Goal: Task Accomplishment & Management: Complete application form

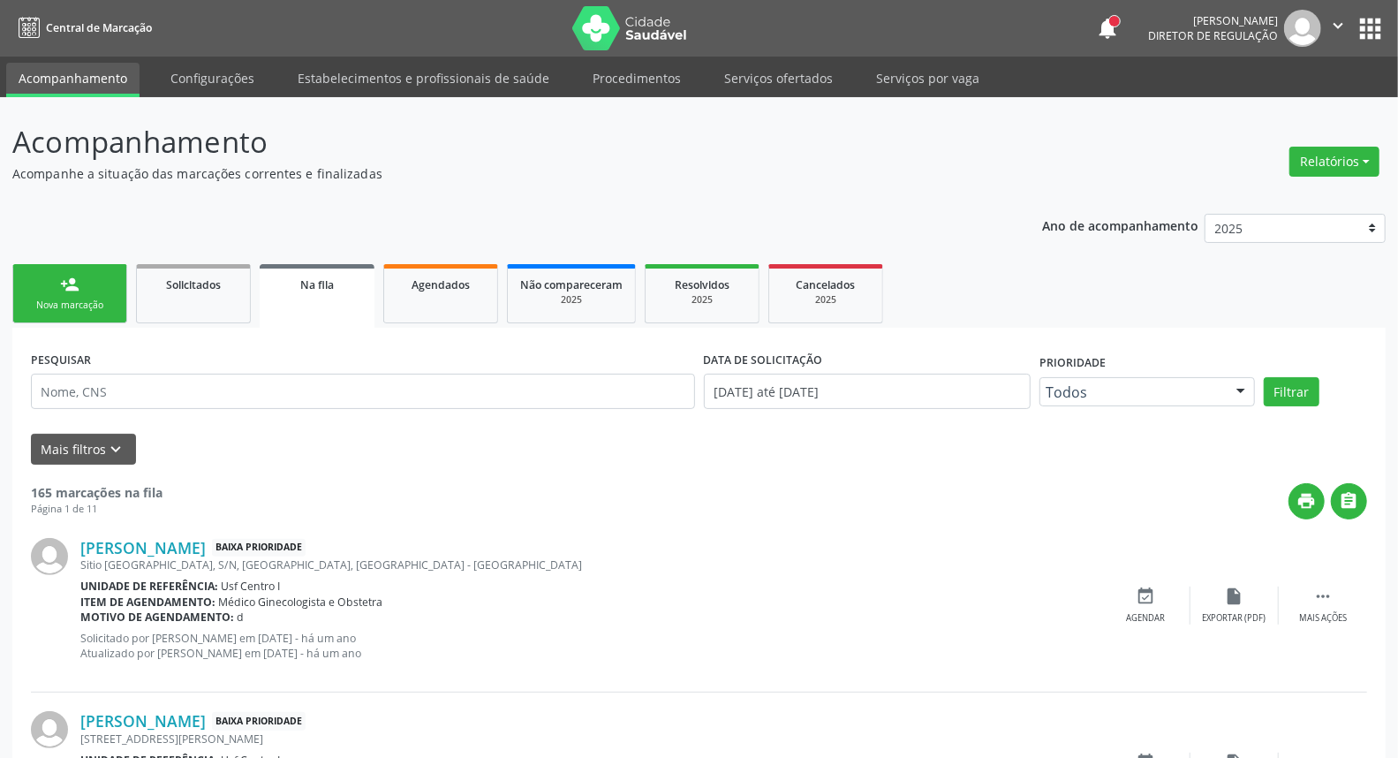
click at [69, 267] on link "person_add Nova marcação" at bounding box center [69, 293] width 115 height 59
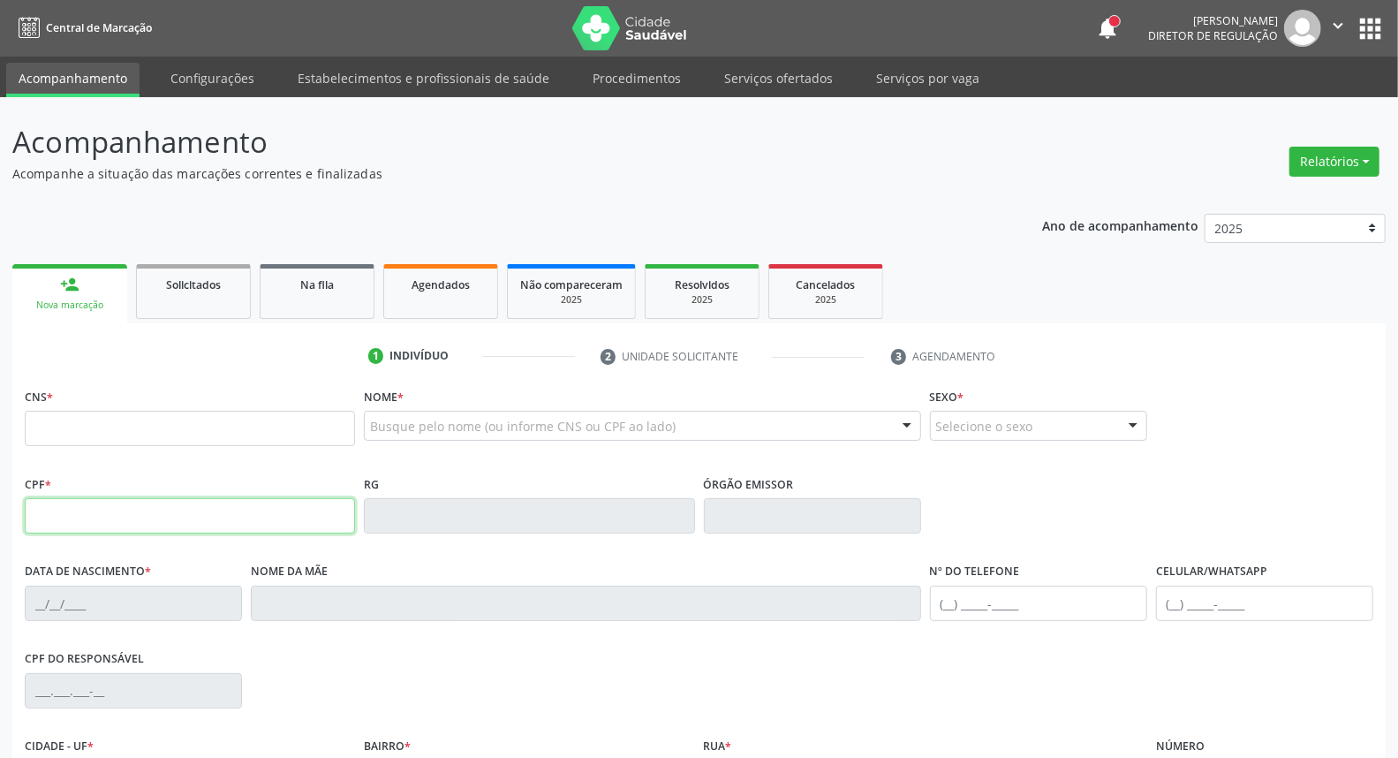
click at [188, 498] on input "text" at bounding box center [190, 515] width 330 height 35
type input "123.086.814-38"
type input "700 1049 2041 5013"
type input "[DATE]"
type input "[PERSON_NAME]"
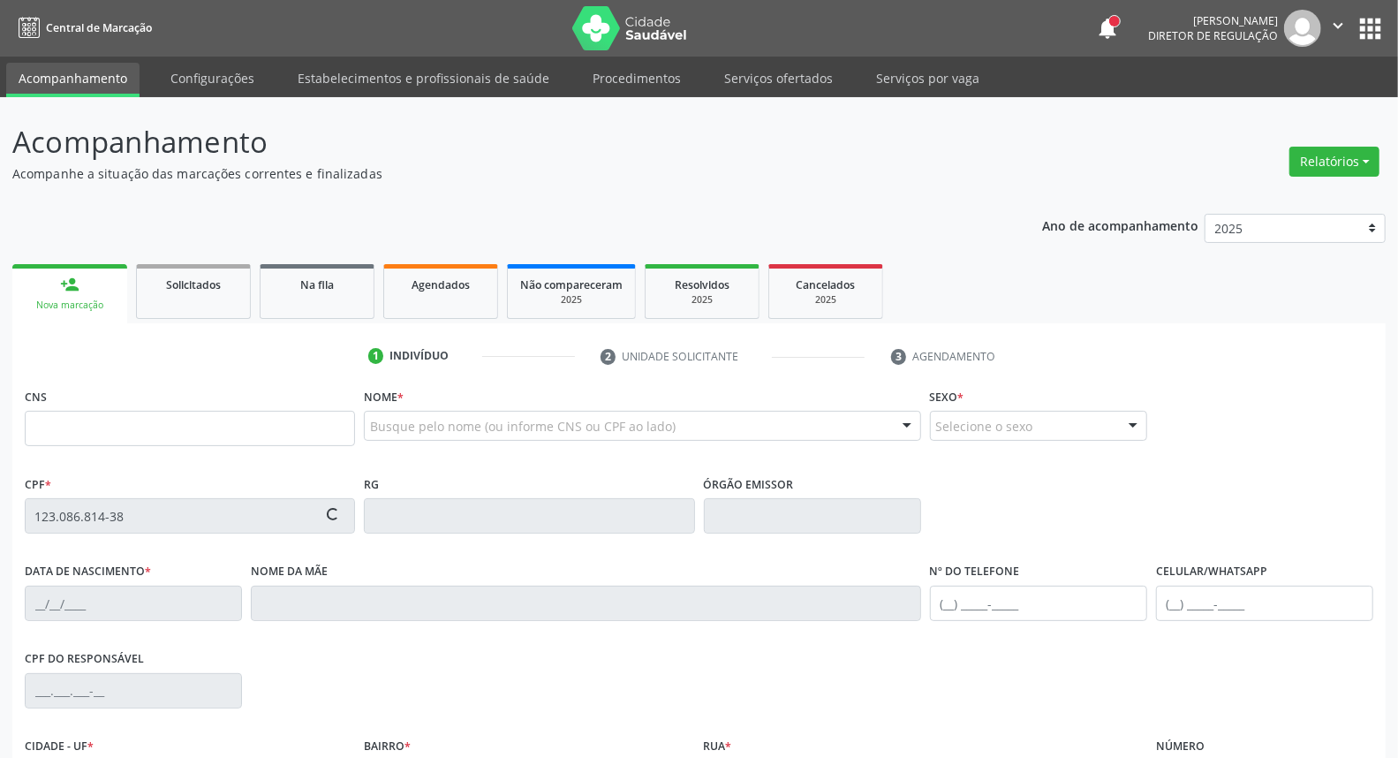
type input "[PHONE_NUMBER]"
type input "S/N"
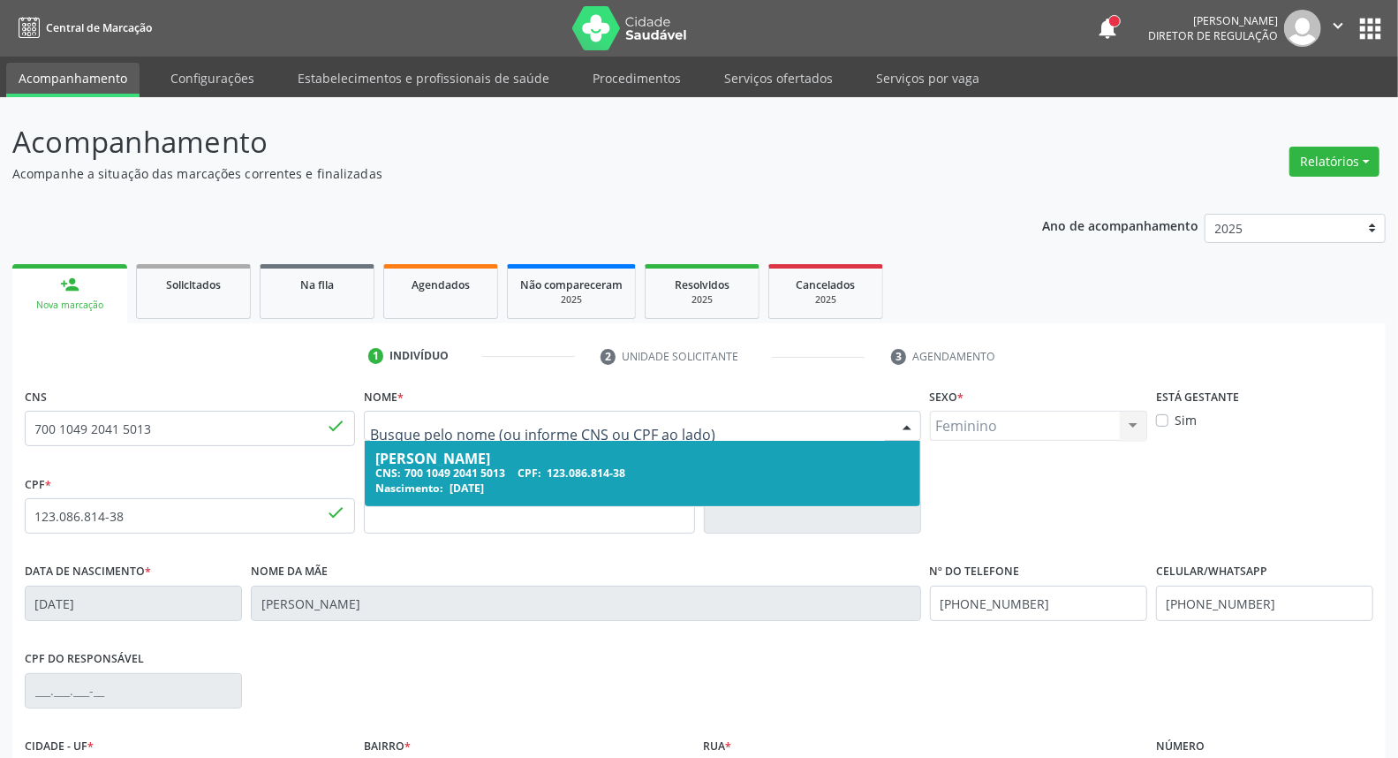
drag, startPoint x: 371, startPoint y: 424, endPoint x: 431, endPoint y: 425, distance: 60.1
drag, startPoint x: 378, startPoint y: 453, endPoint x: 517, endPoint y: 459, distance: 139.7
click at [506, 469] on span "[PERSON_NAME] CNS: 700 1049 2041 5013 CPF: 123.086.814-38 Nascimento: [DATE]" at bounding box center [642, 473] width 555 height 65
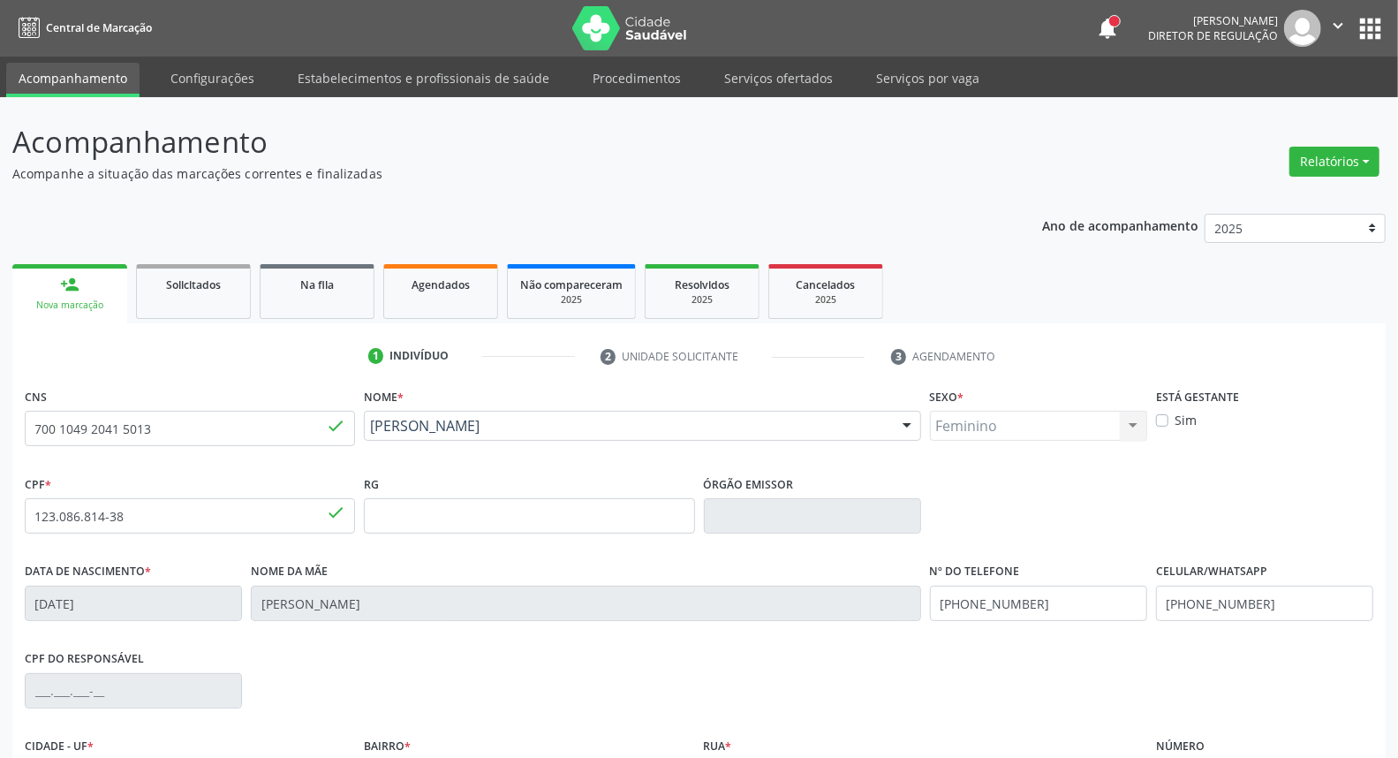
scroll to position [198, 0]
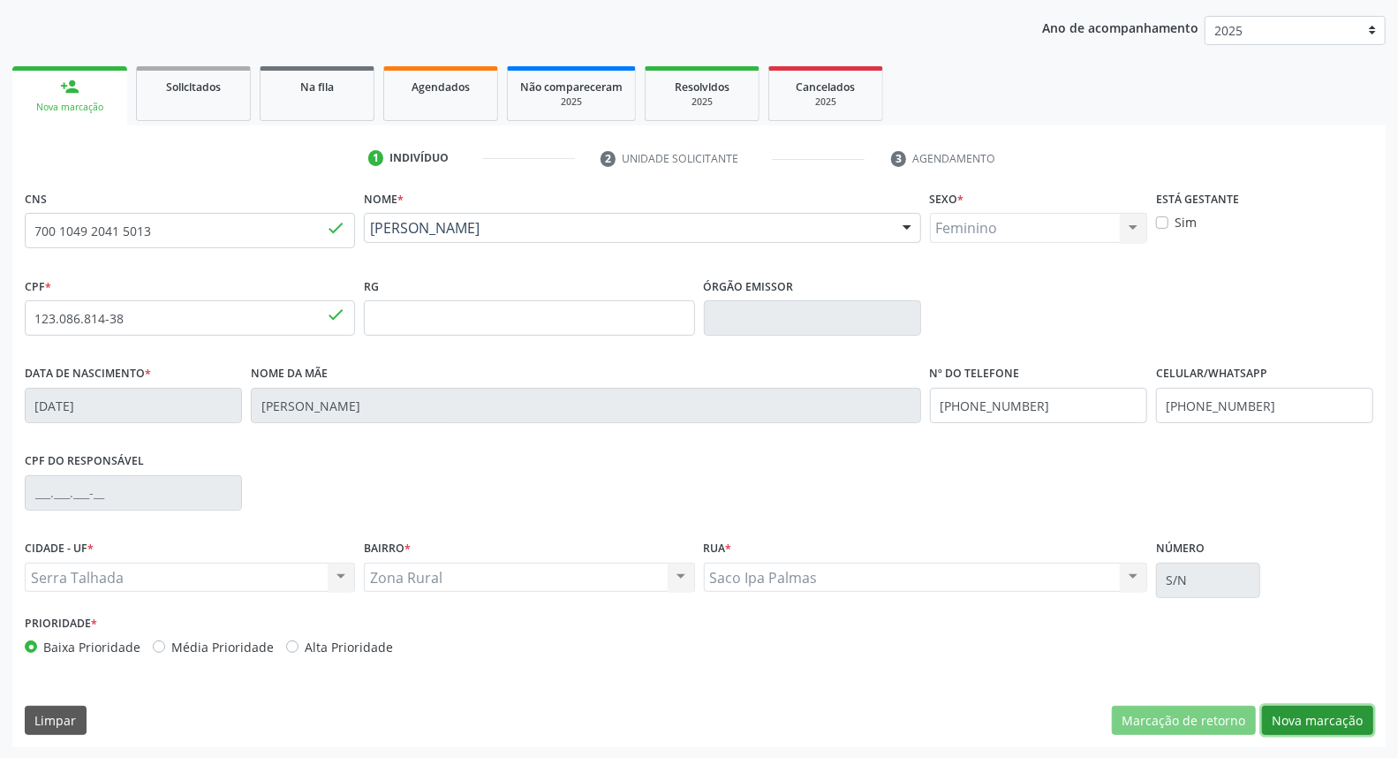
drag, startPoint x: 1304, startPoint y: 720, endPoint x: 1257, endPoint y: 683, distance: 60.4
click at [1299, 716] on button "Nova marcação" at bounding box center [1317, 721] width 111 height 30
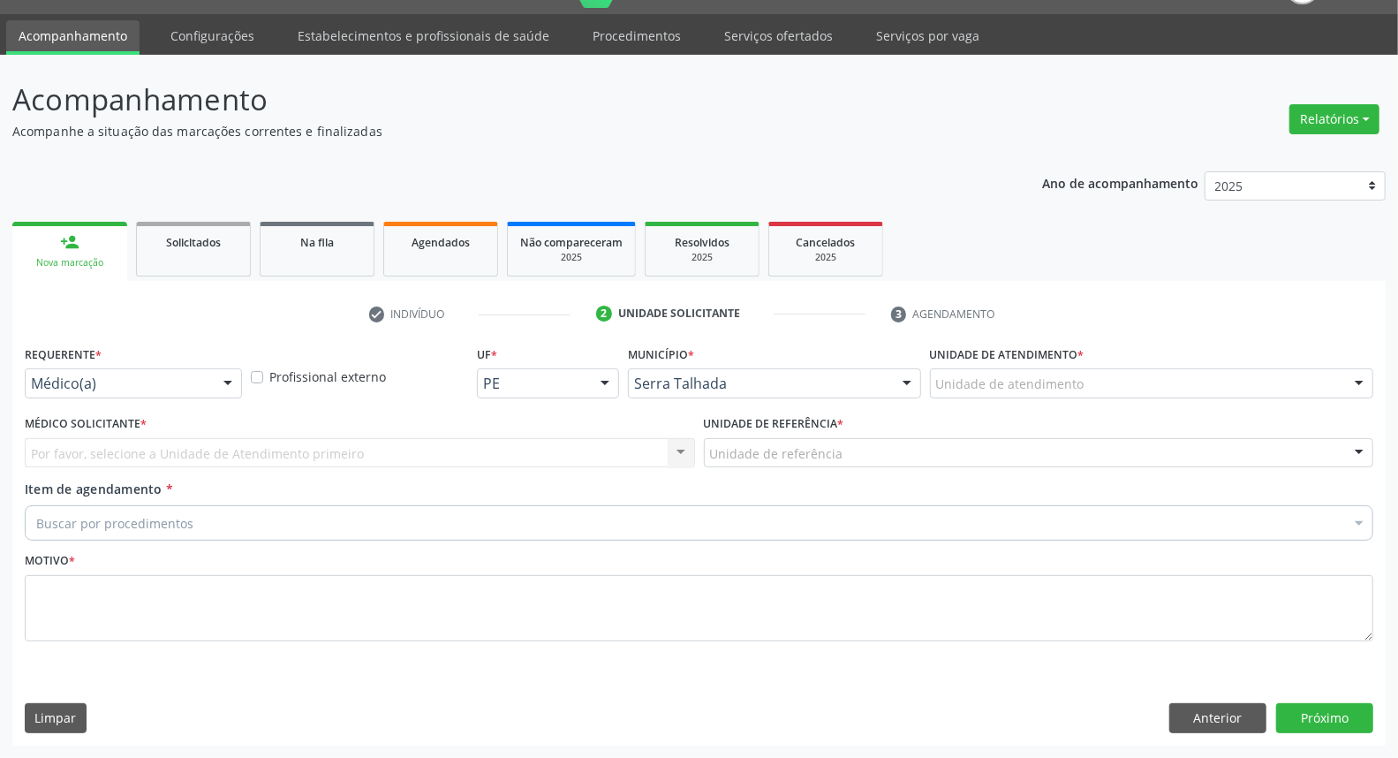
scroll to position [41, 0]
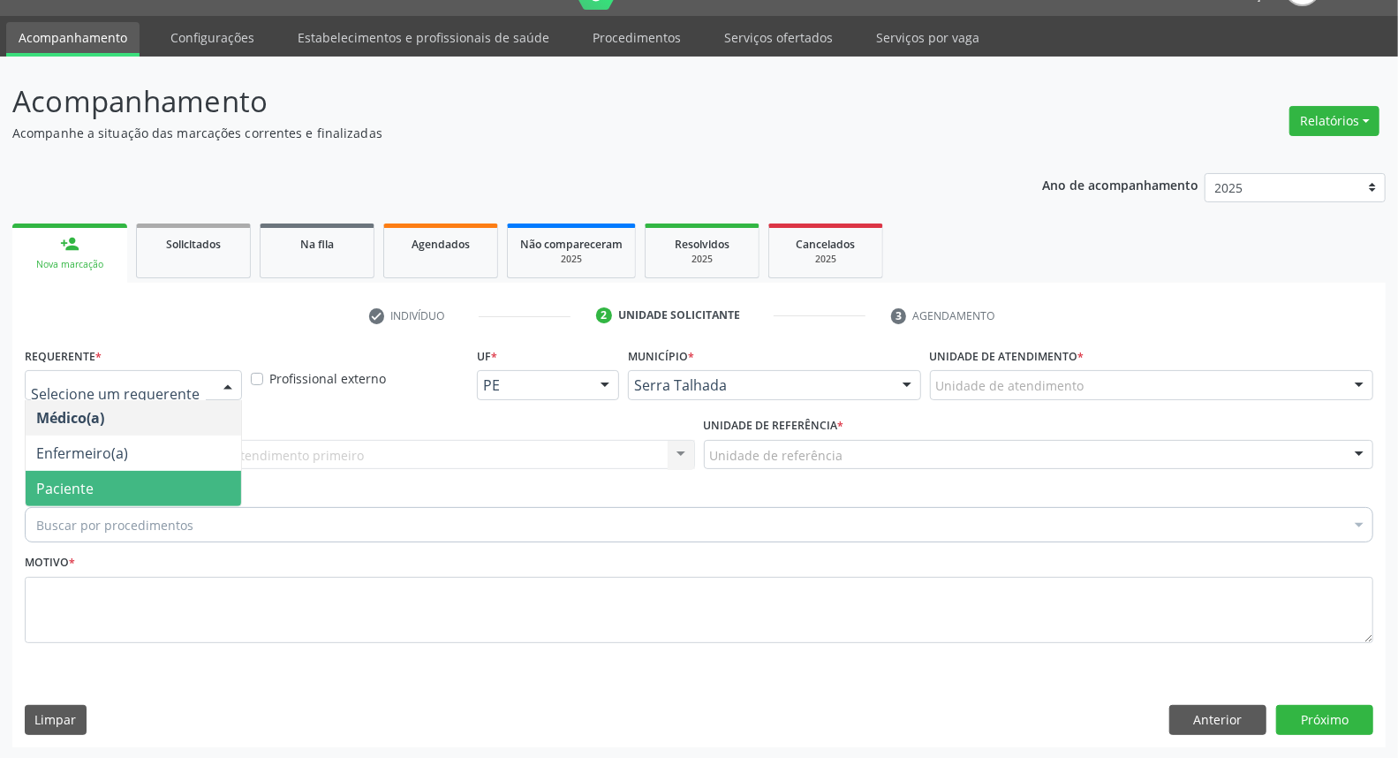
drag, startPoint x: 147, startPoint y: 482, endPoint x: 153, endPoint y: 470, distance: 13.8
click at [146, 482] on span "Paciente" at bounding box center [133, 488] width 215 height 35
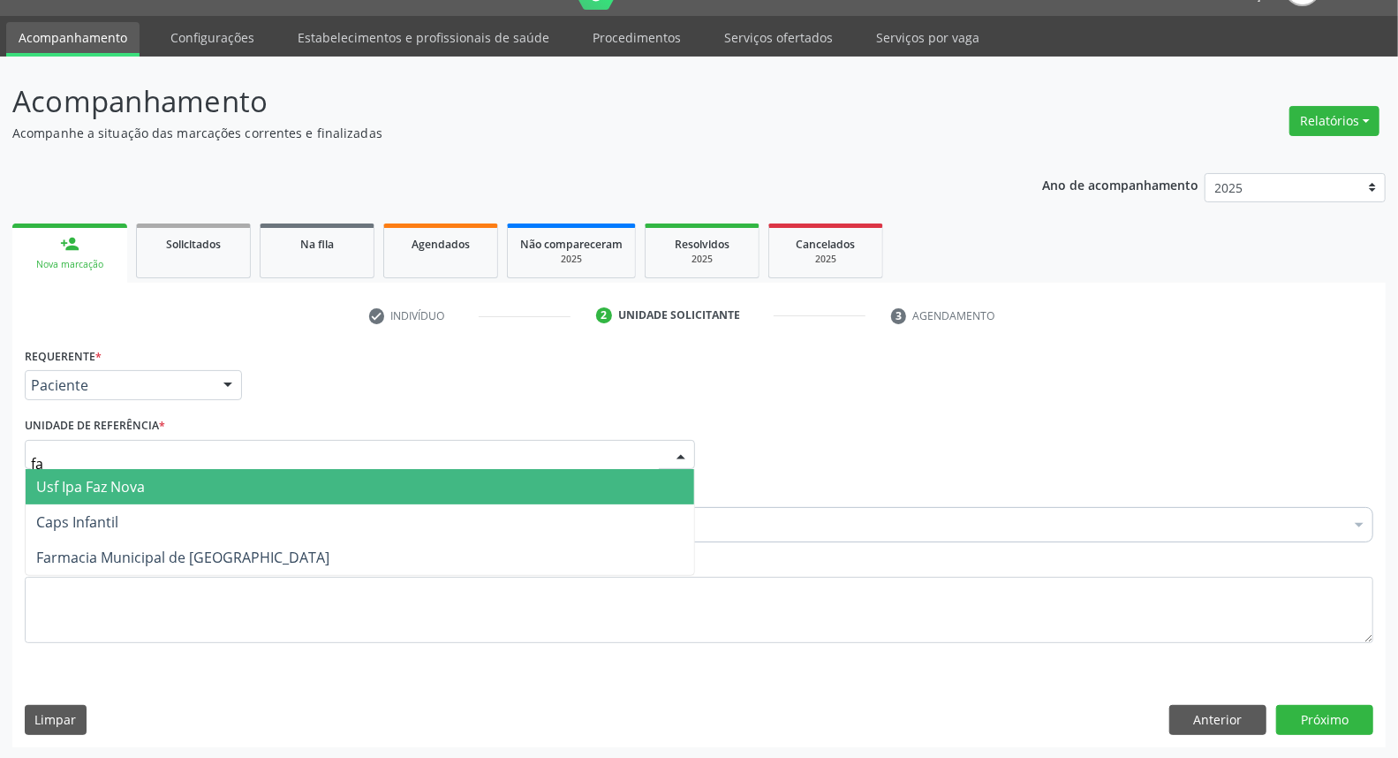
type input "f"
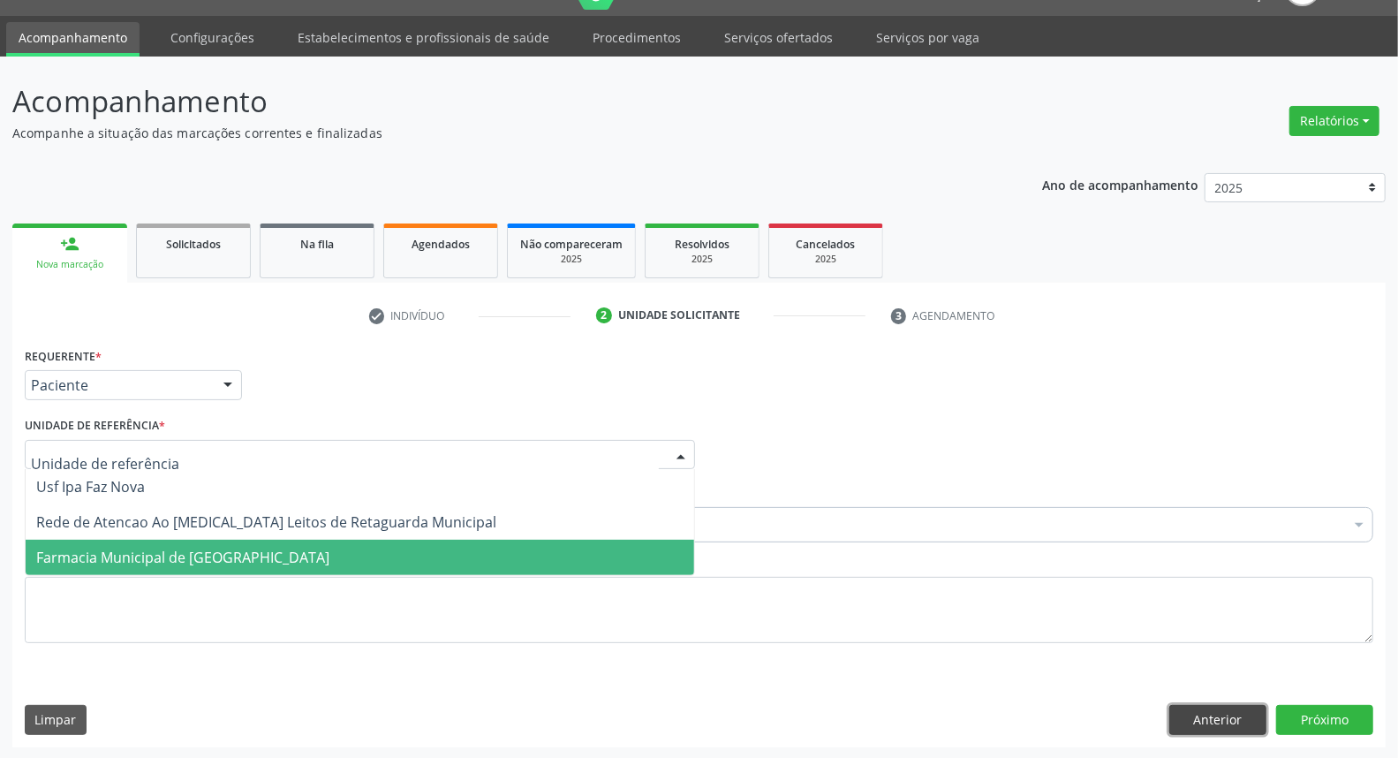
drag, startPoint x: 1205, startPoint y: 707, endPoint x: 1223, endPoint y: 710, distance: 17.9
click at [1205, 707] on button "Anterior" at bounding box center [1217, 720] width 97 height 30
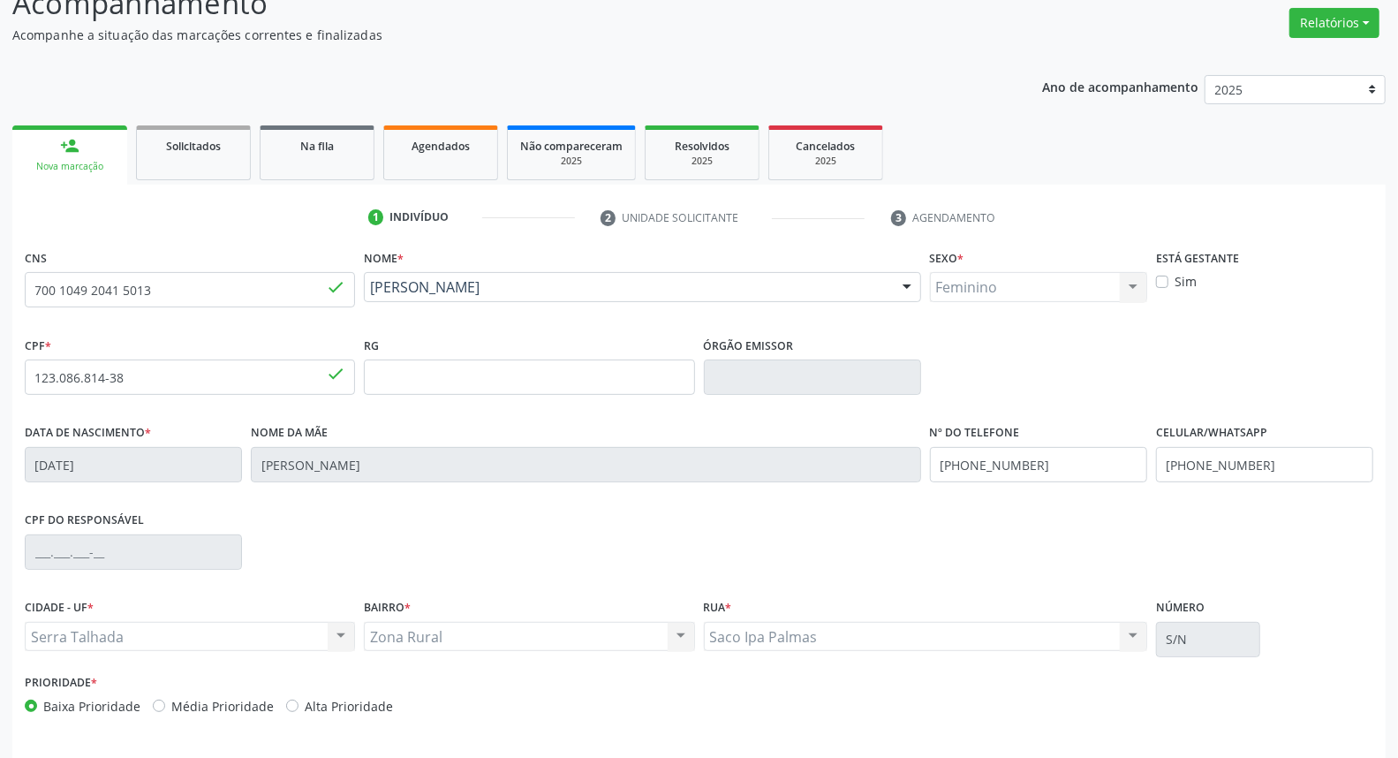
scroll to position [198, 0]
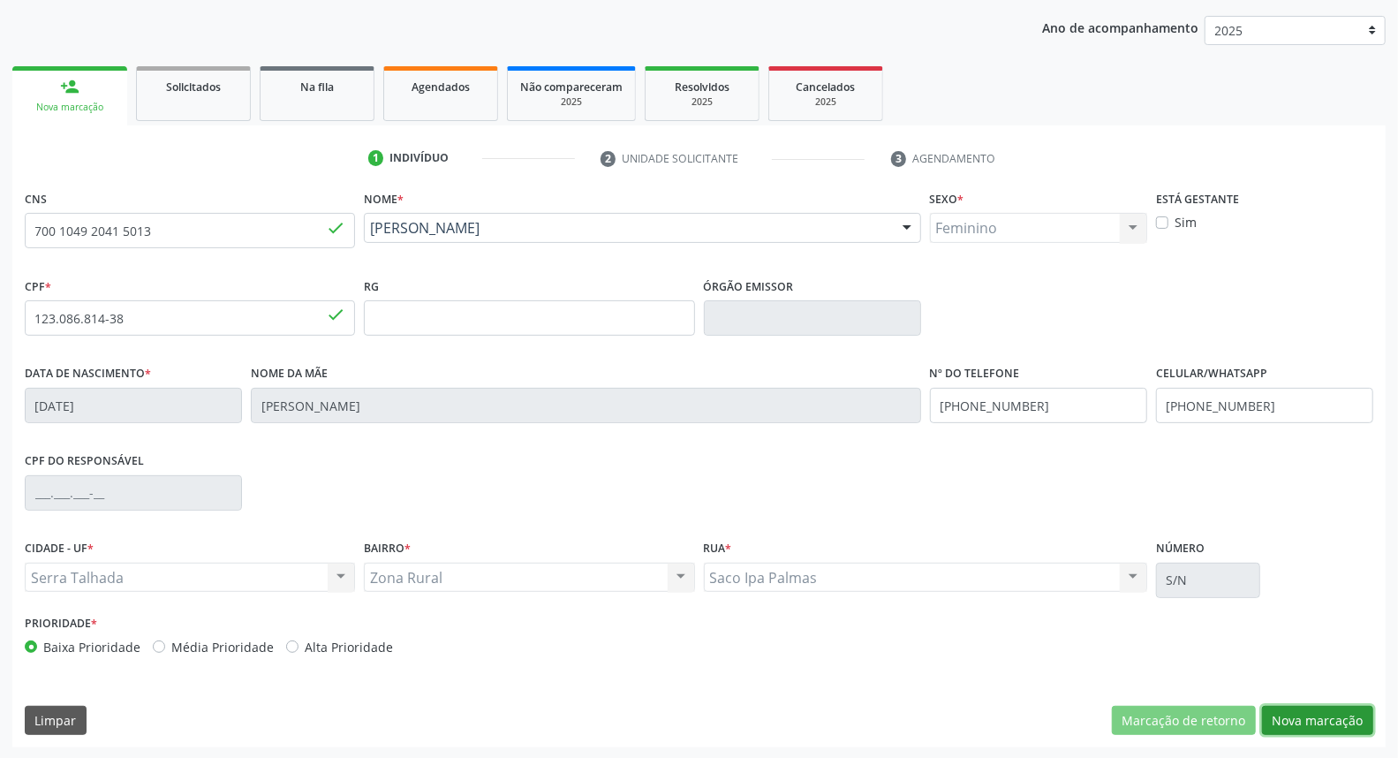
click at [1322, 718] on button "Nova marcação" at bounding box center [1317, 721] width 111 height 30
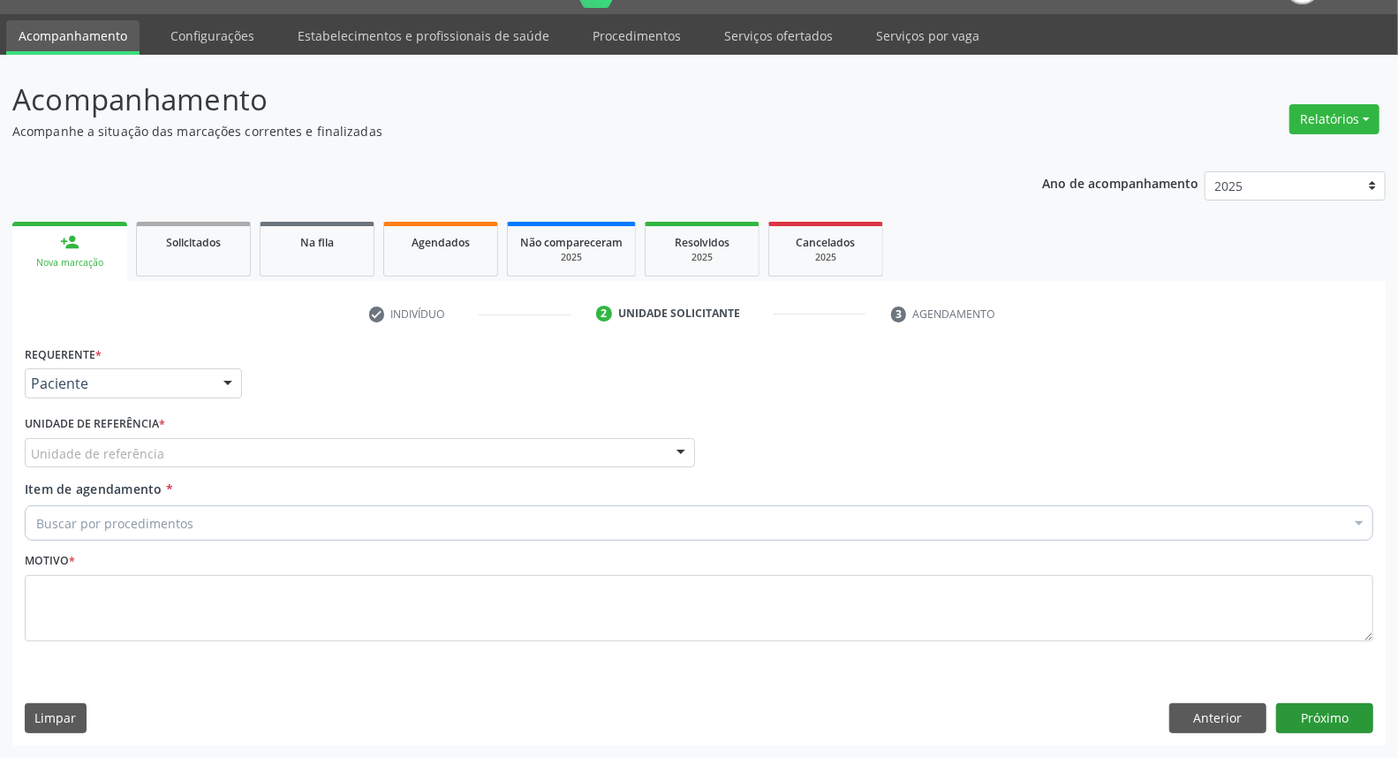
scroll to position [41, 0]
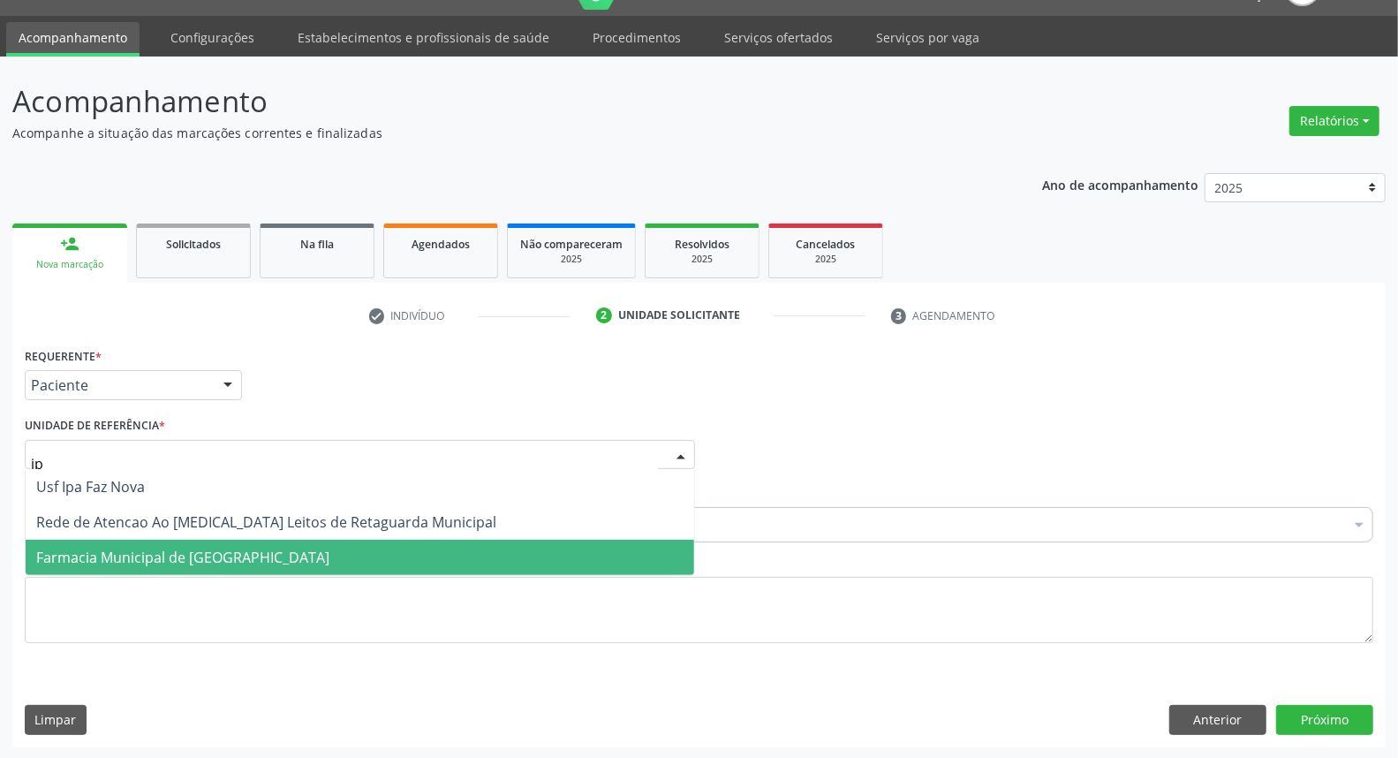
type input "ipa"
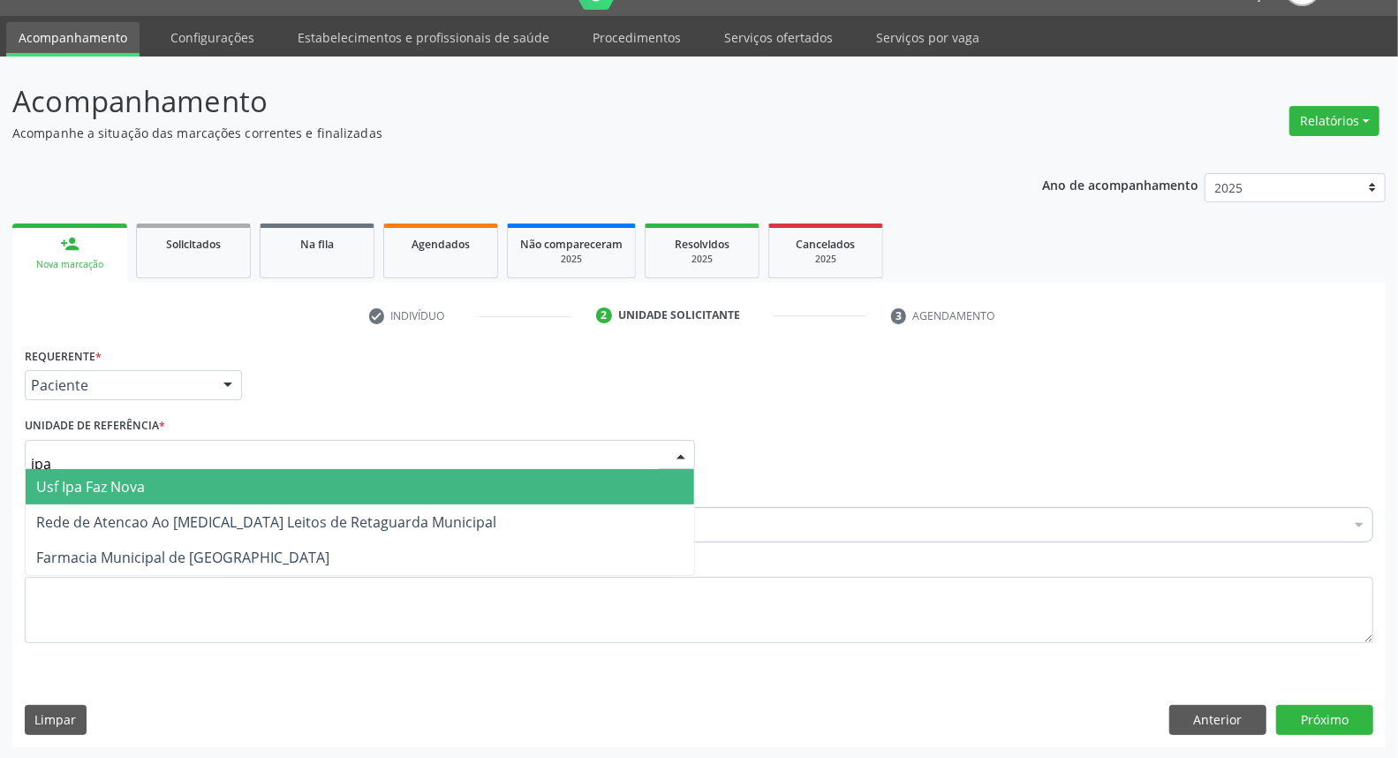
click at [36, 479] on span "Usf Ipa Faz Nova" at bounding box center [90, 486] width 109 height 19
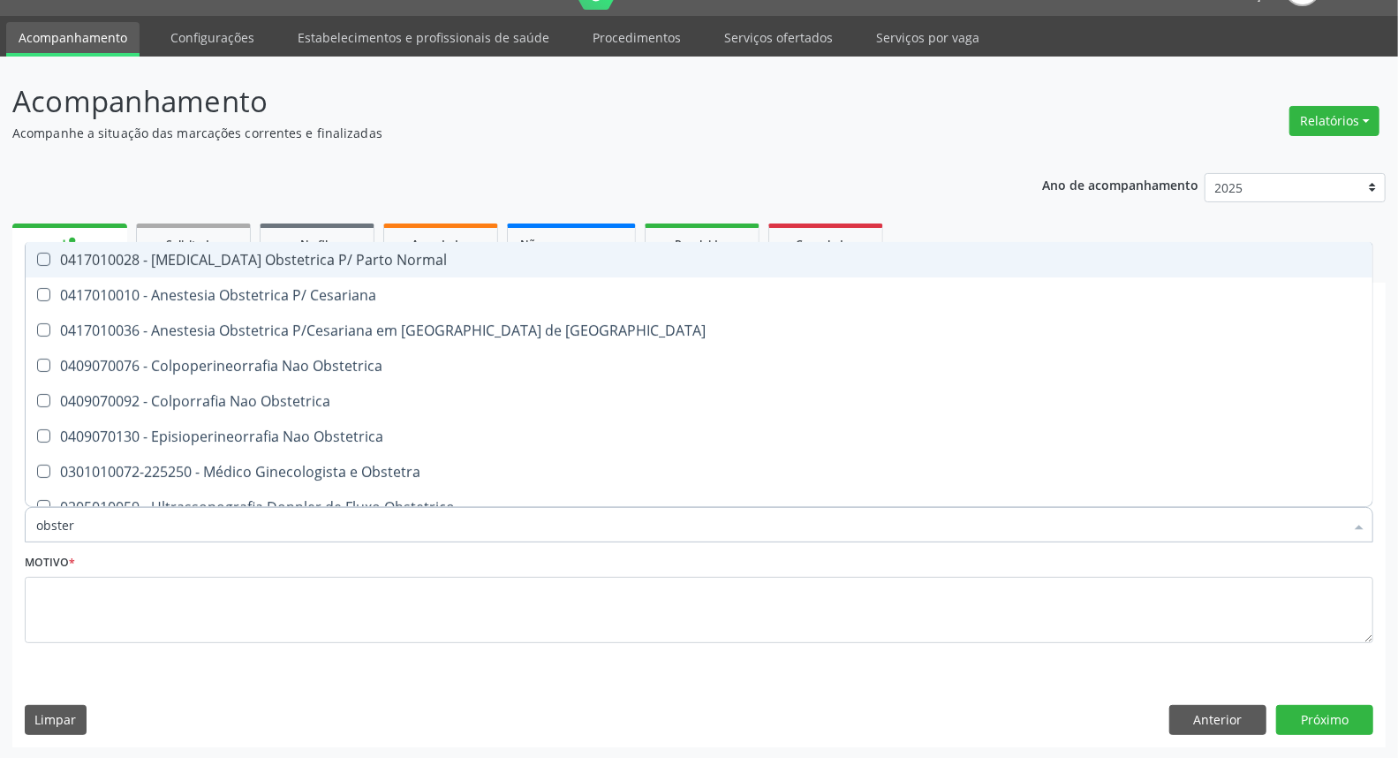
type input "obste"
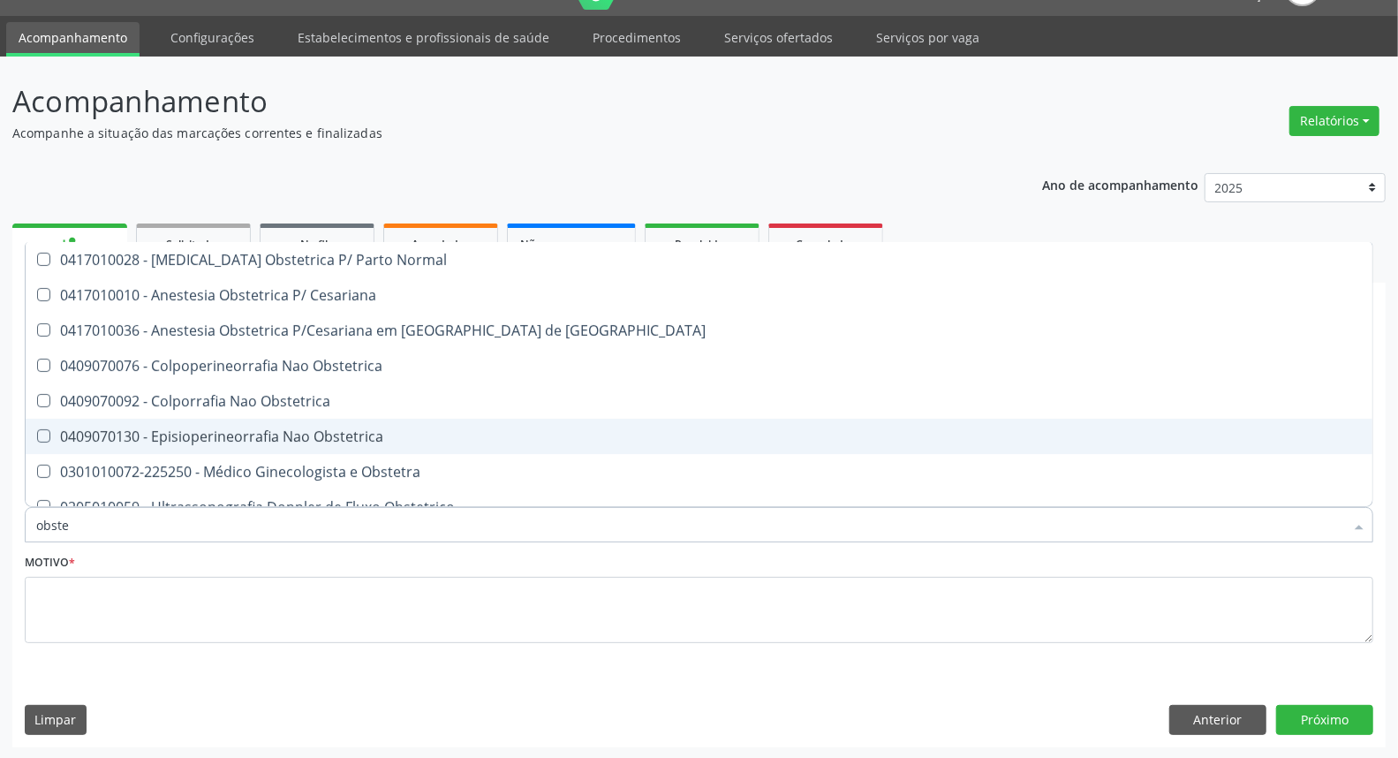
scroll to position [89, 0]
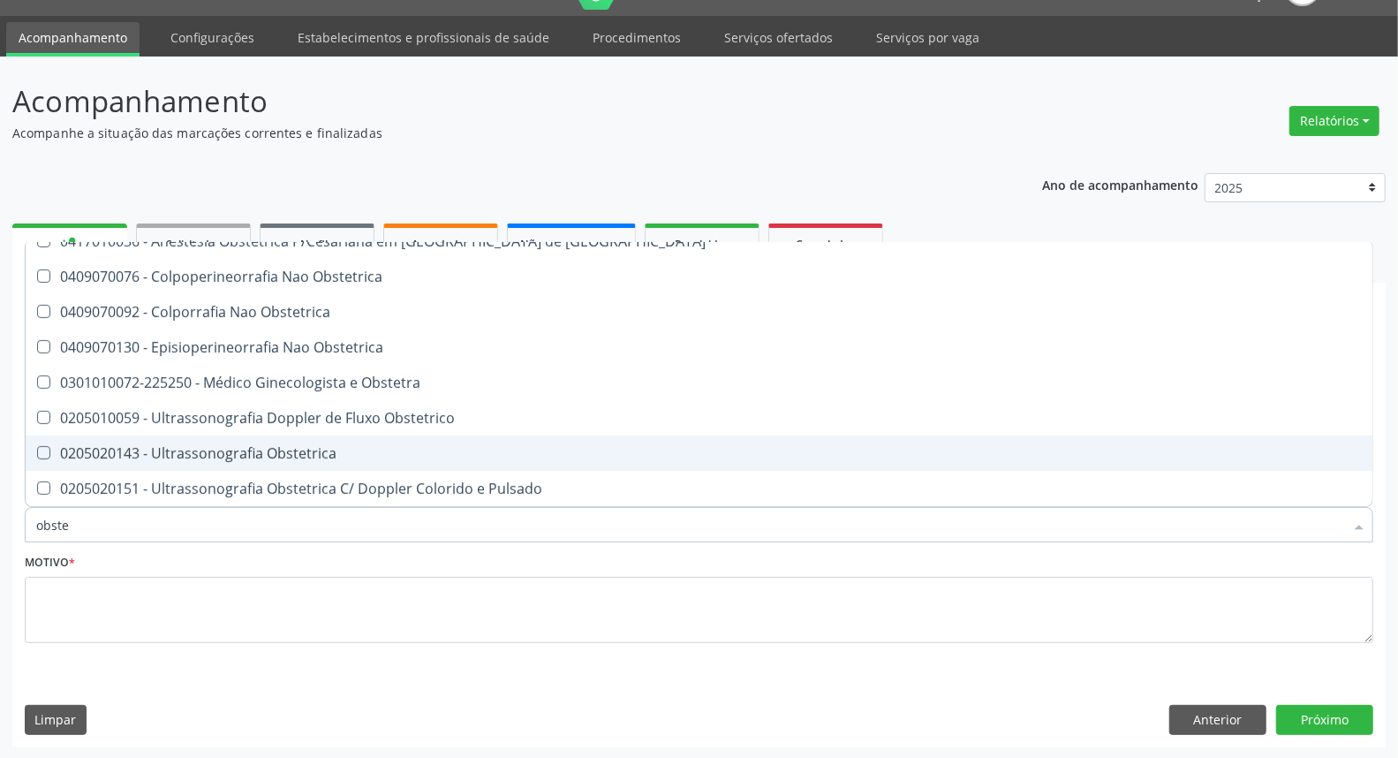
click at [219, 456] on div "0205020143 - Ultrassonografia Obstetrica" at bounding box center [698, 453] width 1325 height 14
checkbox Obstetrica "true"
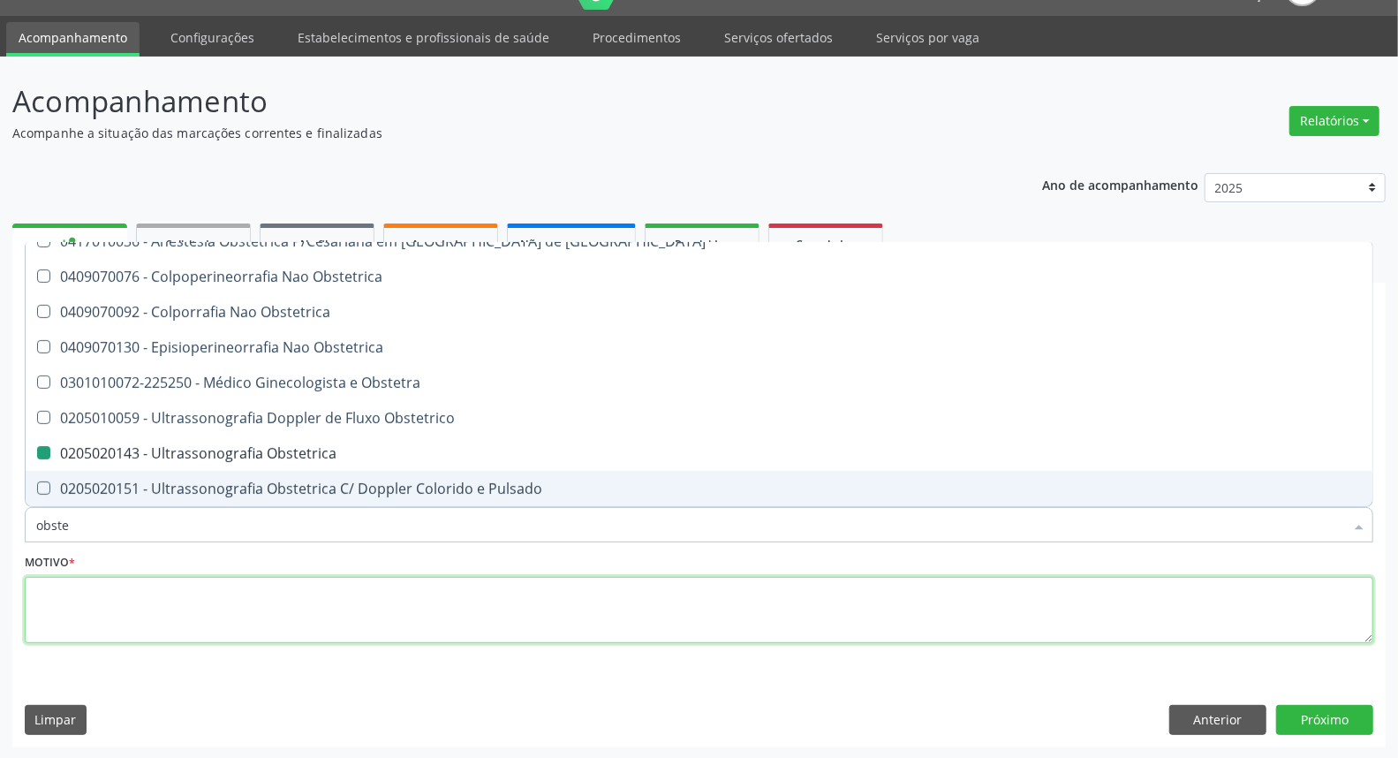
click at [175, 599] on textarea at bounding box center [699, 610] width 1348 height 67
checkbox Cesariana "true"
checkbox Obstetrica "false"
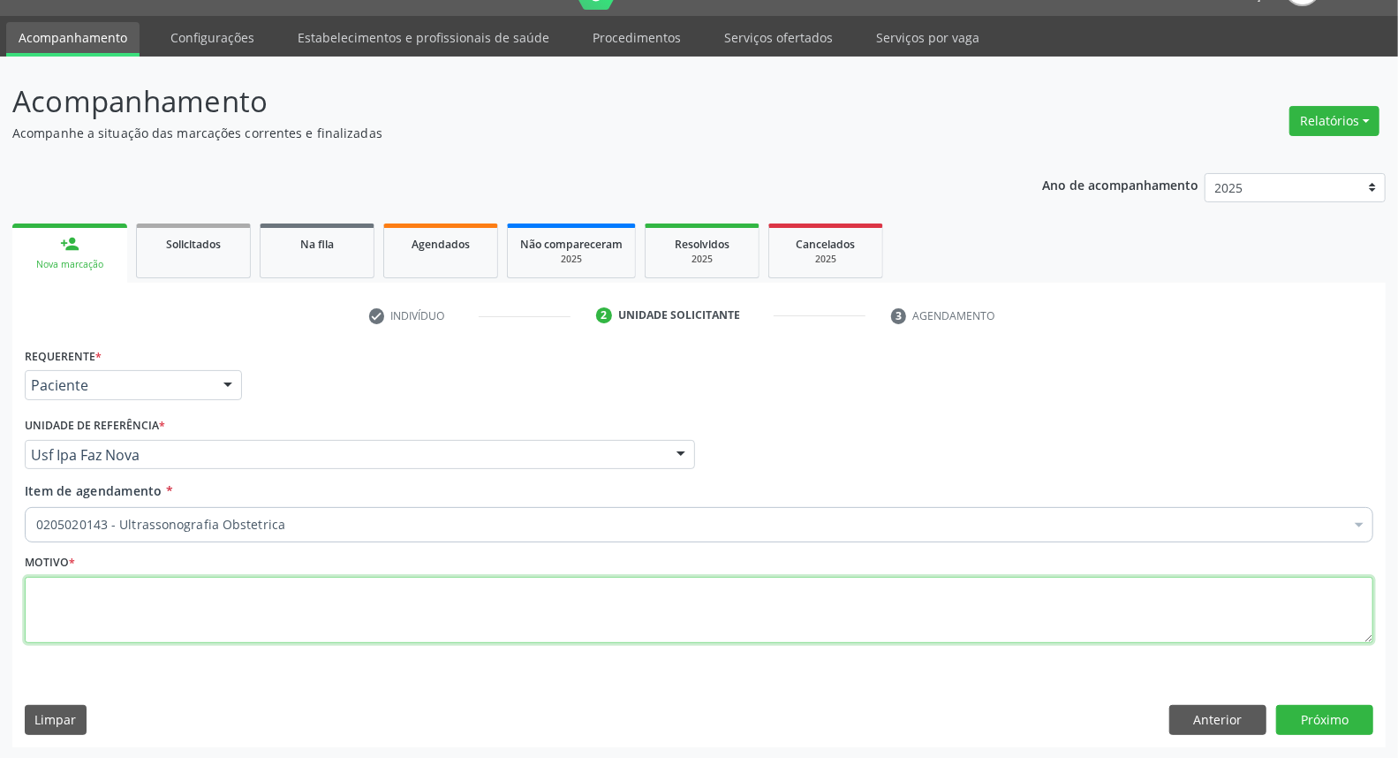
scroll to position [0, 0]
type textarea "*"
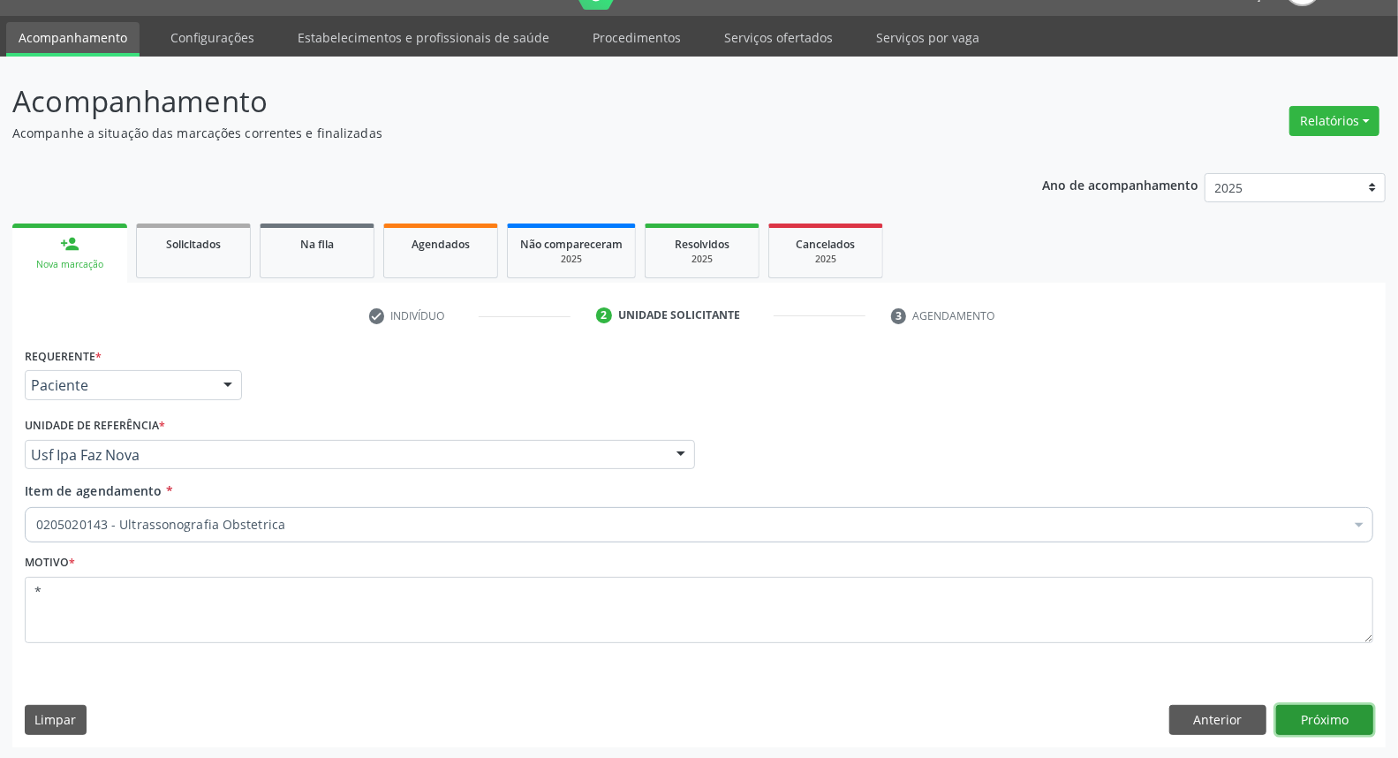
click at [1313, 728] on button "Próximo" at bounding box center [1324, 720] width 97 height 30
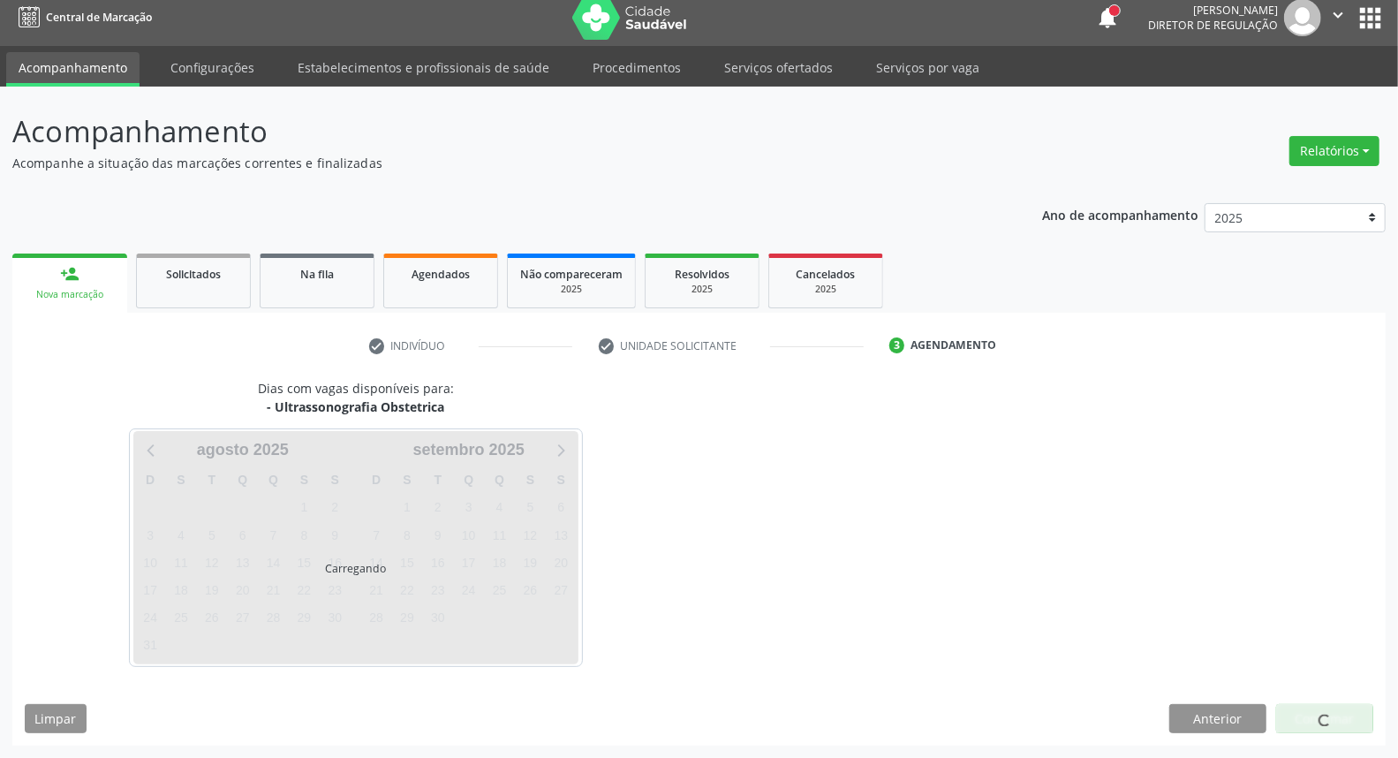
scroll to position [10, 0]
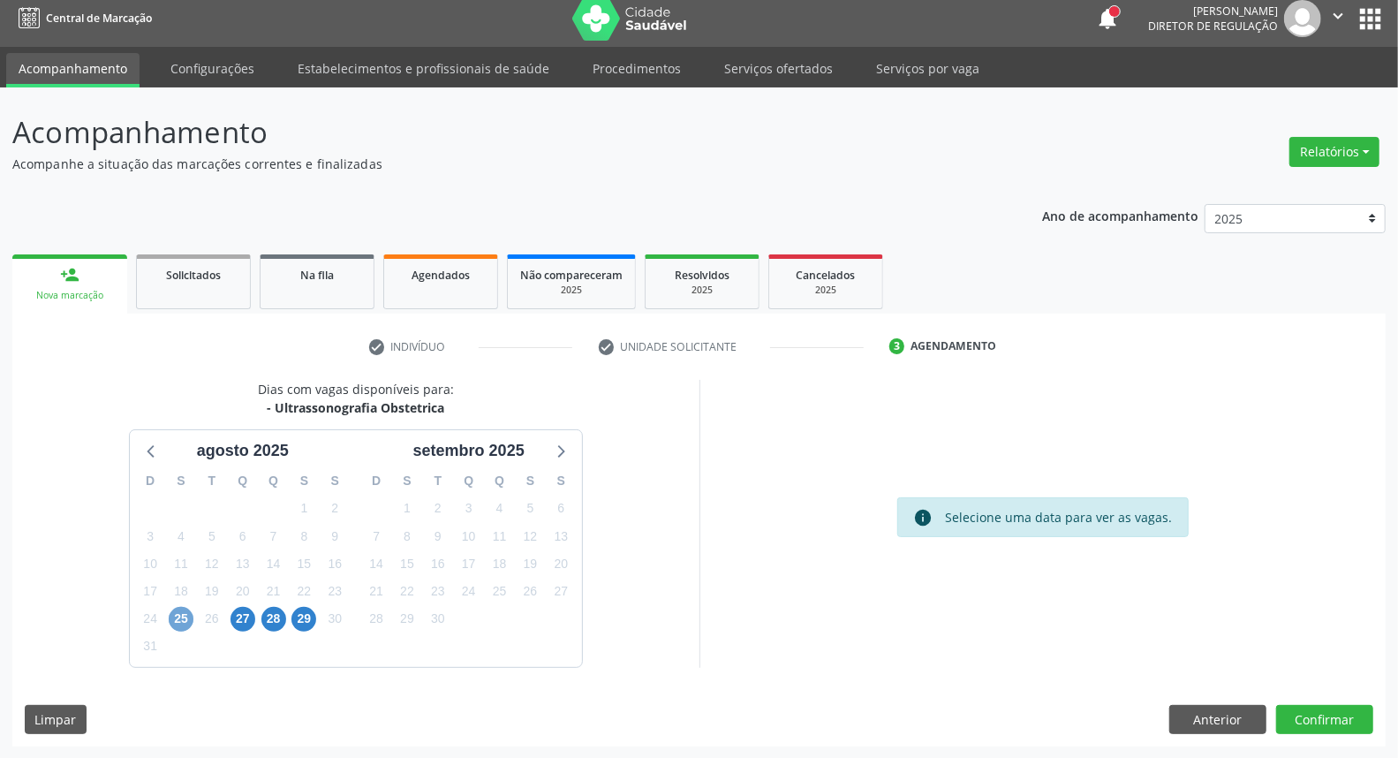
click at [179, 612] on span "25" at bounding box center [181, 619] width 25 height 25
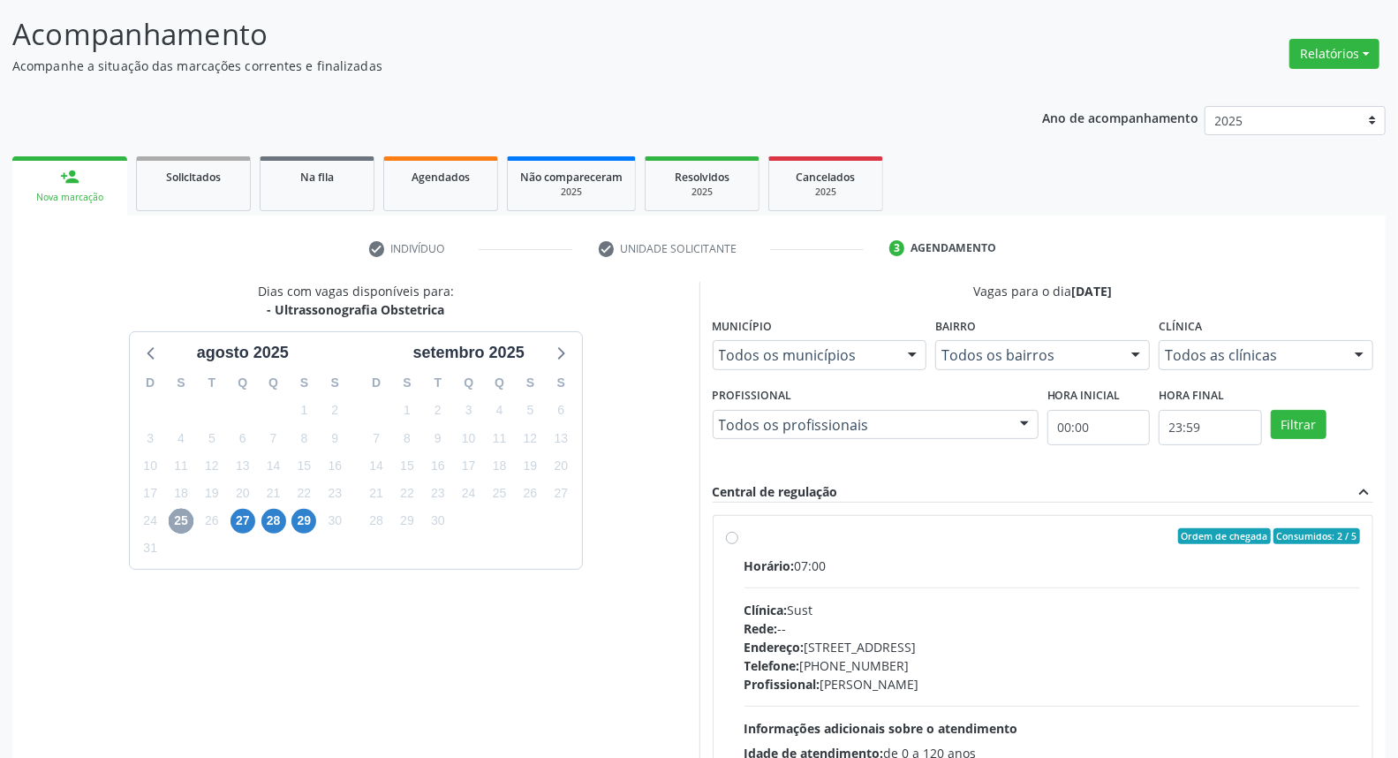
scroll to position [265, 0]
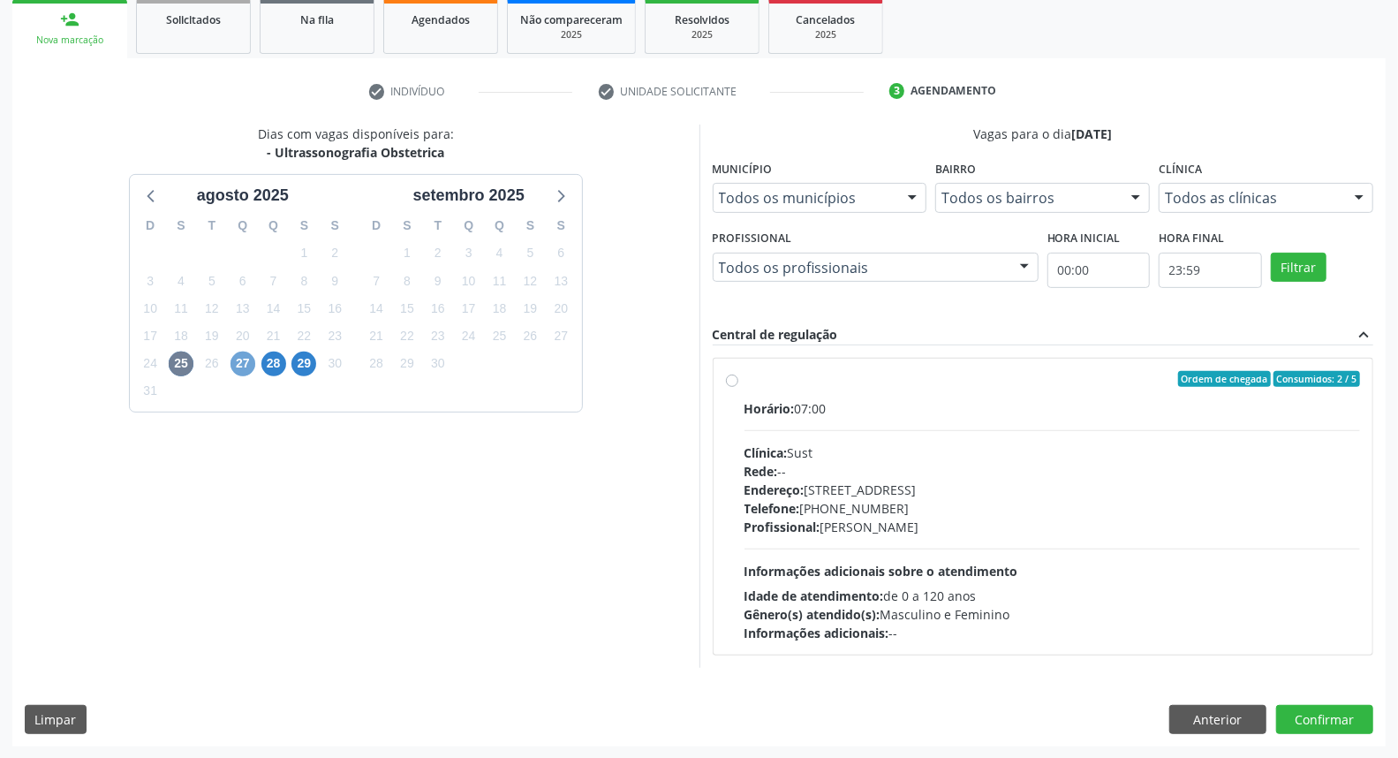
click at [238, 362] on span "27" at bounding box center [242, 363] width 25 height 25
click at [272, 369] on span "28" at bounding box center [273, 363] width 25 height 25
click at [192, 365] on div "25" at bounding box center [181, 363] width 25 height 27
click at [188, 364] on span "25" at bounding box center [181, 363] width 25 height 25
click at [744, 375] on label "Ordem de chegada Consumidos: 2 / 5 Horário: 07:00 Clínica: Sust Rede: -- Endere…" at bounding box center [1052, 506] width 616 height 271
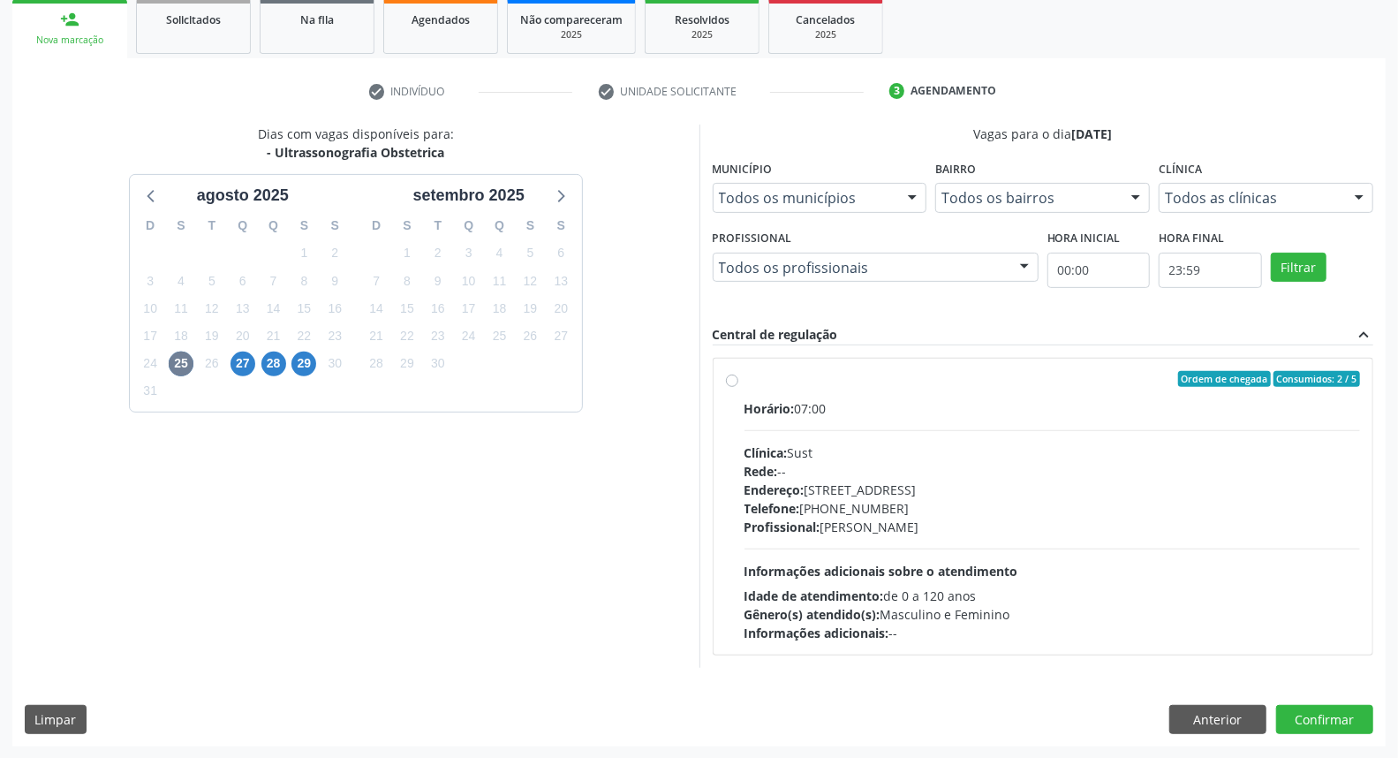
click at [736, 375] on input "Ordem de chegada Consumidos: 2 / 5 Horário: 07:00 Clínica: Sust Rede: -- Endere…" at bounding box center [732, 379] width 12 height 16
radio input "true"
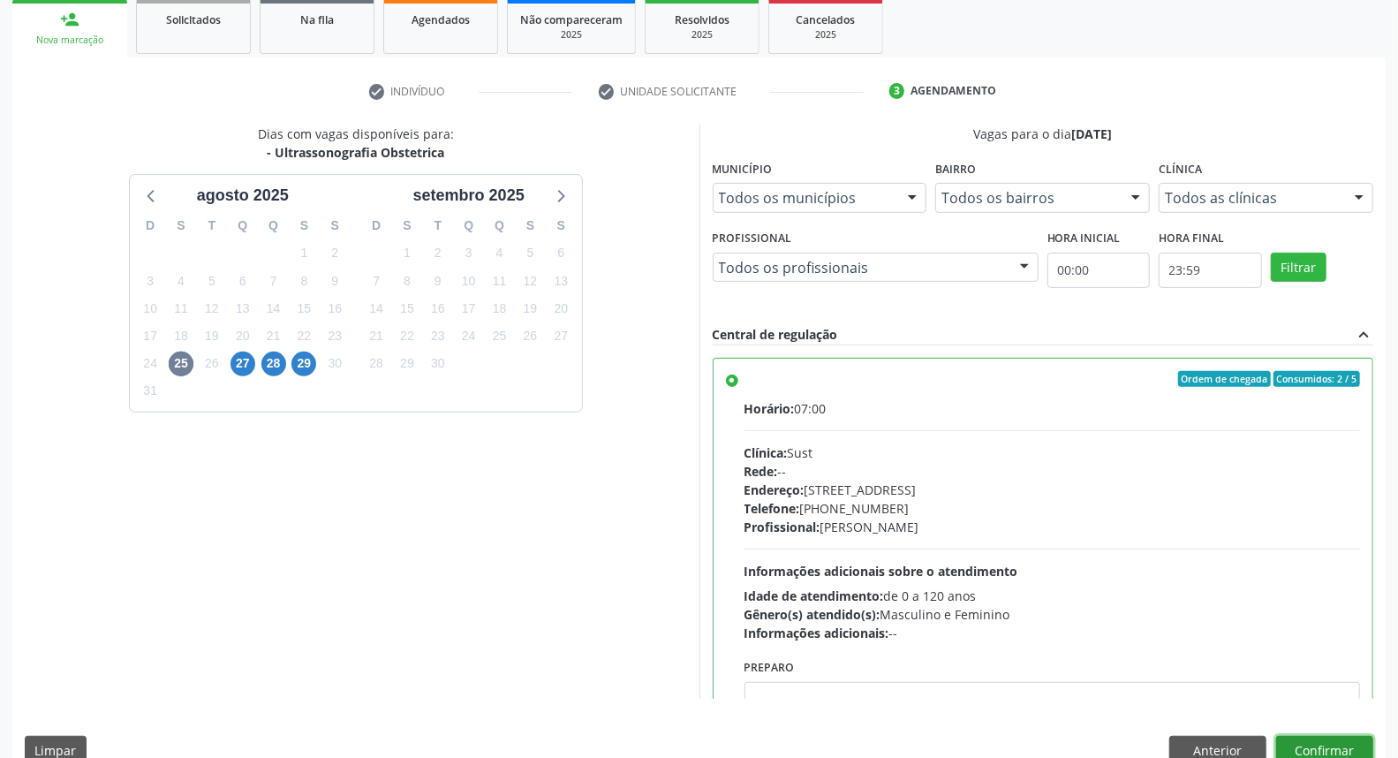
click at [1345, 745] on button "Confirmar" at bounding box center [1324, 751] width 97 height 30
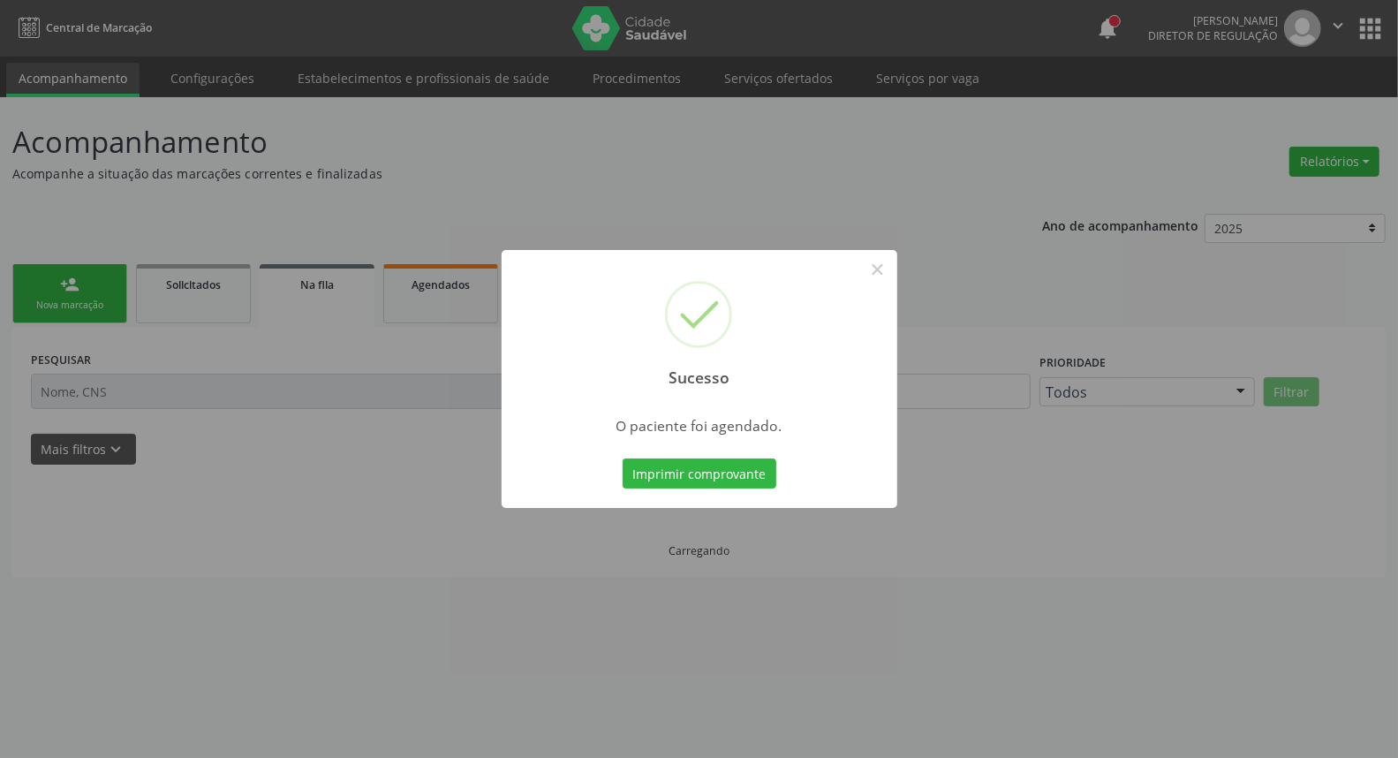
scroll to position [0, 0]
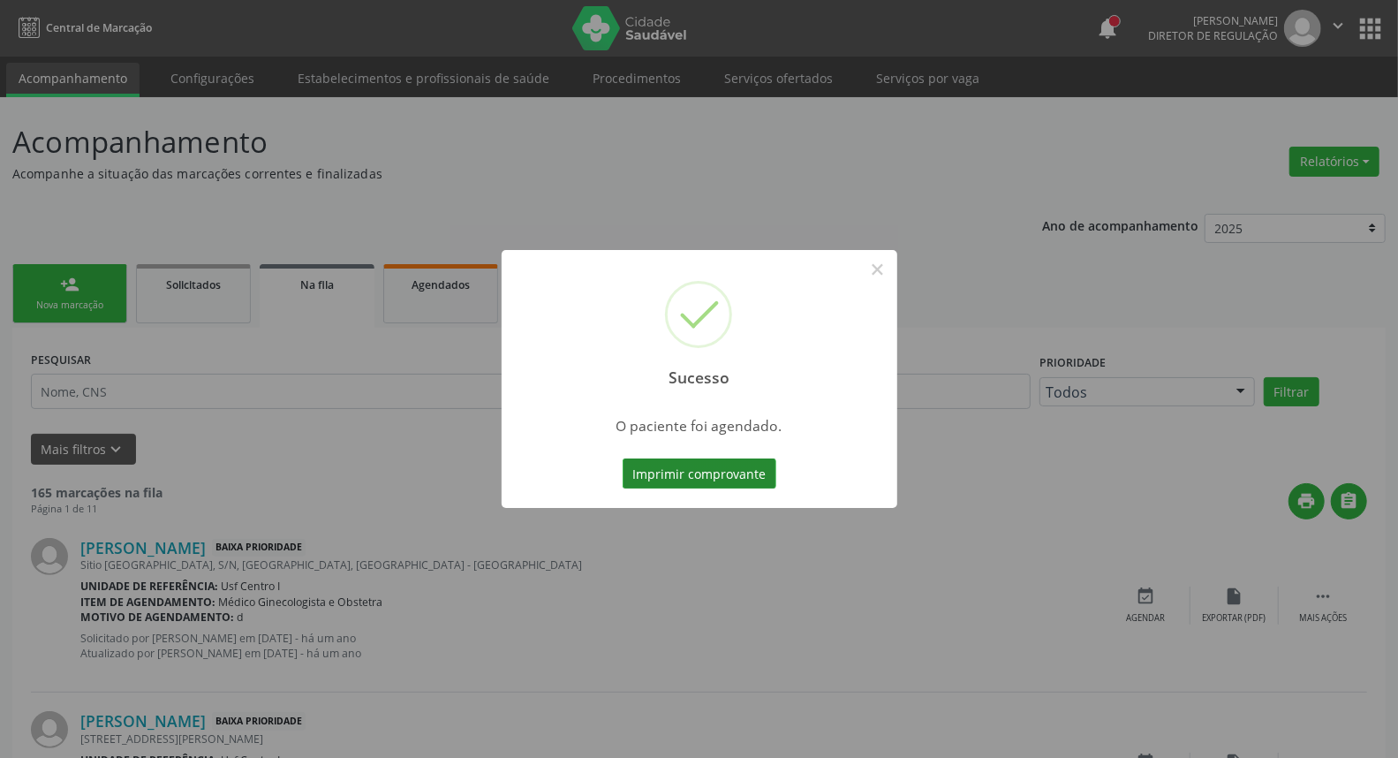
click at [703, 475] on button "Imprimir comprovante" at bounding box center [700, 473] width 154 height 30
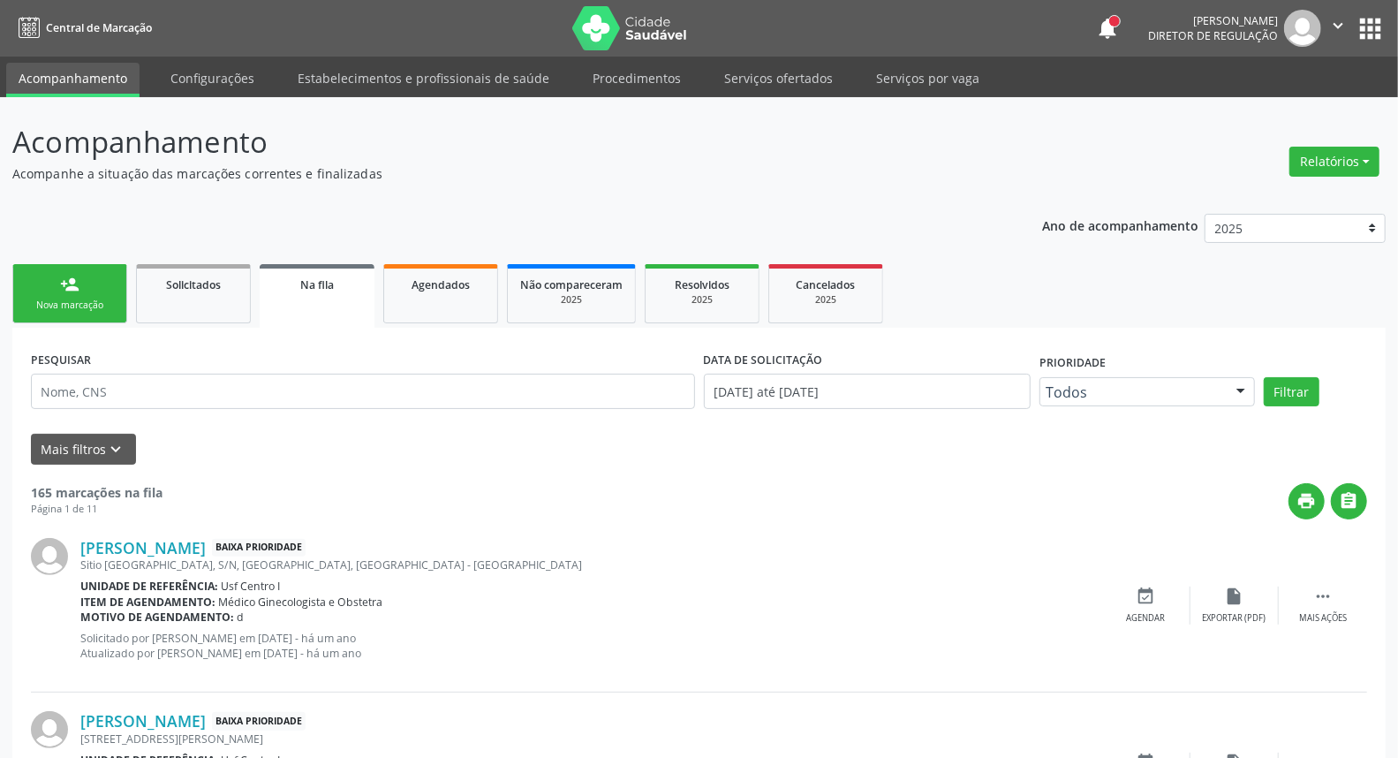
click at [88, 296] on link "person_add Nova marcação" at bounding box center [69, 293] width 115 height 59
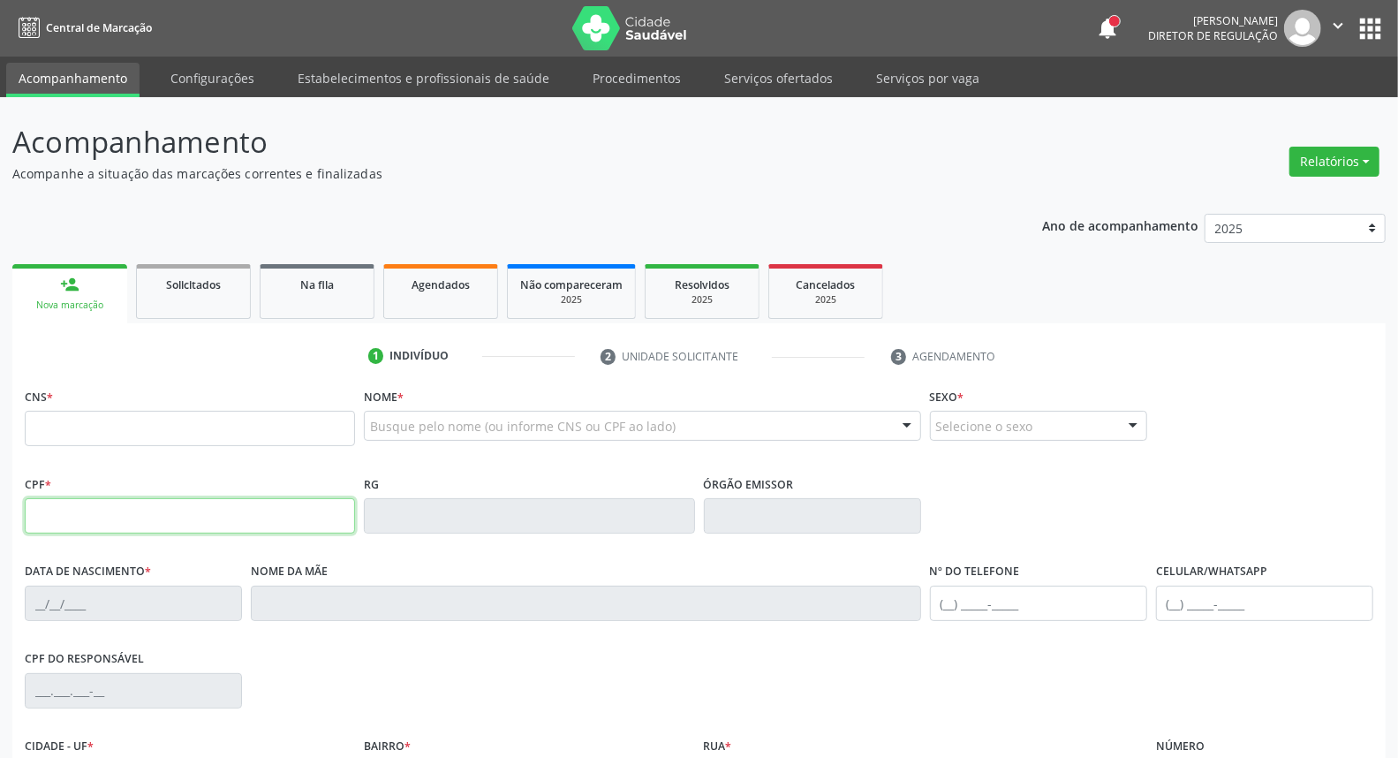
click at [109, 519] on input "text" at bounding box center [190, 515] width 330 height 35
type input "125.156.144-69"
type input "704 6006 8084 6729"
type input "[DATE]"
type input "[PERSON_NAME]"
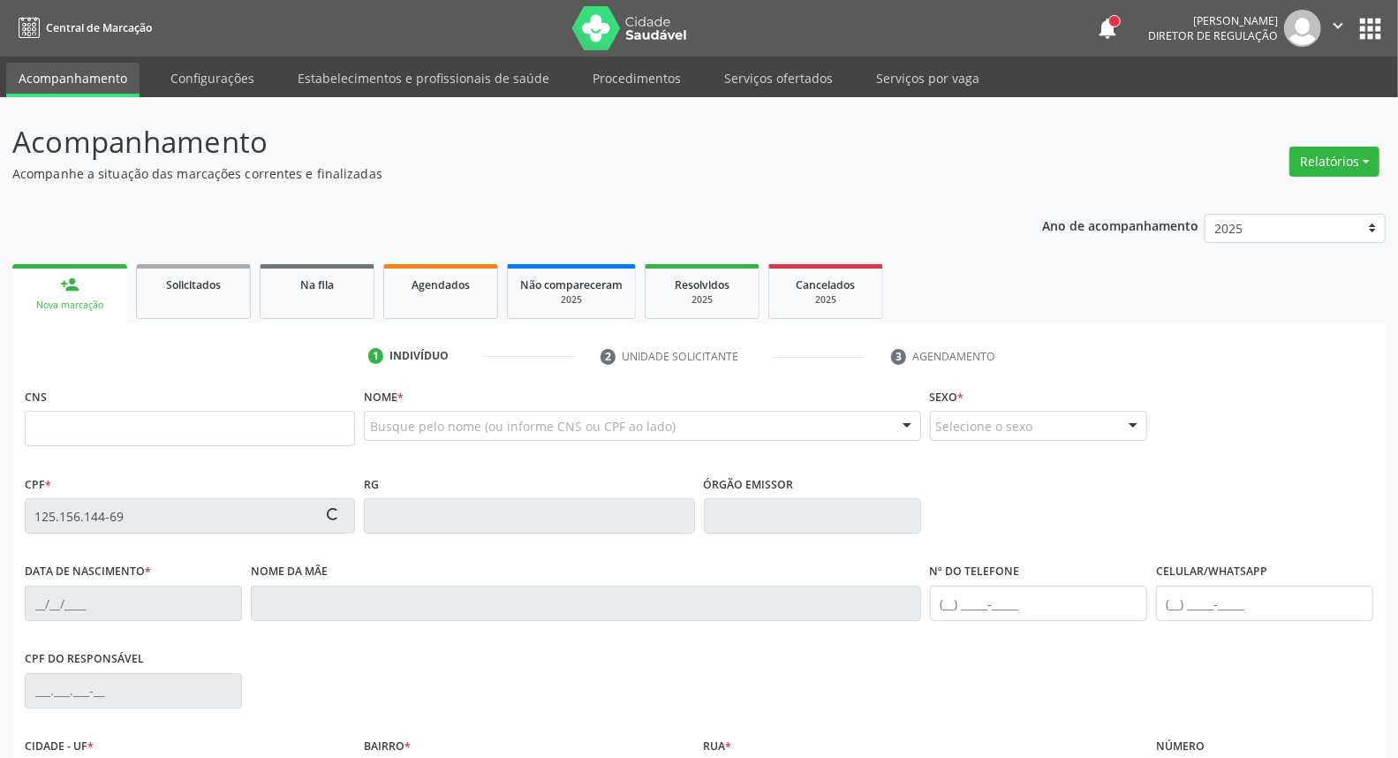
type input "[PHONE_NUMBER]"
type input "106.679.314-06"
type input "201"
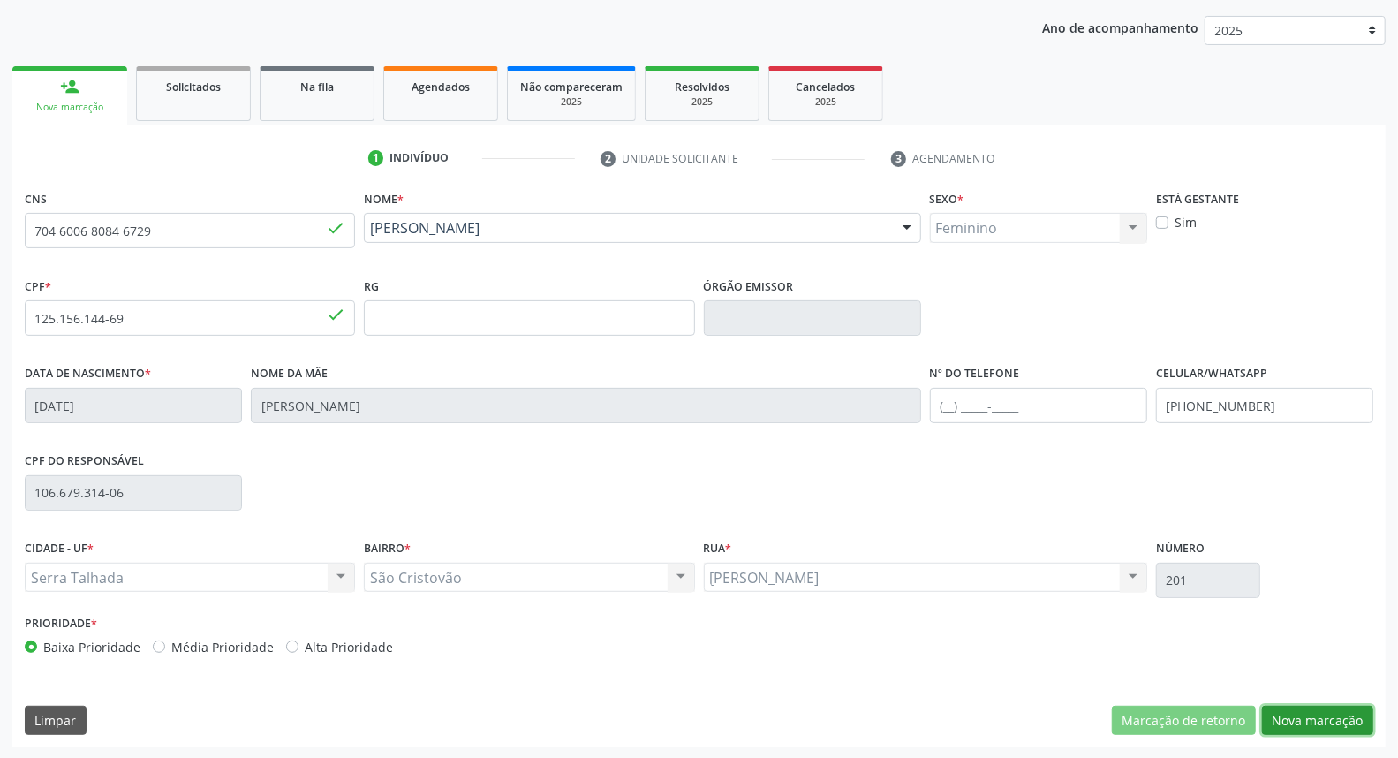
click at [1295, 728] on button "Nova marcação" at bounding box center [1317, 721] width 111 height 30
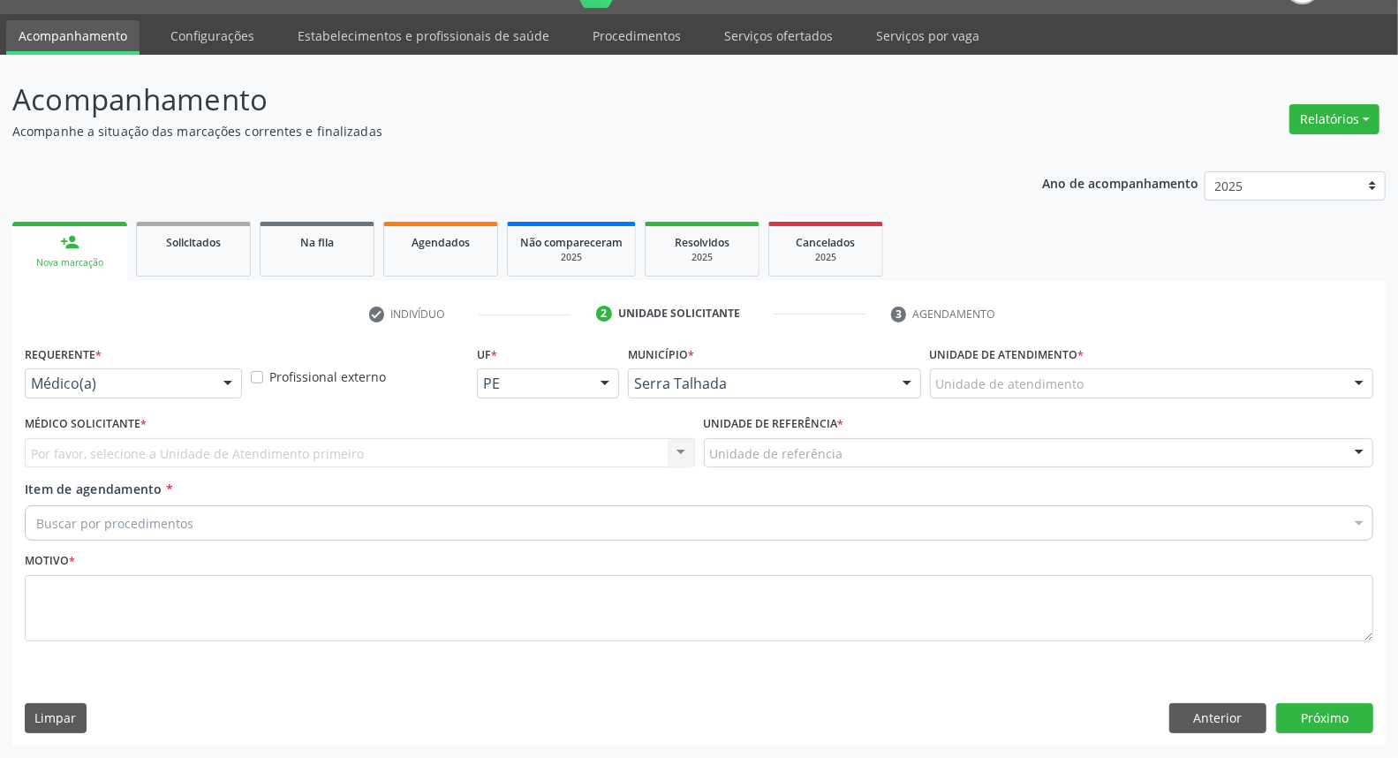
scroll to position [41, 0]
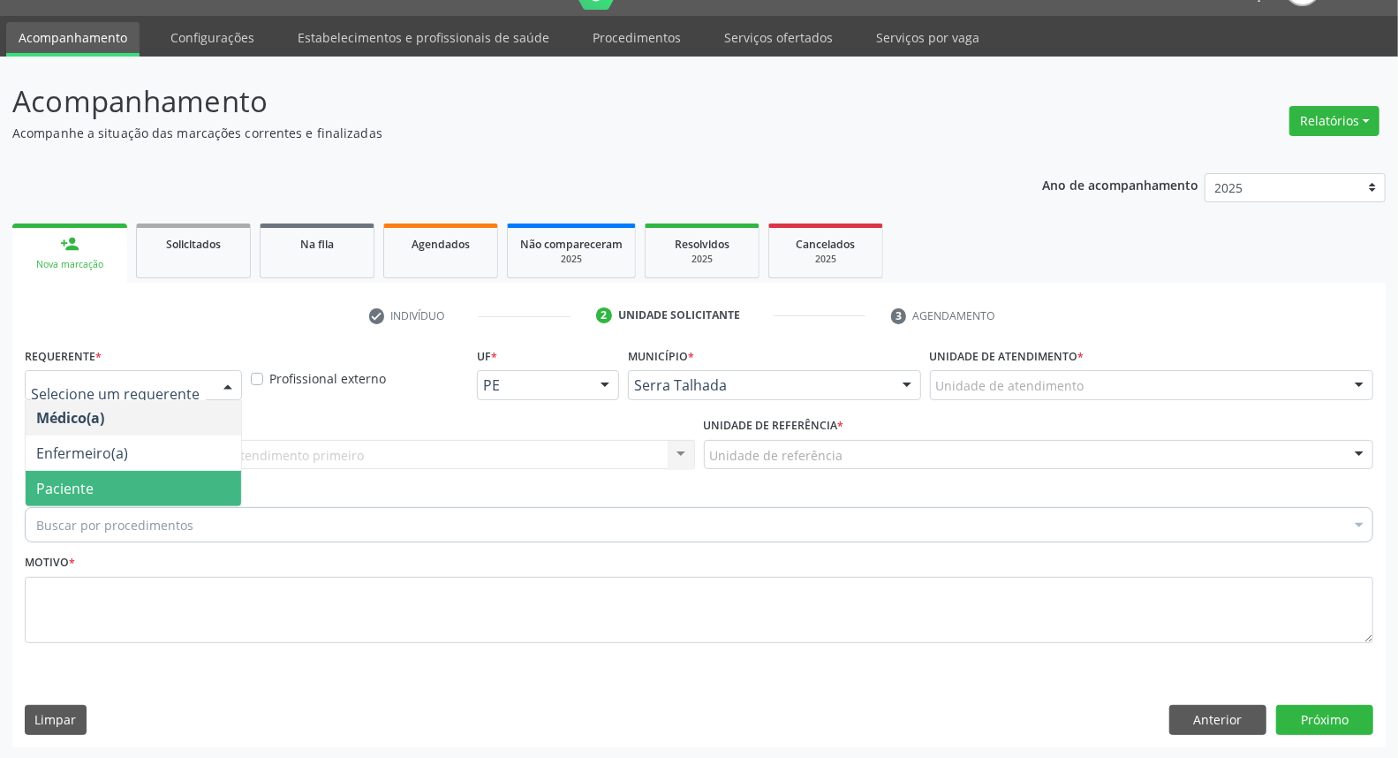
click at [156, 484] on span "Paciente" at bounding box center [133, 488] width 215 height 35
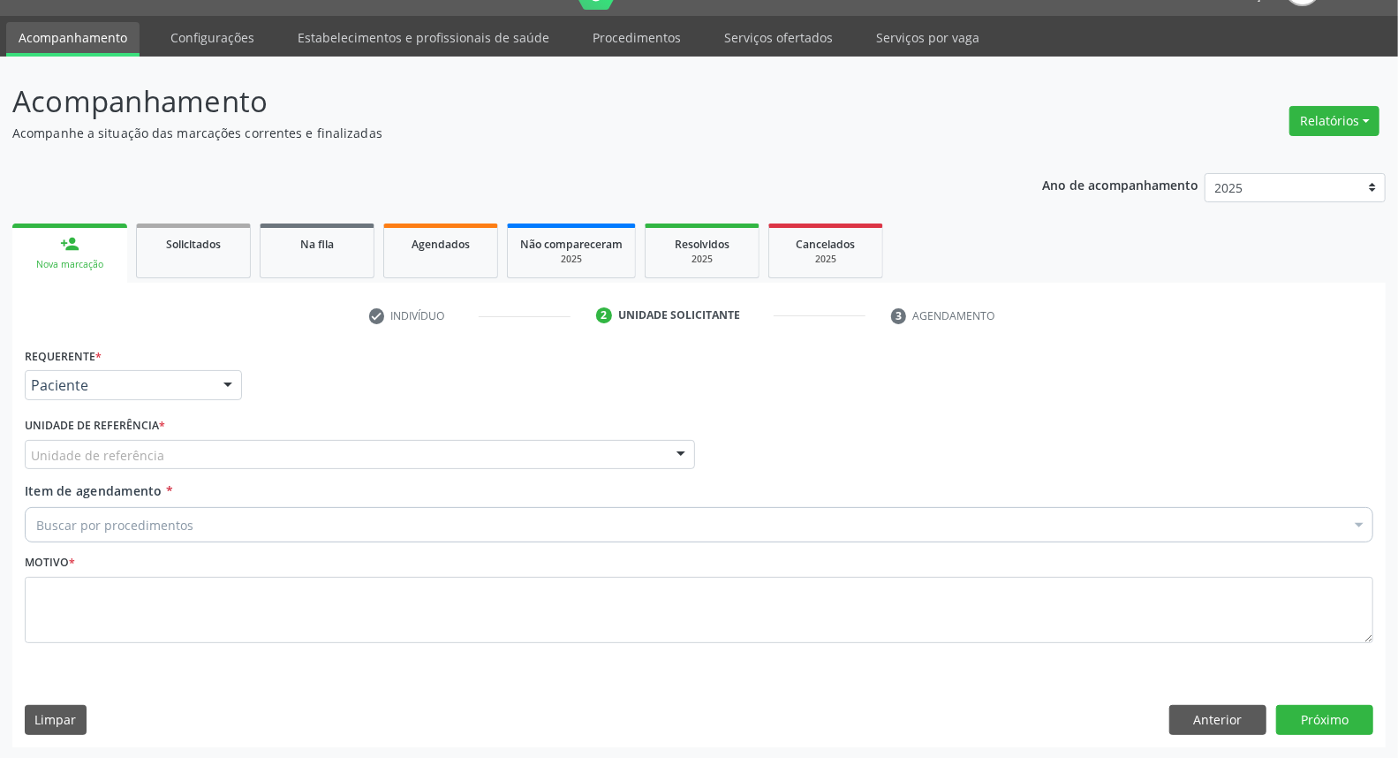
click at [163, 456] on div "Unidade de referência" at bounding box center [360, 455] width 670 height 30
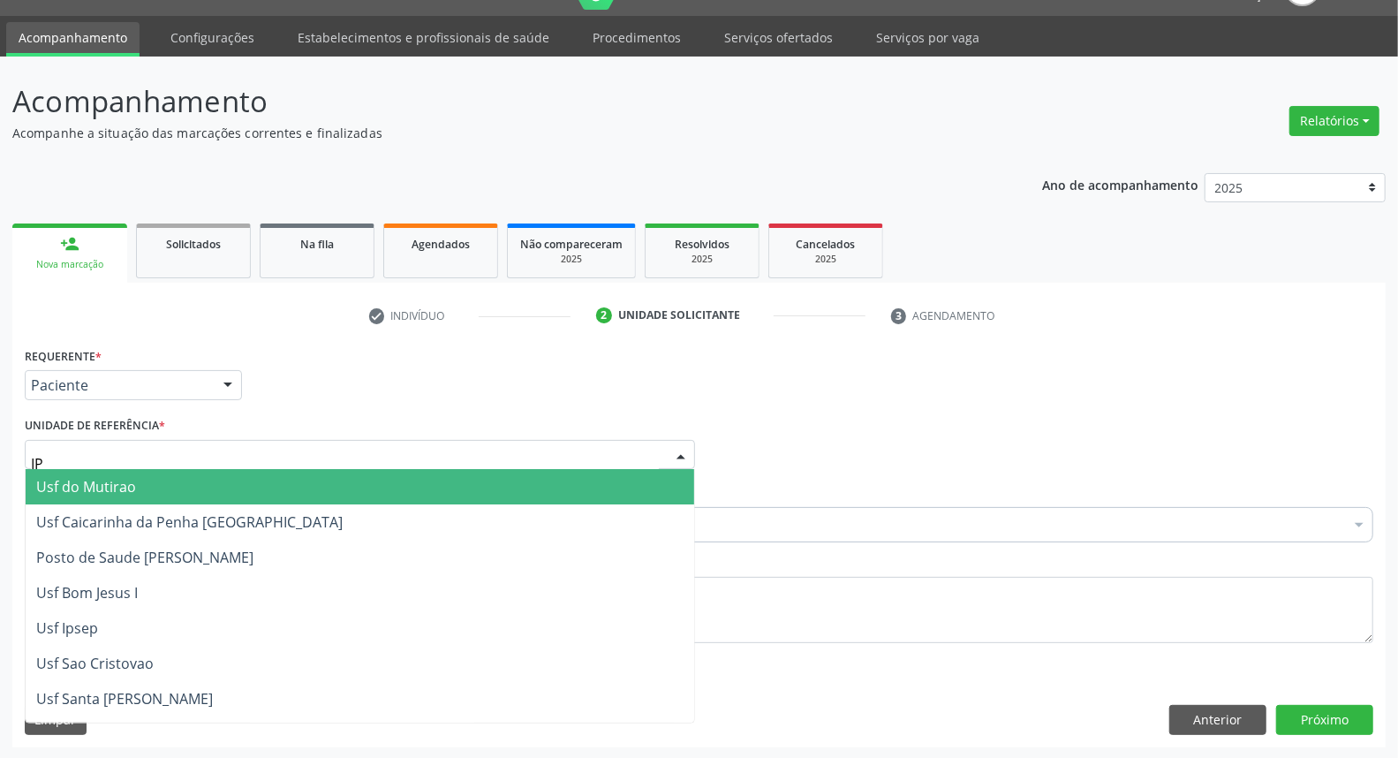
type input "IPA"
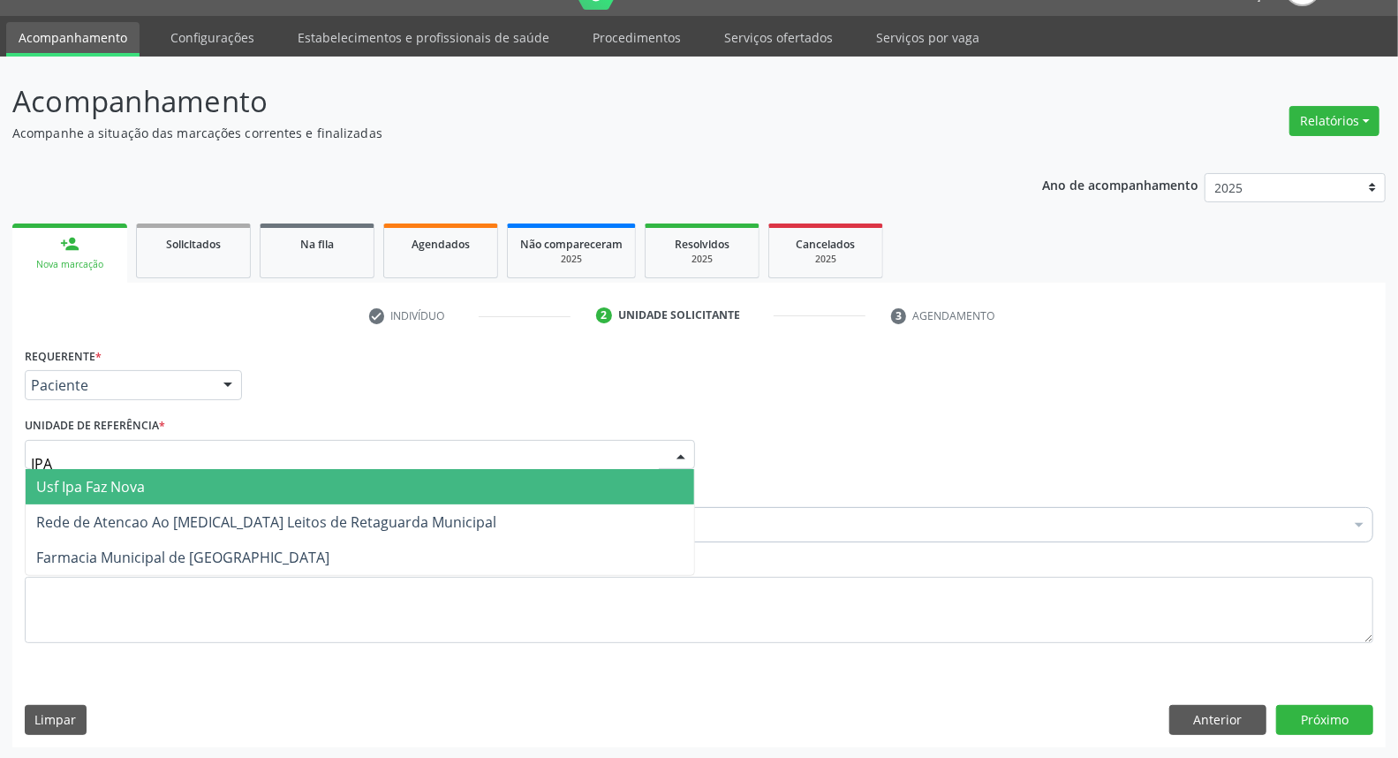
click at [100, 487] on span "Usf Ipa Faz Nova" at bounding box center [90, 486] width 109 height 19
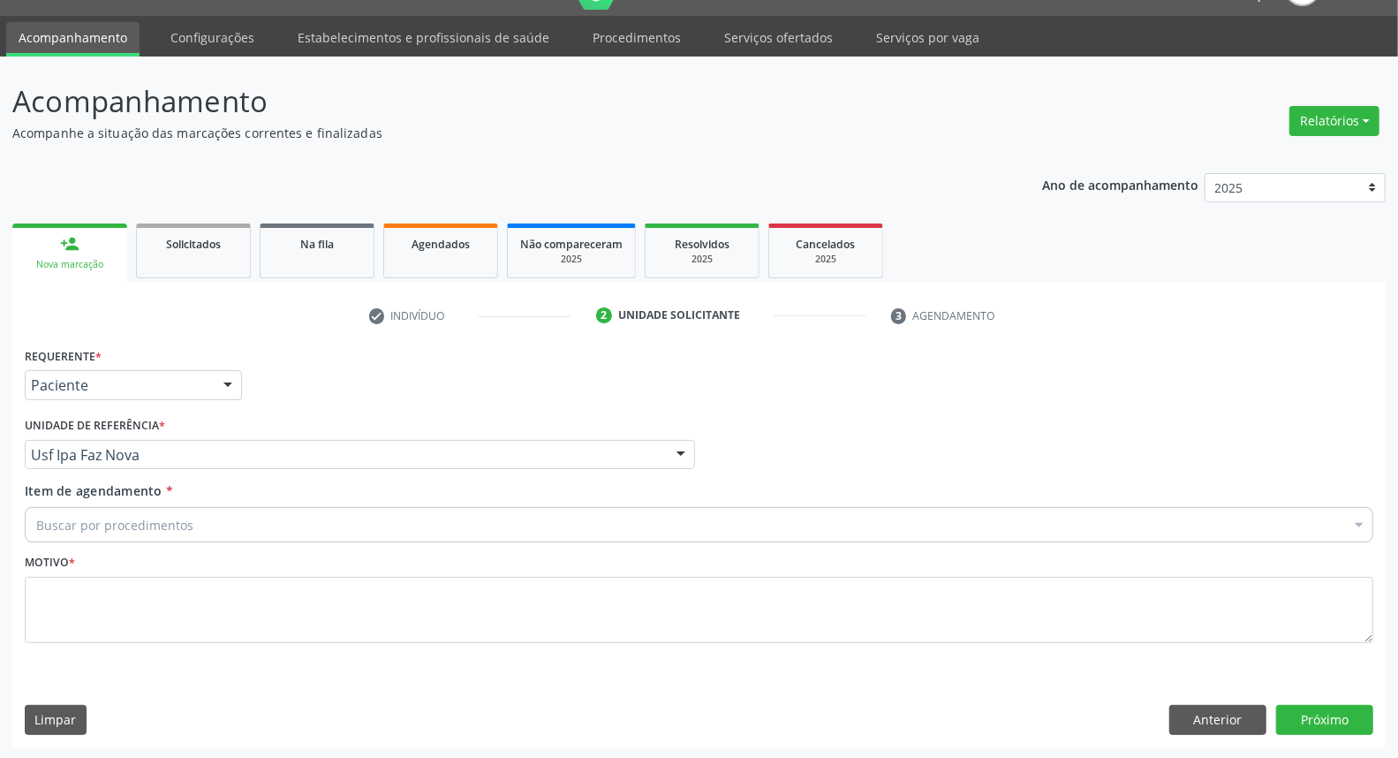
click at [120, 535] on div "Buscar por procedimentos" at bounding box center [699, 524] width 1348 height 35
type input "OBSTE"
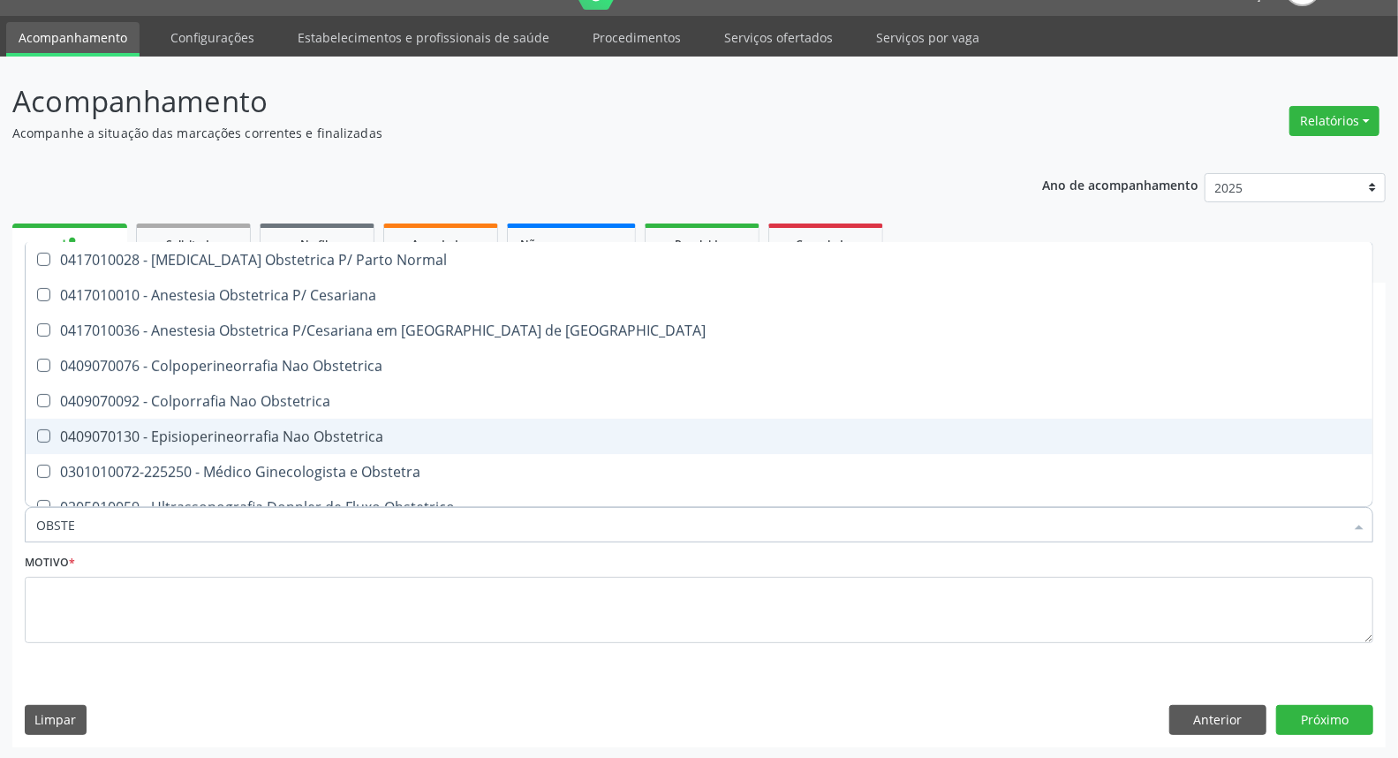
scroll to position [89, 0]
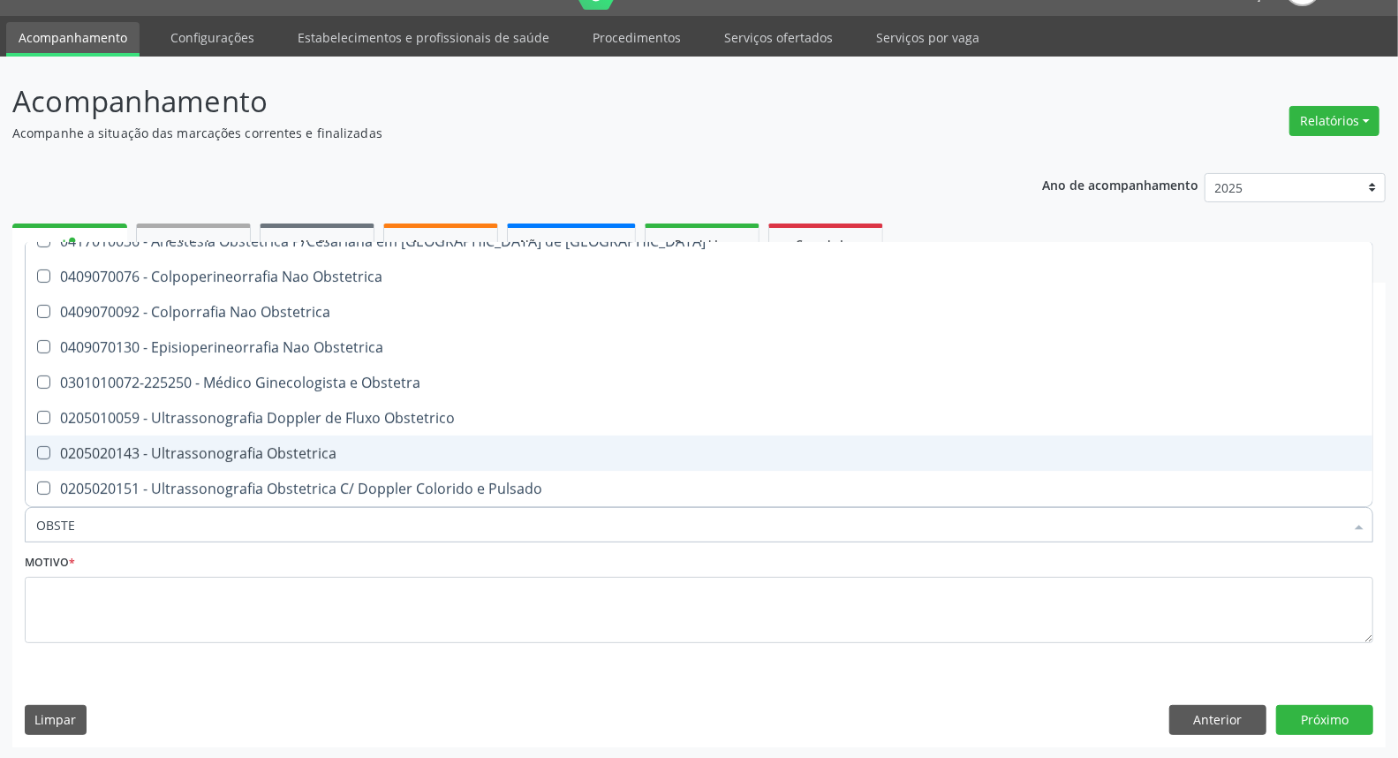
click at [177, 446] on div "0205020143 - Ultrassonografia Obstetrica" at bounding box center [698, 453] width 1325 height 14
checkbox Obstetrica "true"
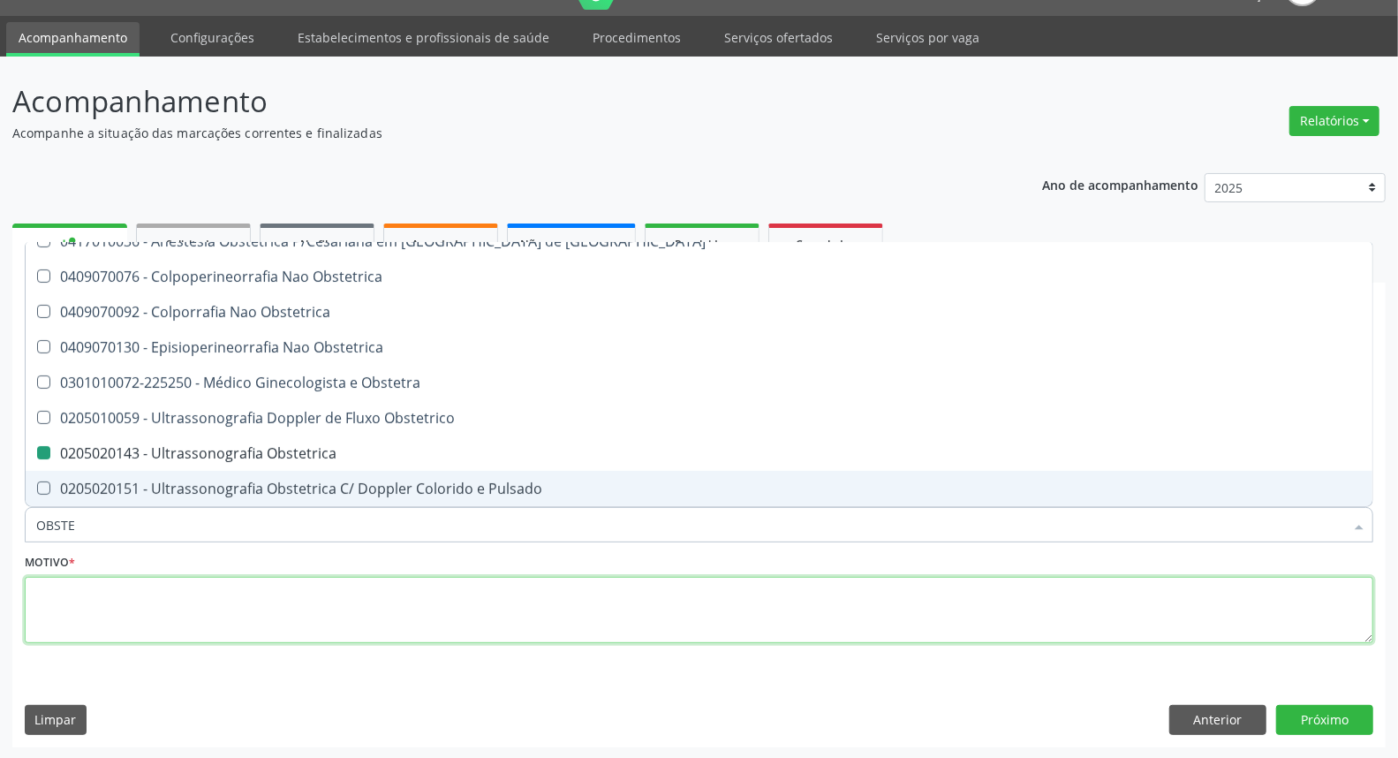
click at [180, 603] on textarea at bounding box center [699, 610] width 1348 height 67
checkbox Cesariana "true"
checkbox Obstetrica "false"
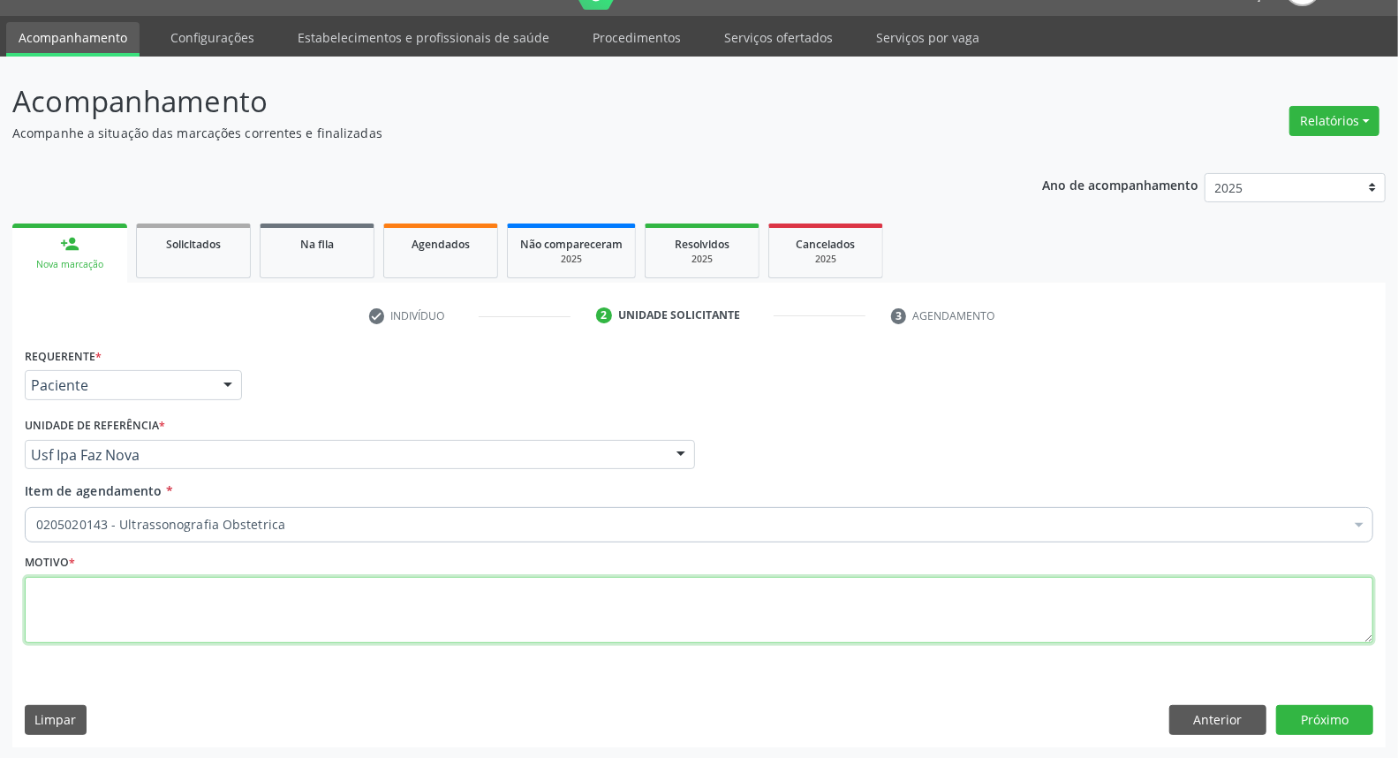
scroll to position [0, 0]
type textarea "*"
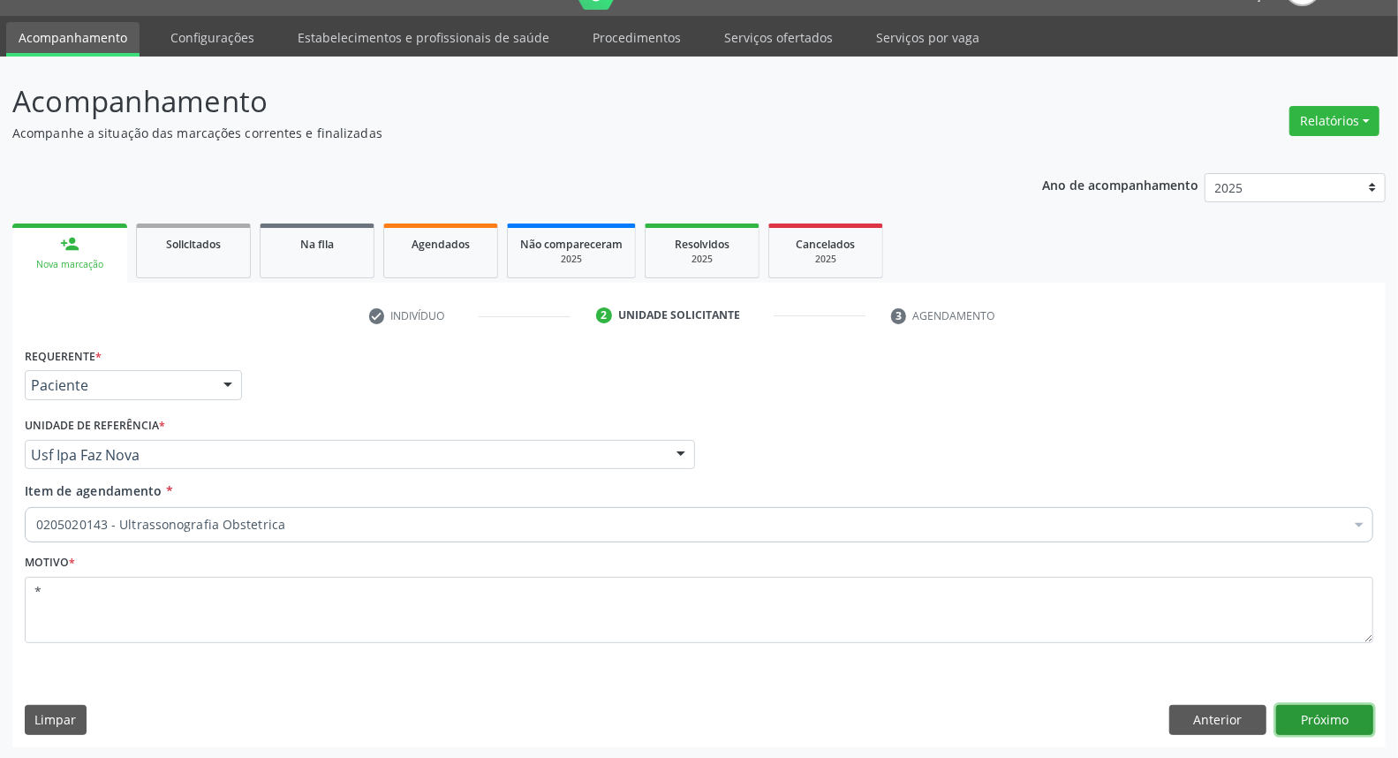
click at [1305, 719] on button "Próximo" at bounding box center [1324, 720] width 97 height 30
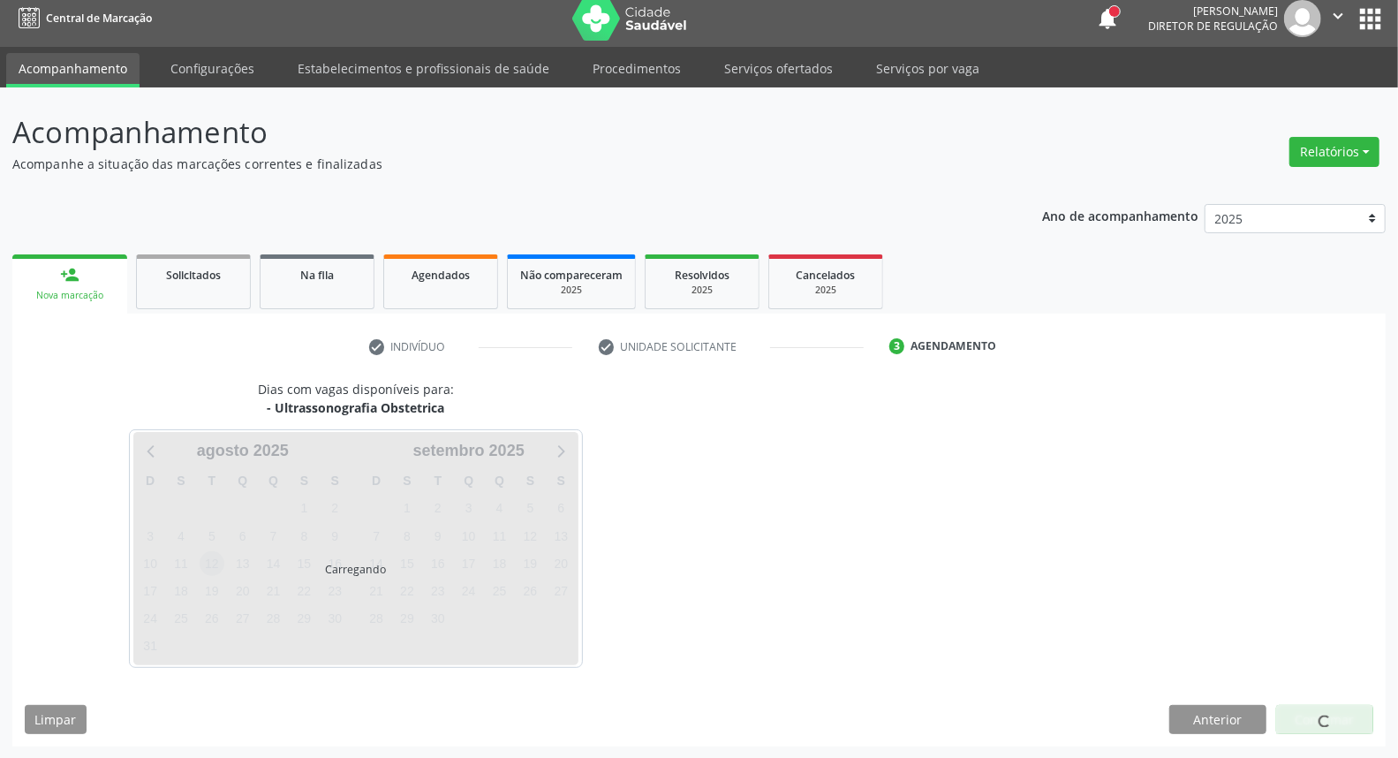
scroll to position [10, 0]
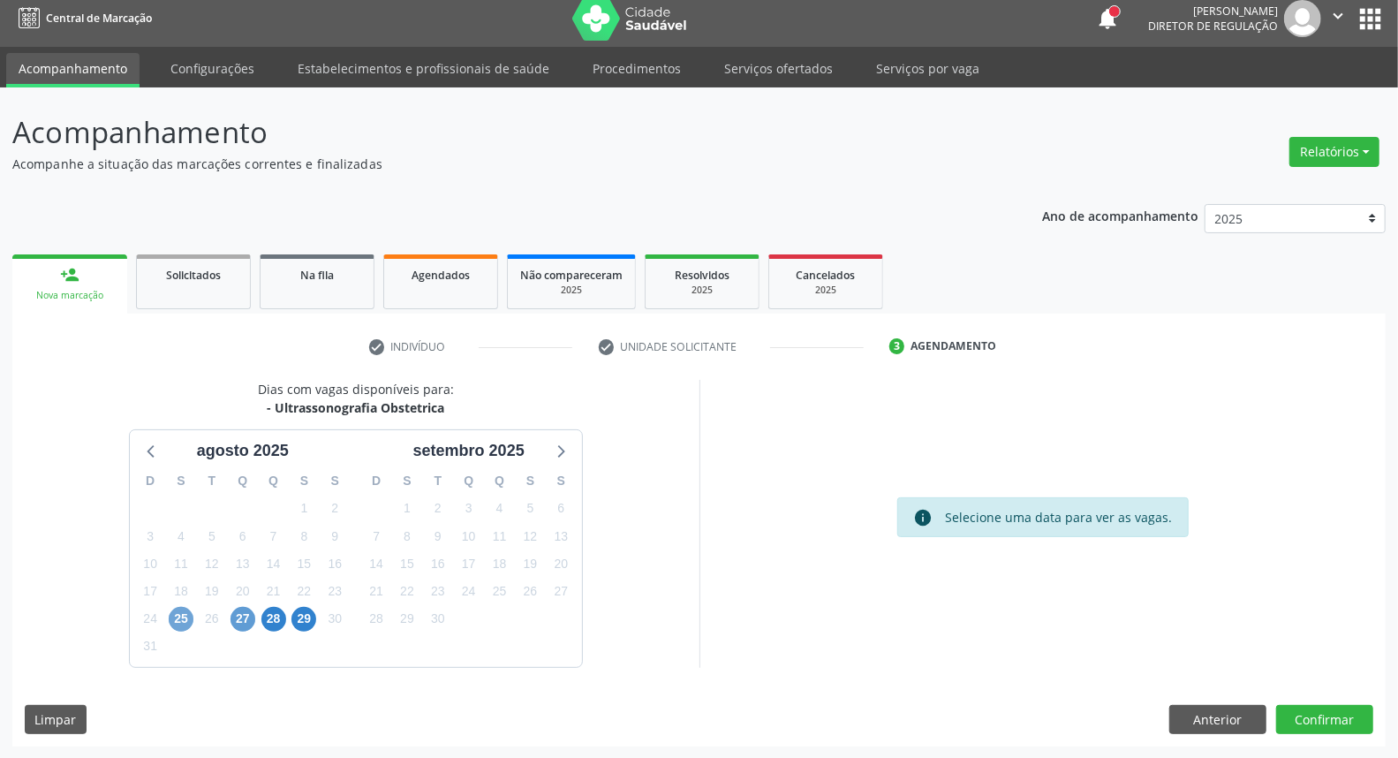
drag, startPoint x: 186, startPoint y: 619, endPoint x: 231, endPoint y: 611, distance: 45.7
click at [185, 619] on span "25" at bounding box center [181, 619] width 25 height 25
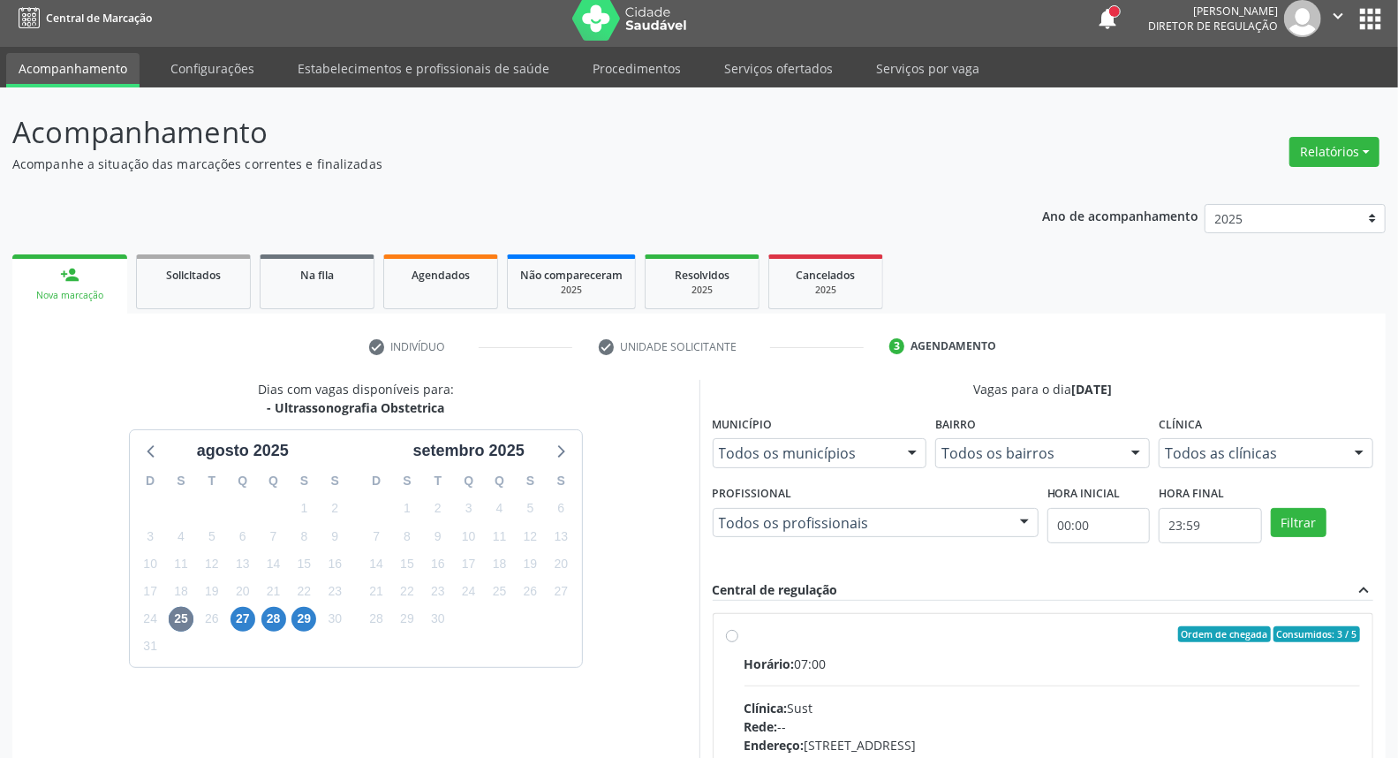
click at [744, 634] on label "Ordem de chegada Consumidos: 3 / 5 Horário: 07:00 Clínica: Sust Rede: -- Endere…" at bounding box center [1052, 761] width 616 height 271
click at [736, 634] on input "Ordem de chegada Consumidos: 3 / 5 Horário: 07:00 Clínica: Sust Rede: -- Endere…" at bounding box center [732, 634] width 12 height 16
radio input "true"
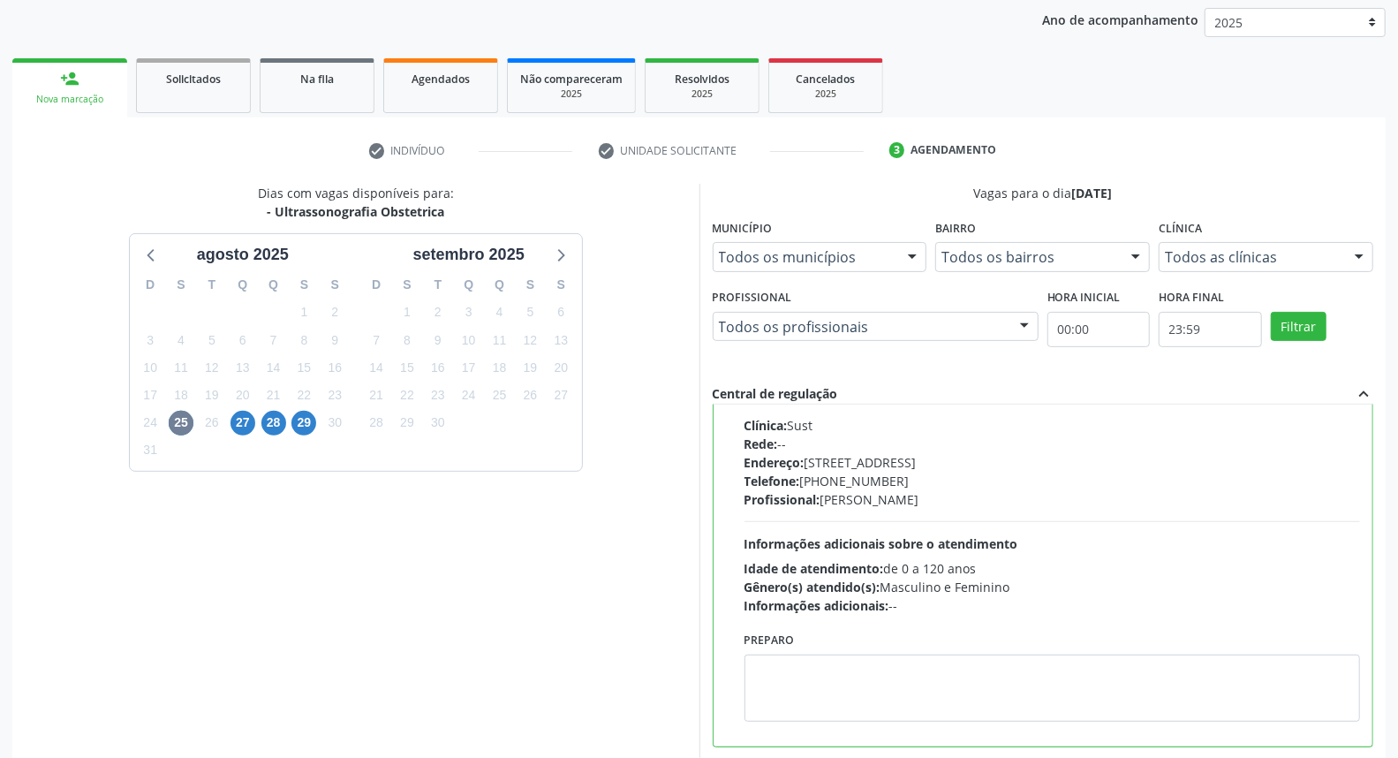
scroll to position [296, 0]
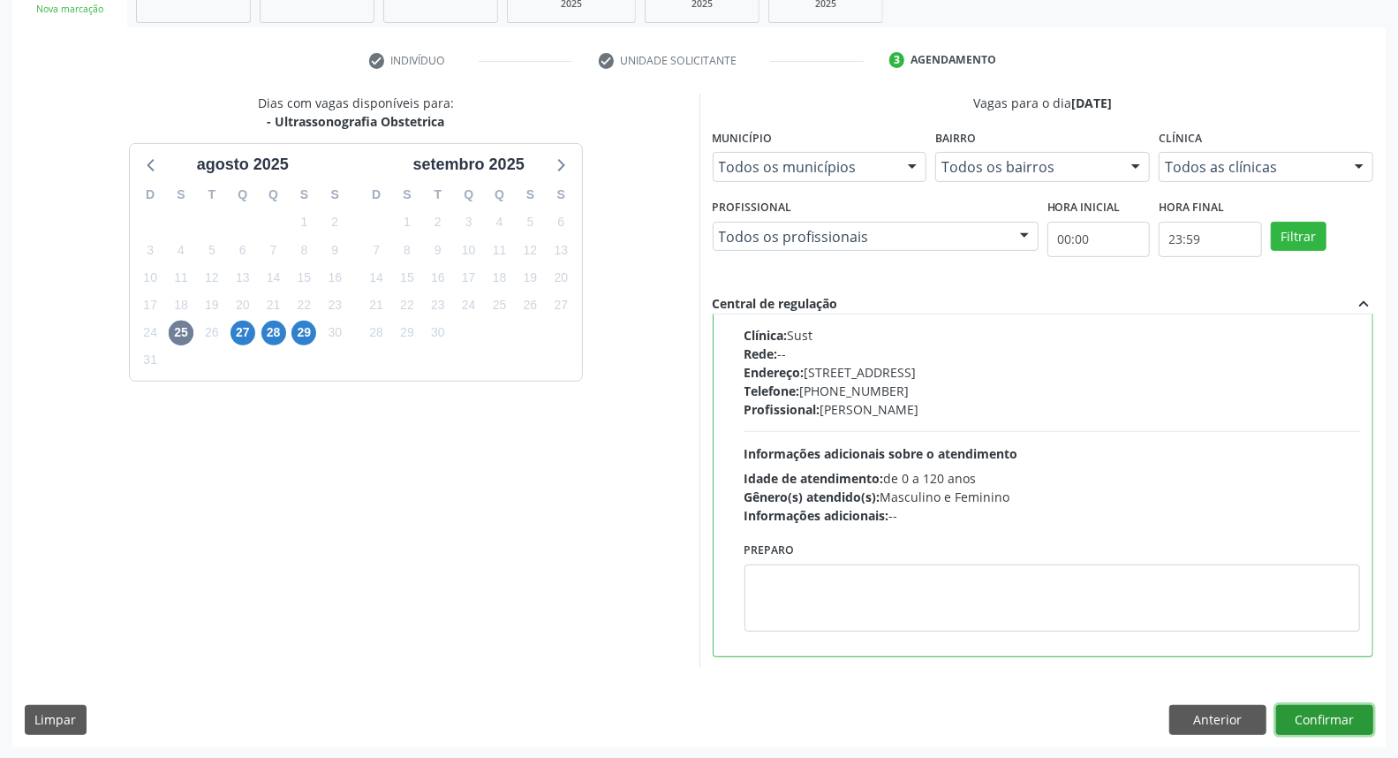
click at [1317, 729] on button "Confirmar" at bounding box center [1324, 720] width 97 height 30
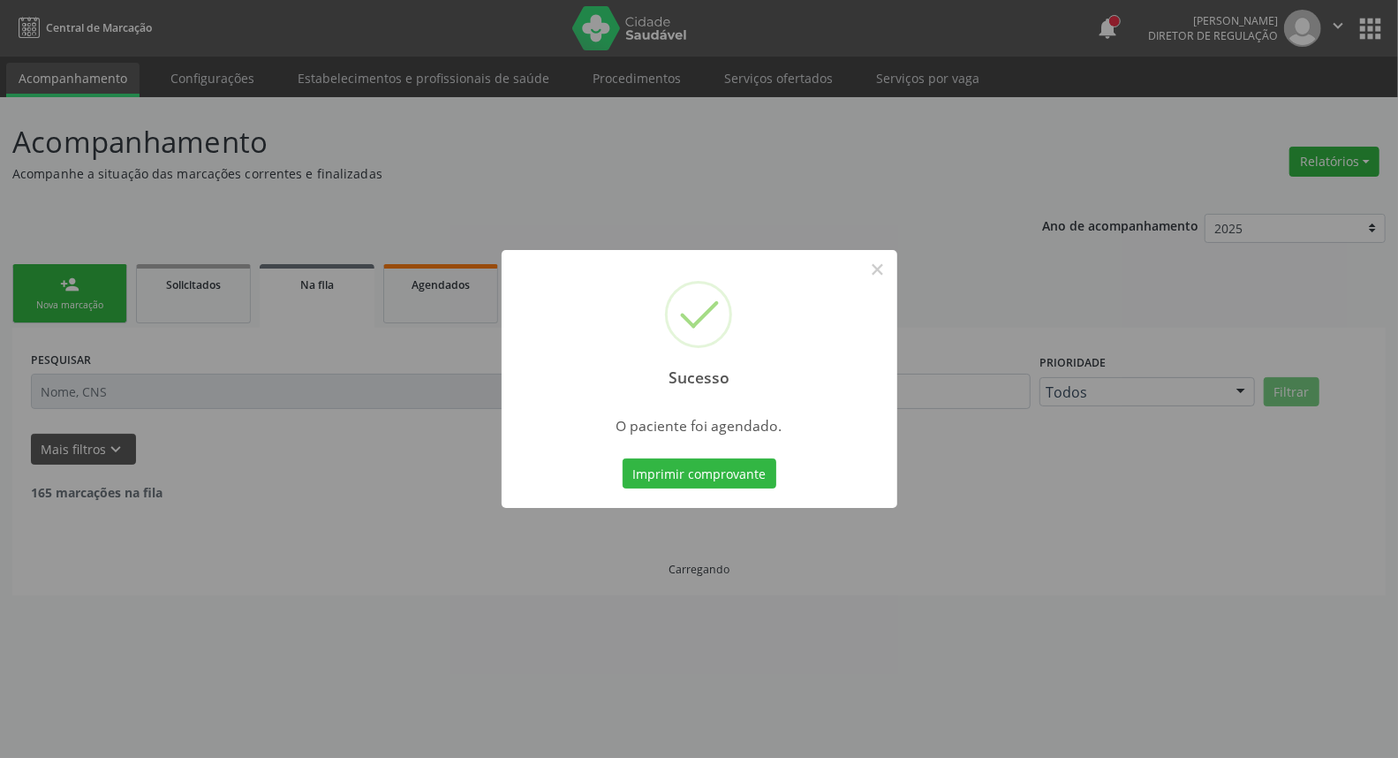
scroll to position [0, 0]
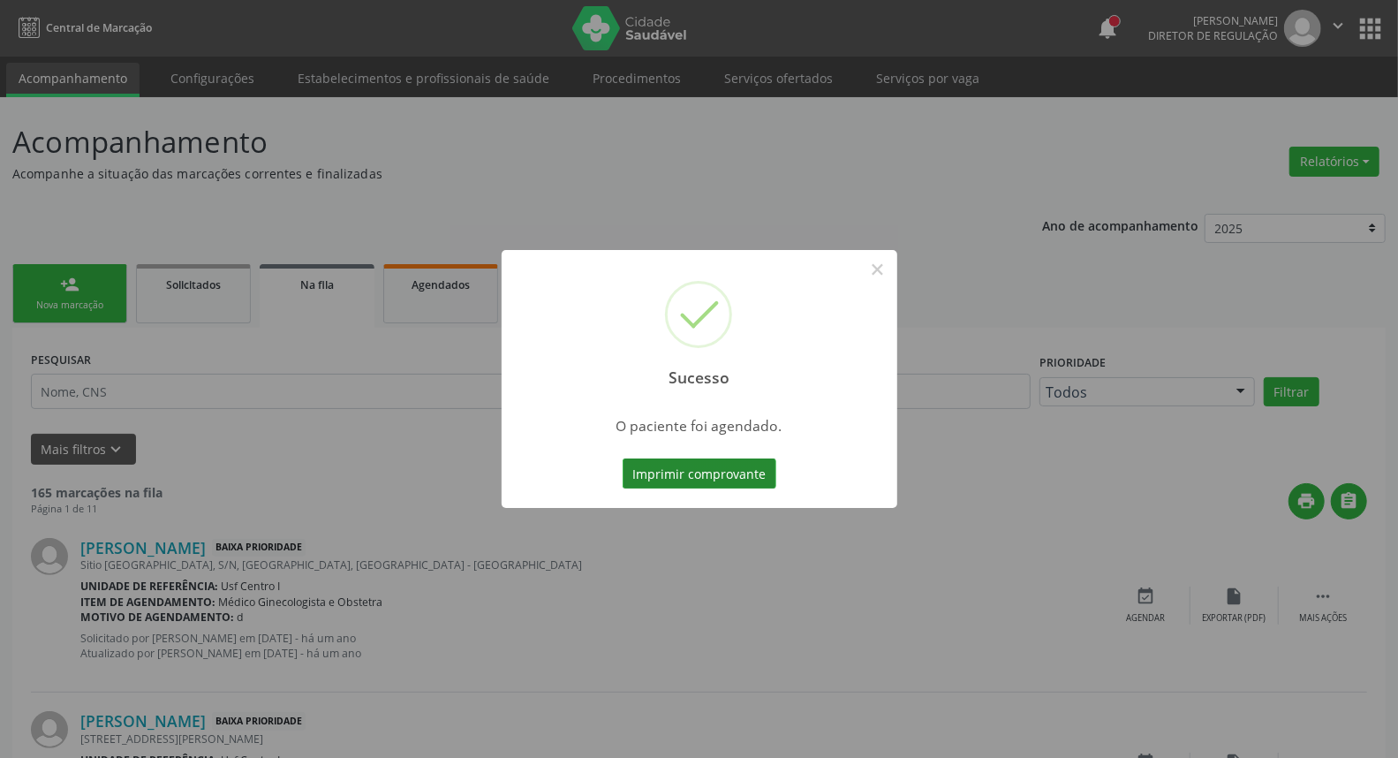
click at [725, 464] on button "Imprimir comprovante" at bounding box center [700, 473] width 154 height 30
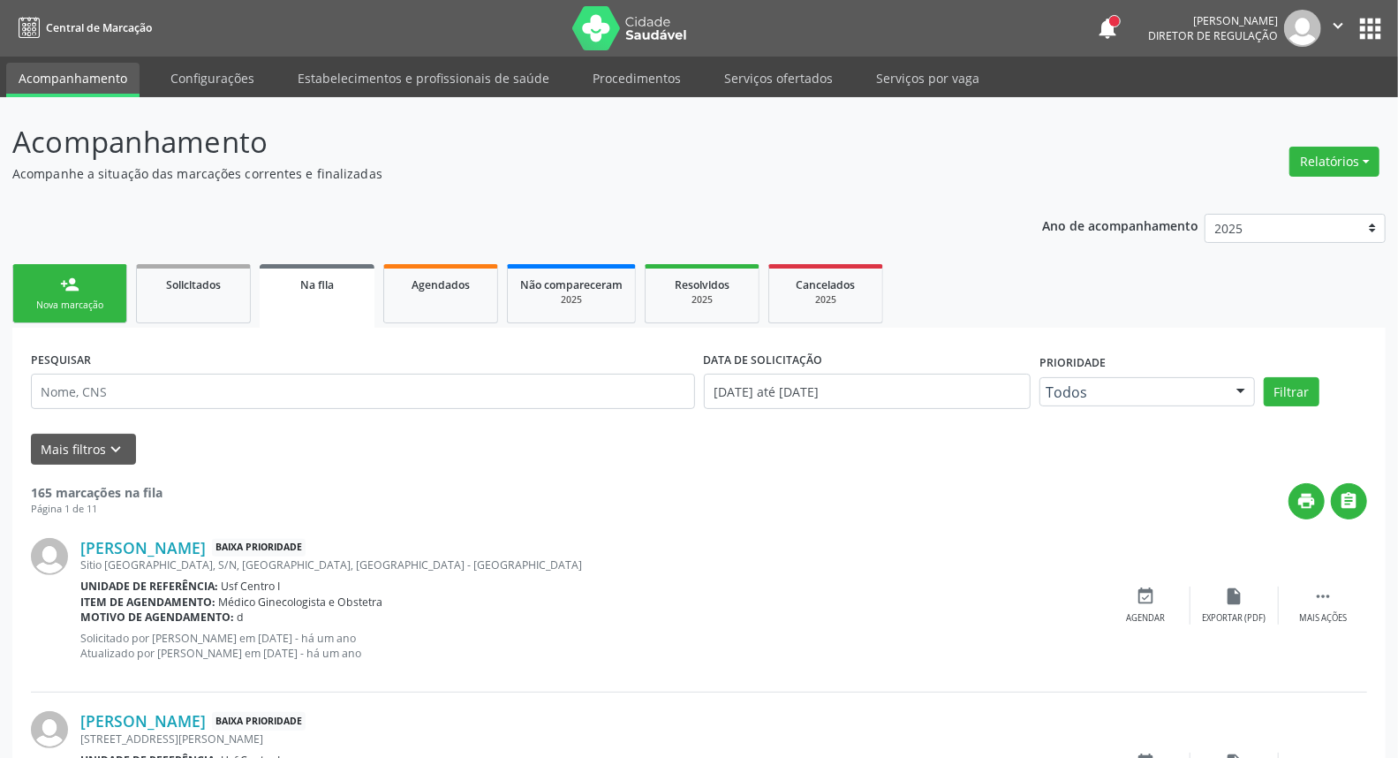
click at [78, 277] on div "person_add" at bounding box center [69, 284] width 19 height 19
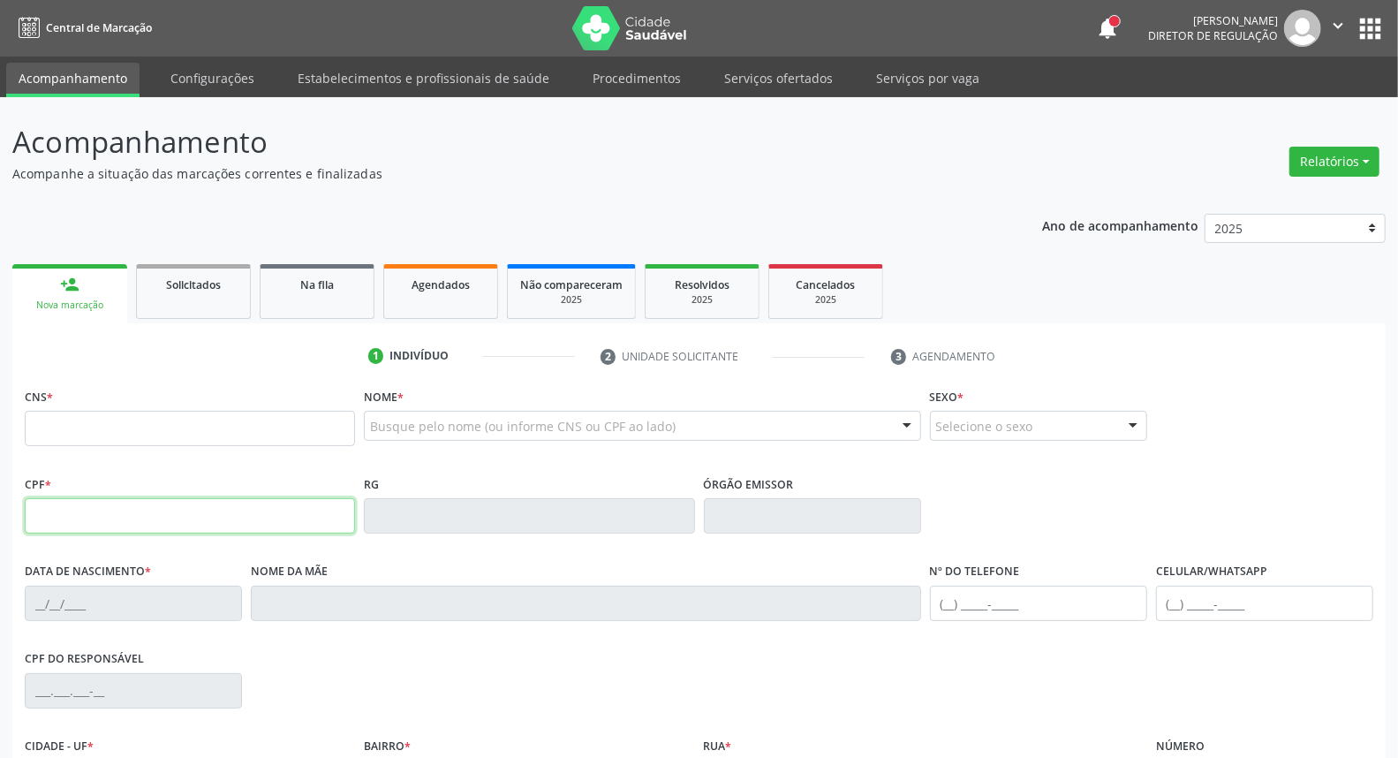
click at [95, 515] on input "text" at bounding box center [190, 515] width 330 height 35
type input "123.086.814-38"
type input "700 1049 2041 5013"
type input "[DATE]"
type input "[PERSON_NAME]"
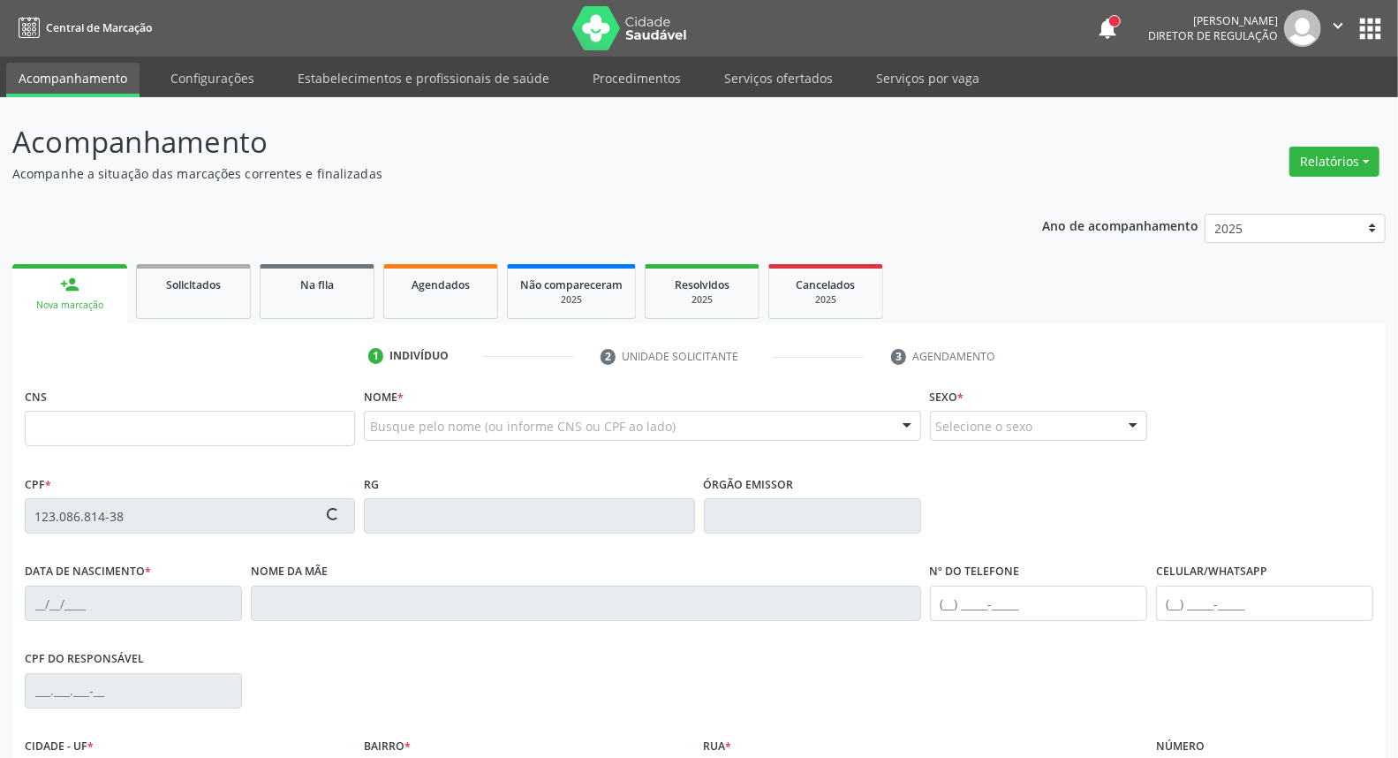
type input "[PHONE_NUMBER]"
type input "S/N"
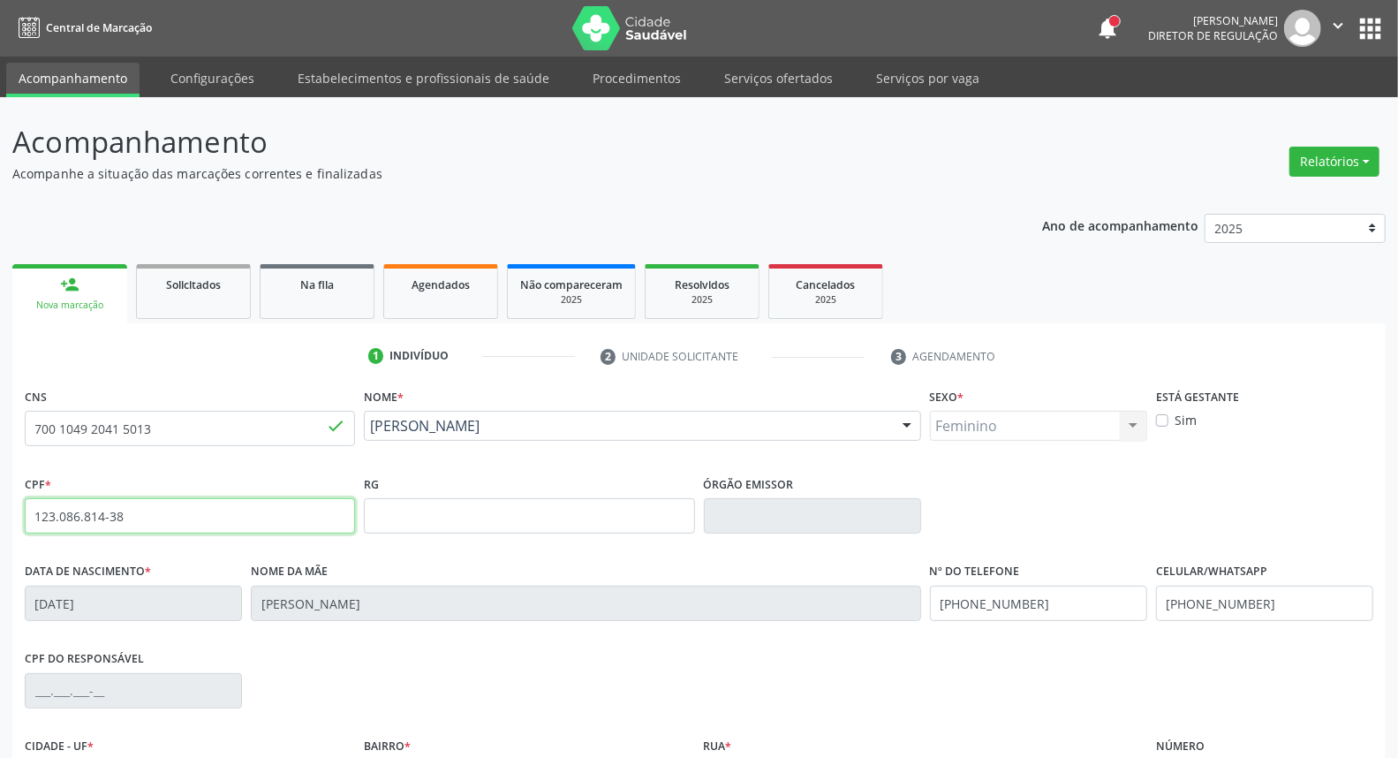
drag, startPoint x: 133, startPoint y: 516, endPoint x: 0, endPoint y: 487, distance: 136.5
click at [0, 487] on div "Acompanhamento Acompanhe a situação das marcações correntes e finalizadas Relat…" at bounding box center [699, 527] width 1398 height 860
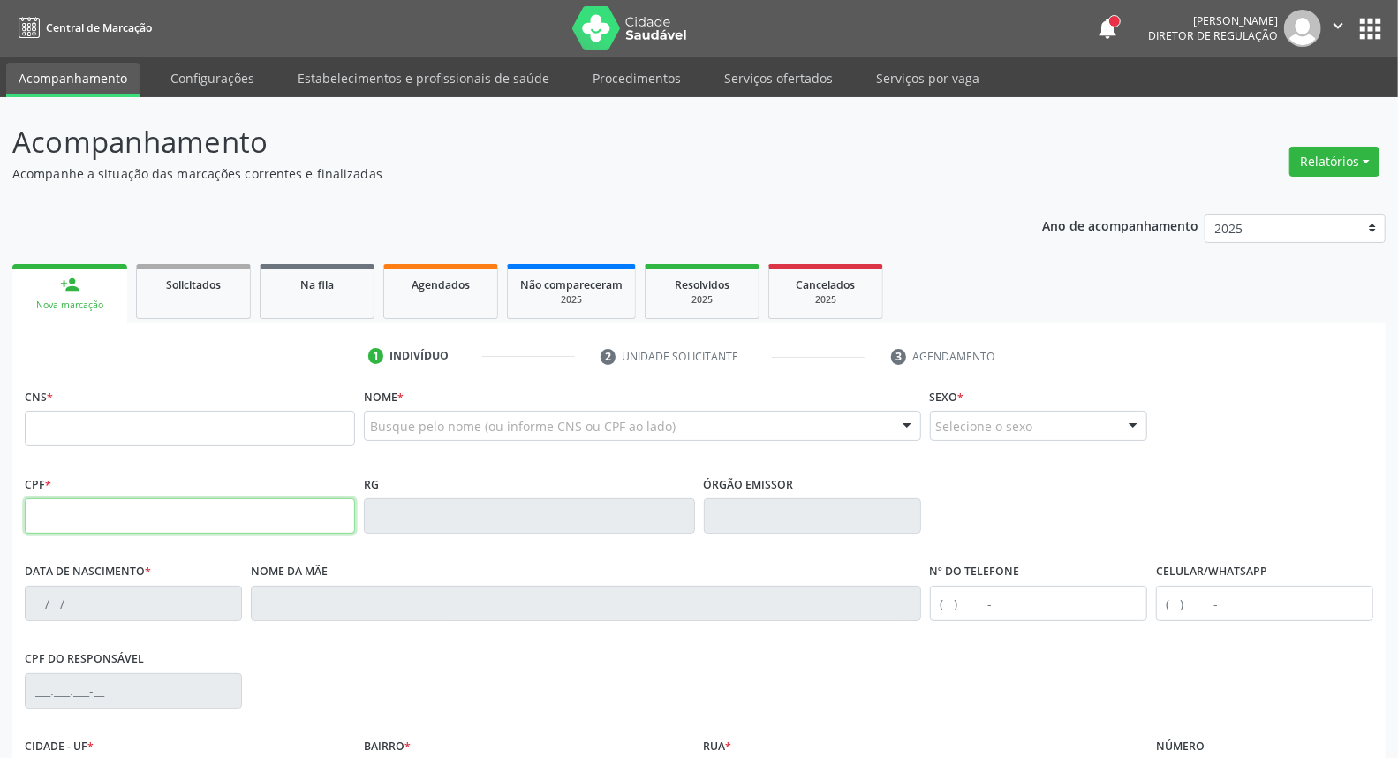
click at [91, 531] on input "text" at bounding box center [190, 515] width 330 height 35
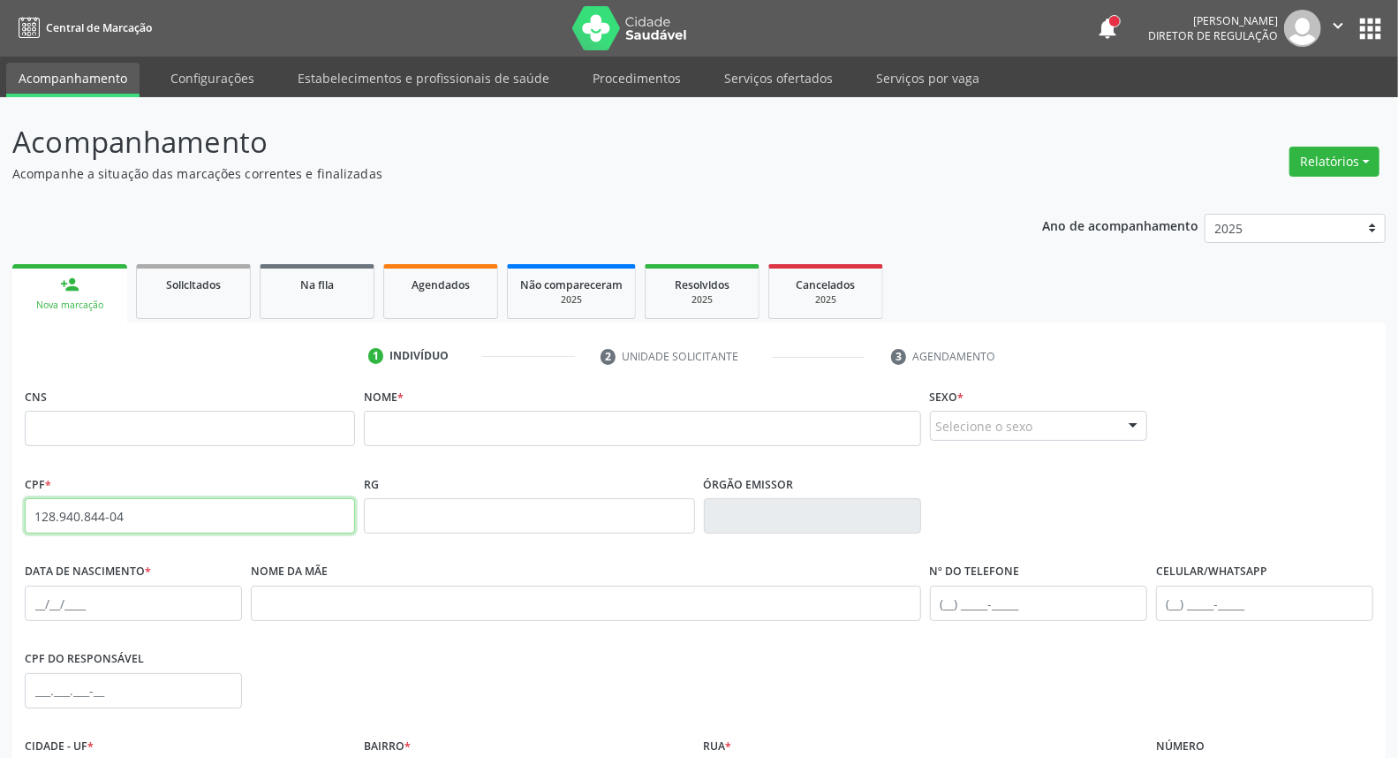
click at [191, 517] on input "128.940.844-04" at bounding box center [190, 515] width 330 height 35
type input "1"
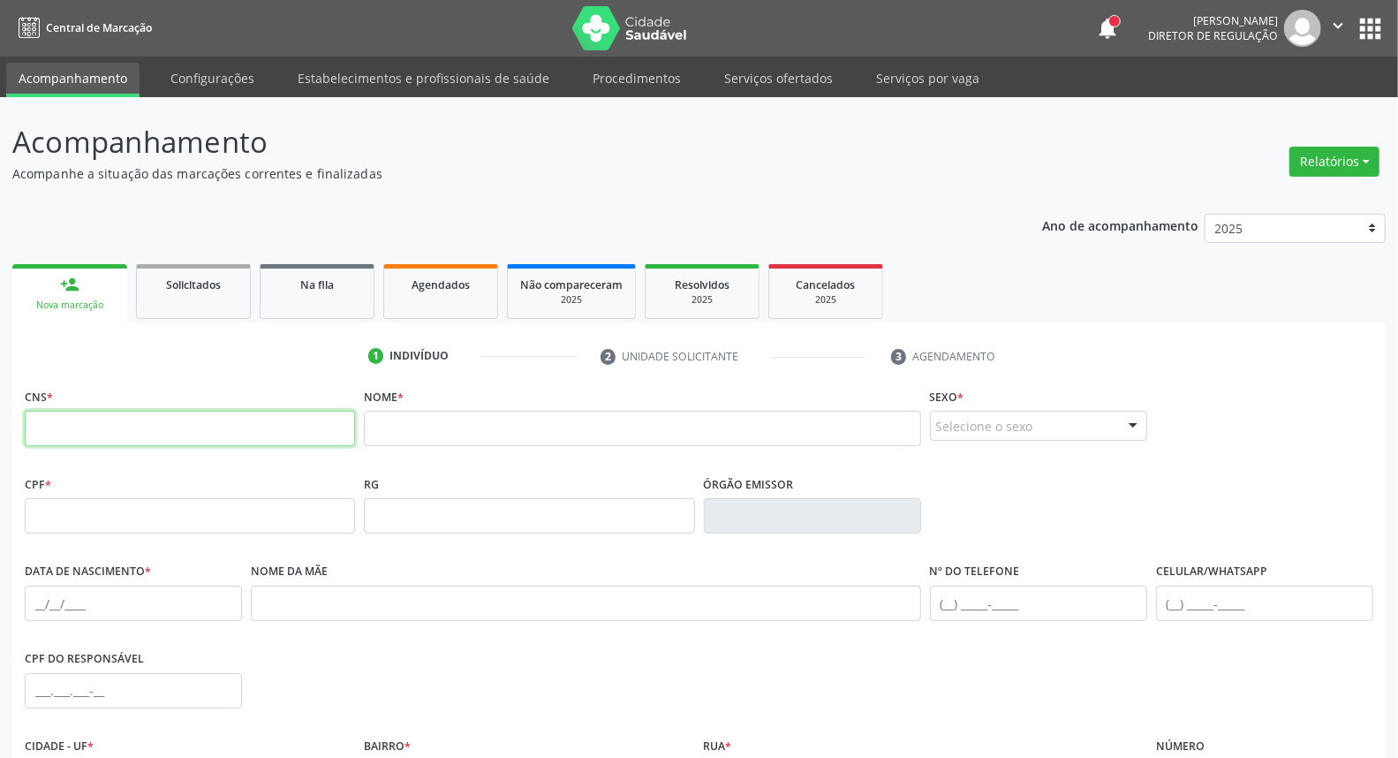
click at [302, 437] on input "text" at bounding box center [190, 428] width 330 height 35
type input "700 1008 7857 0490"
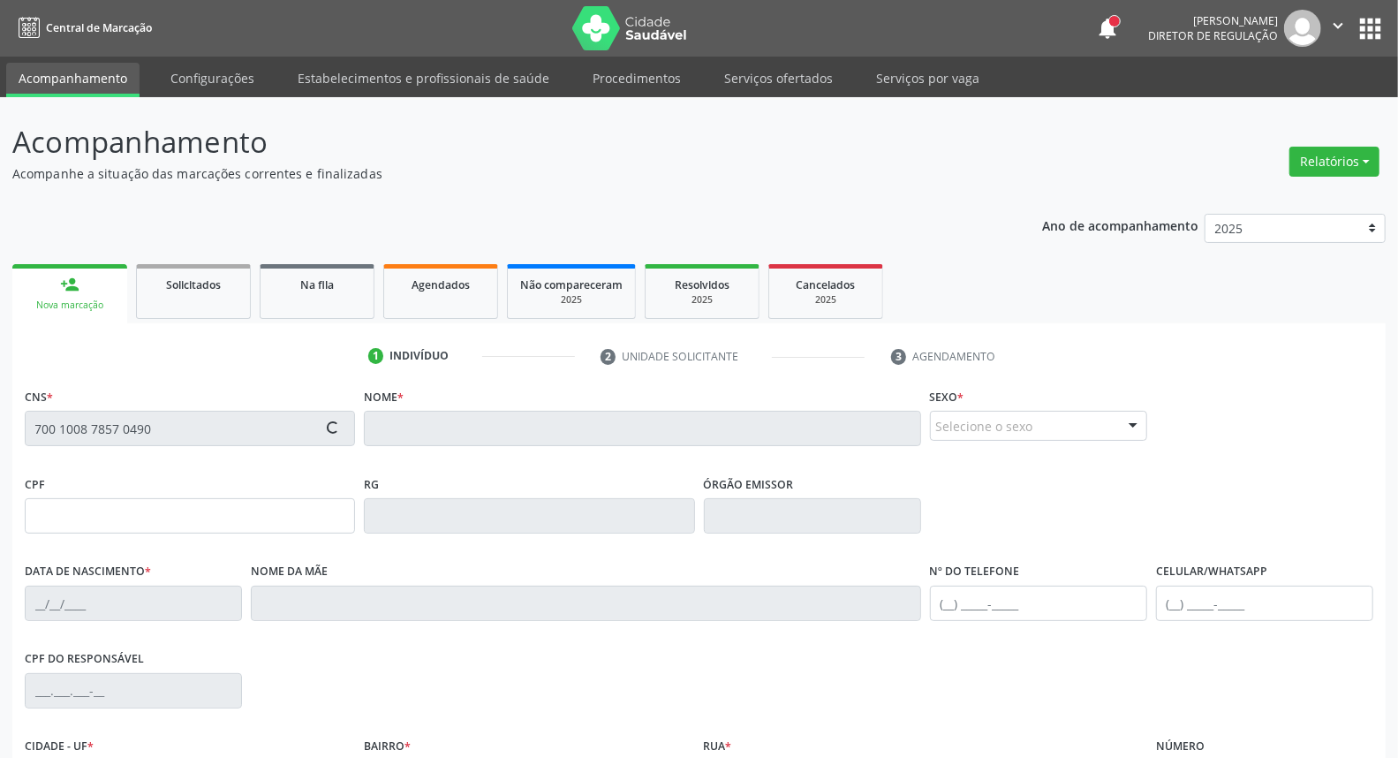
type input "04/03/2003"
type input "S/N"
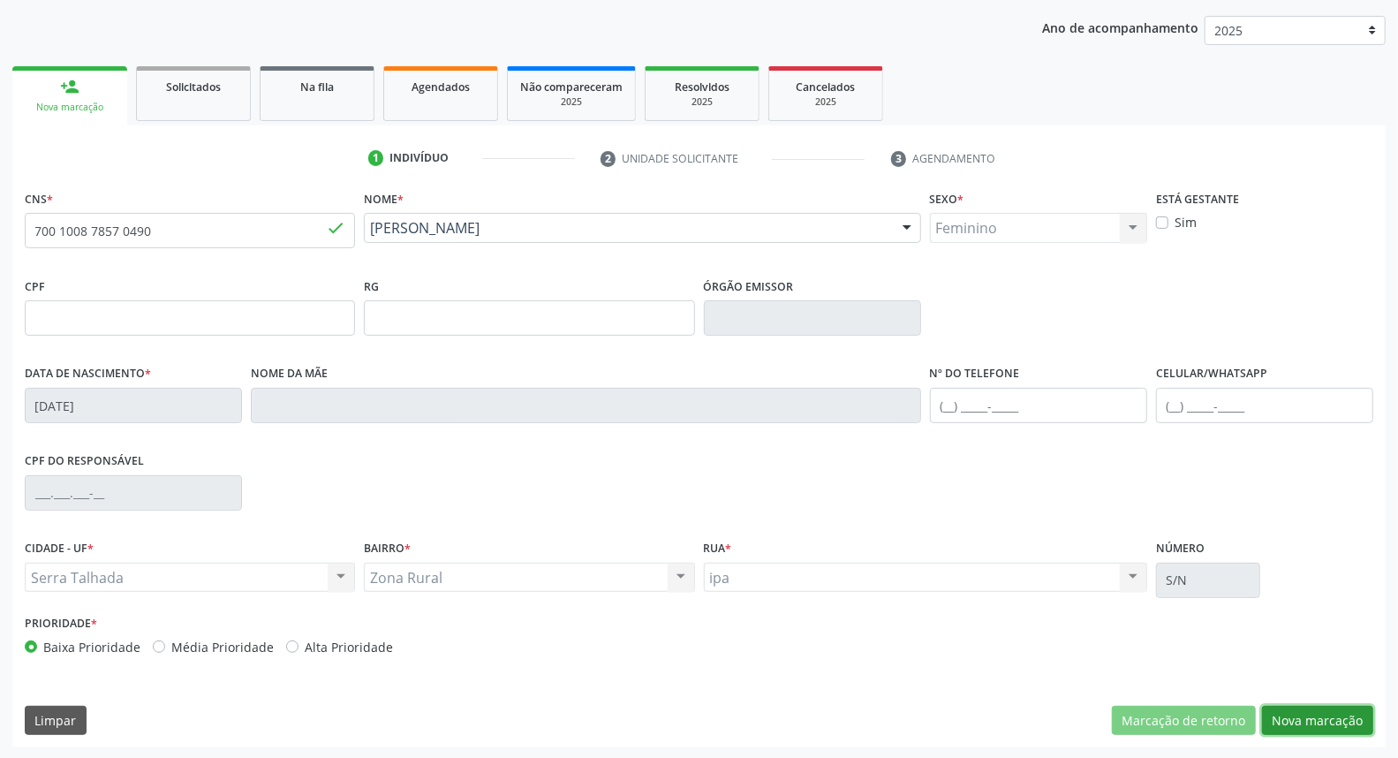
click at [1338, 712] on button "Nova marcação" at bounding box center [1317, 721] width 111 height 30
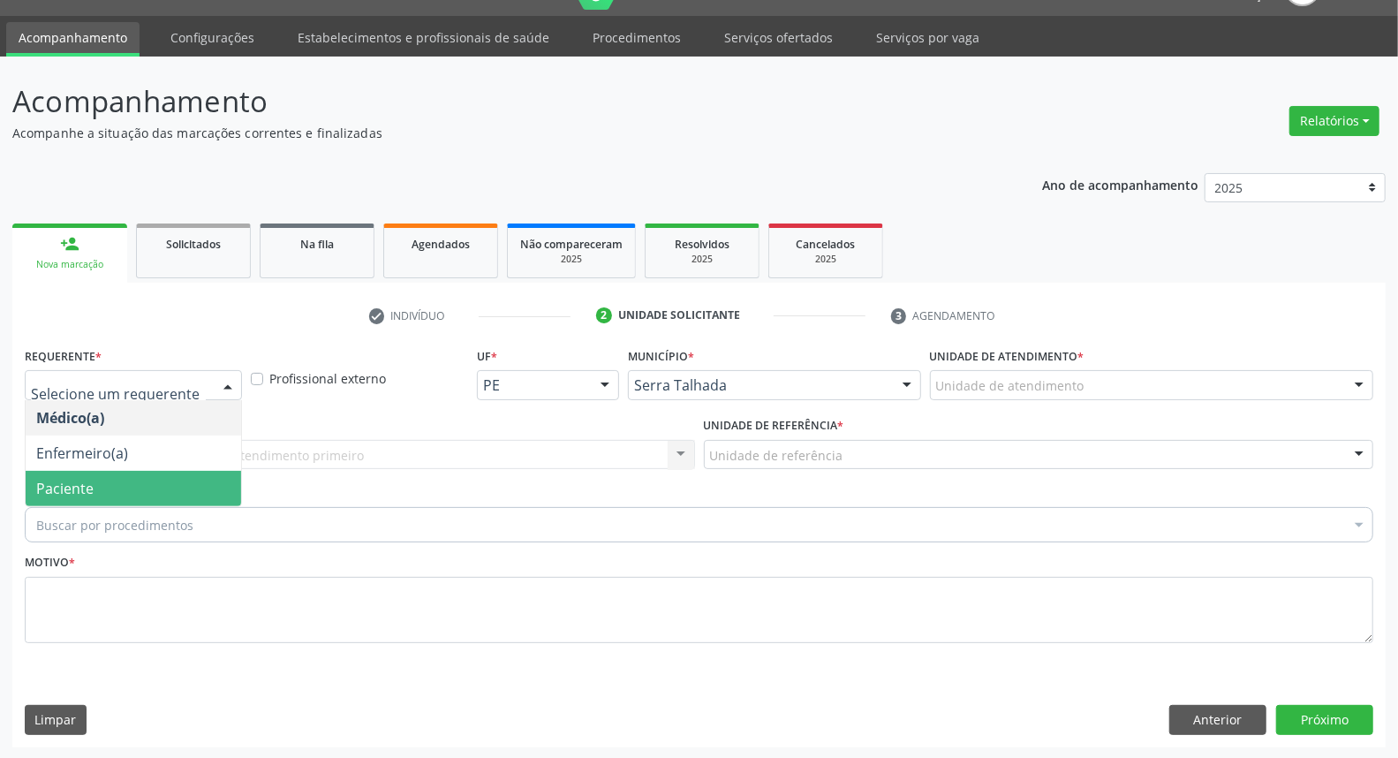
click at [120, 487] on span "Paciente" at bounding box center [133, 488] width 215 height 35
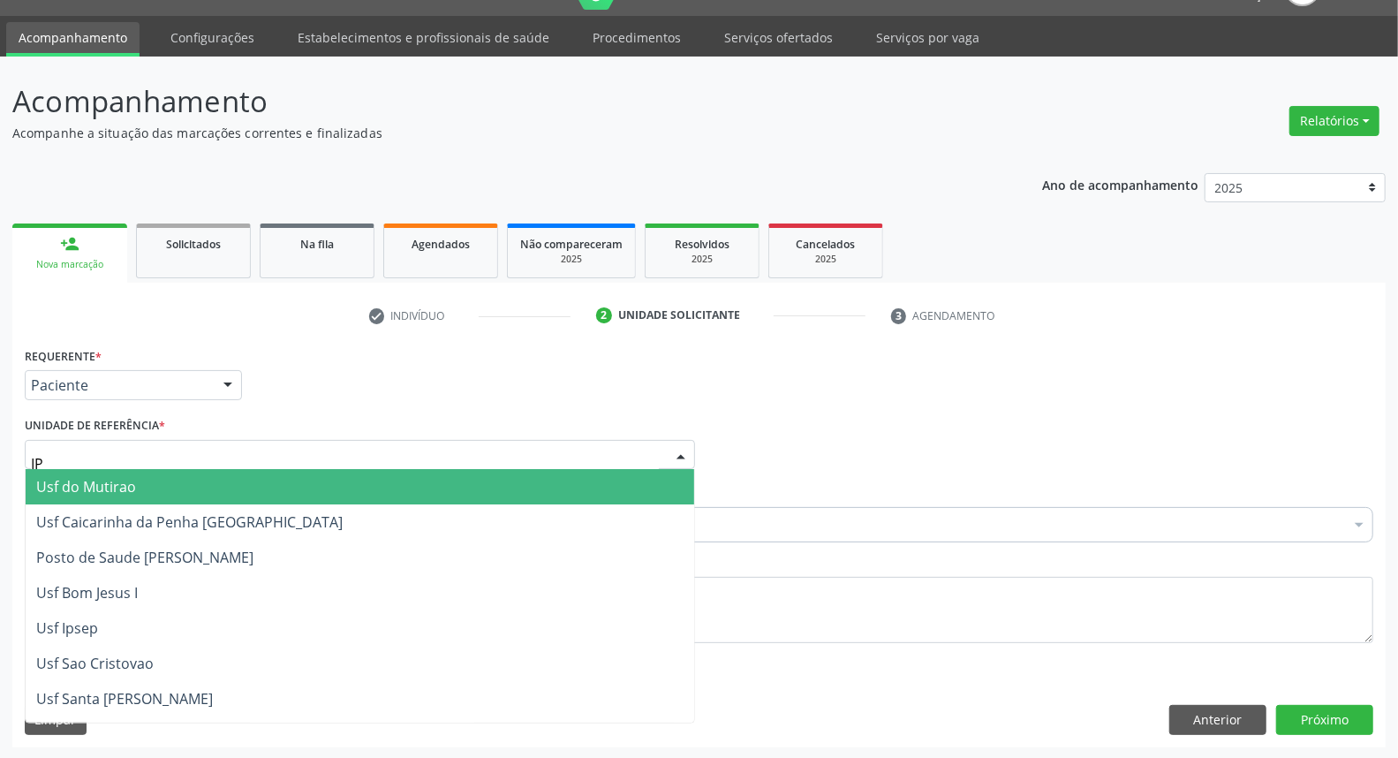
type input "IPA"
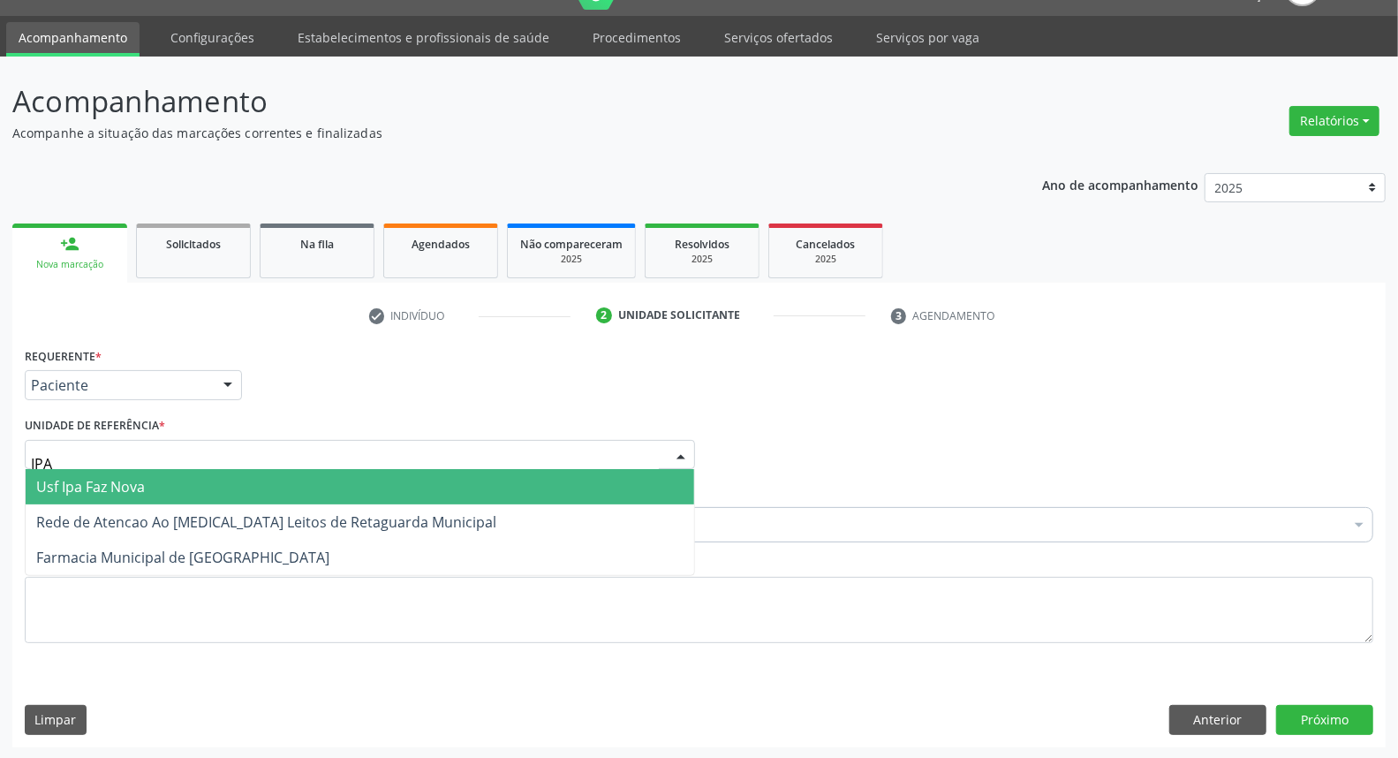
click at [137, 473] on span "Usf Ipa Faz Nova" at bounding box center [360, 486] width 668 height 35
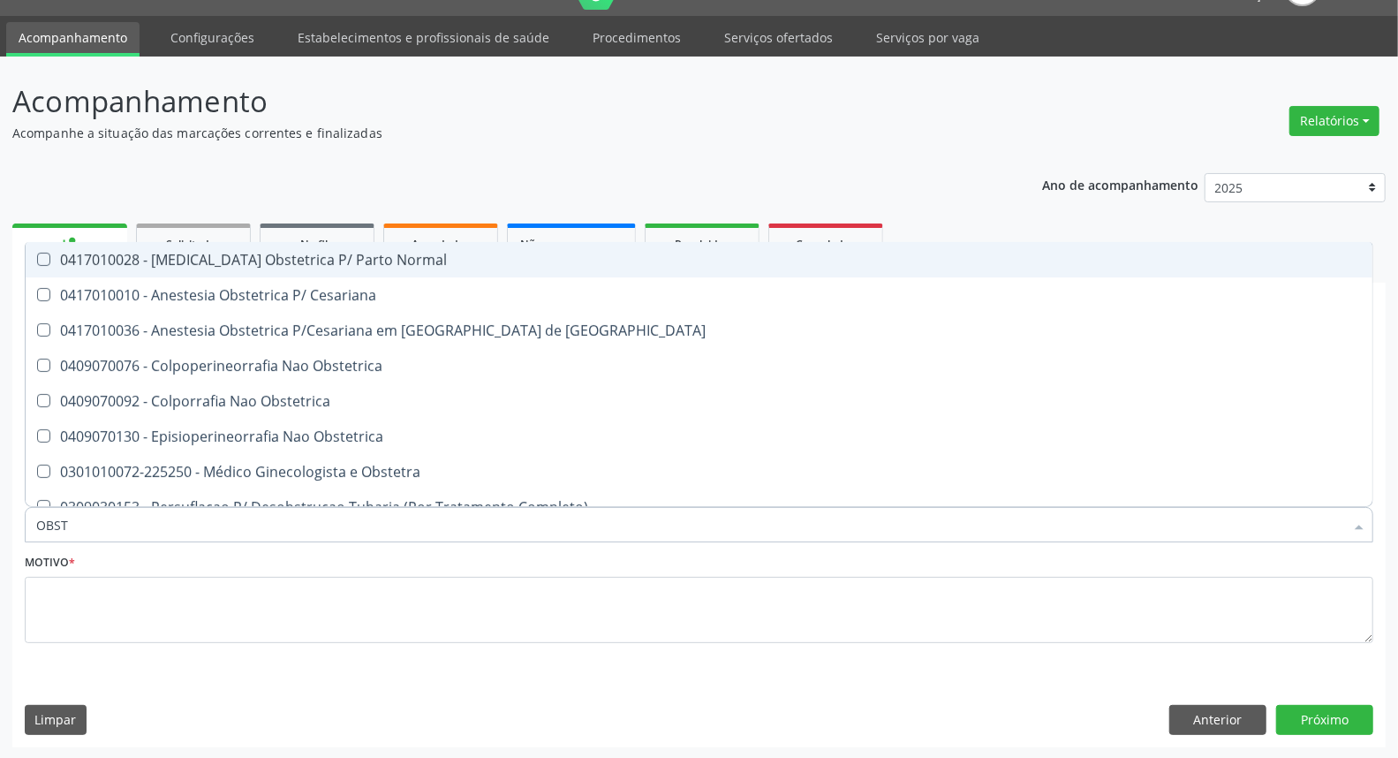
type input "OBSTE"
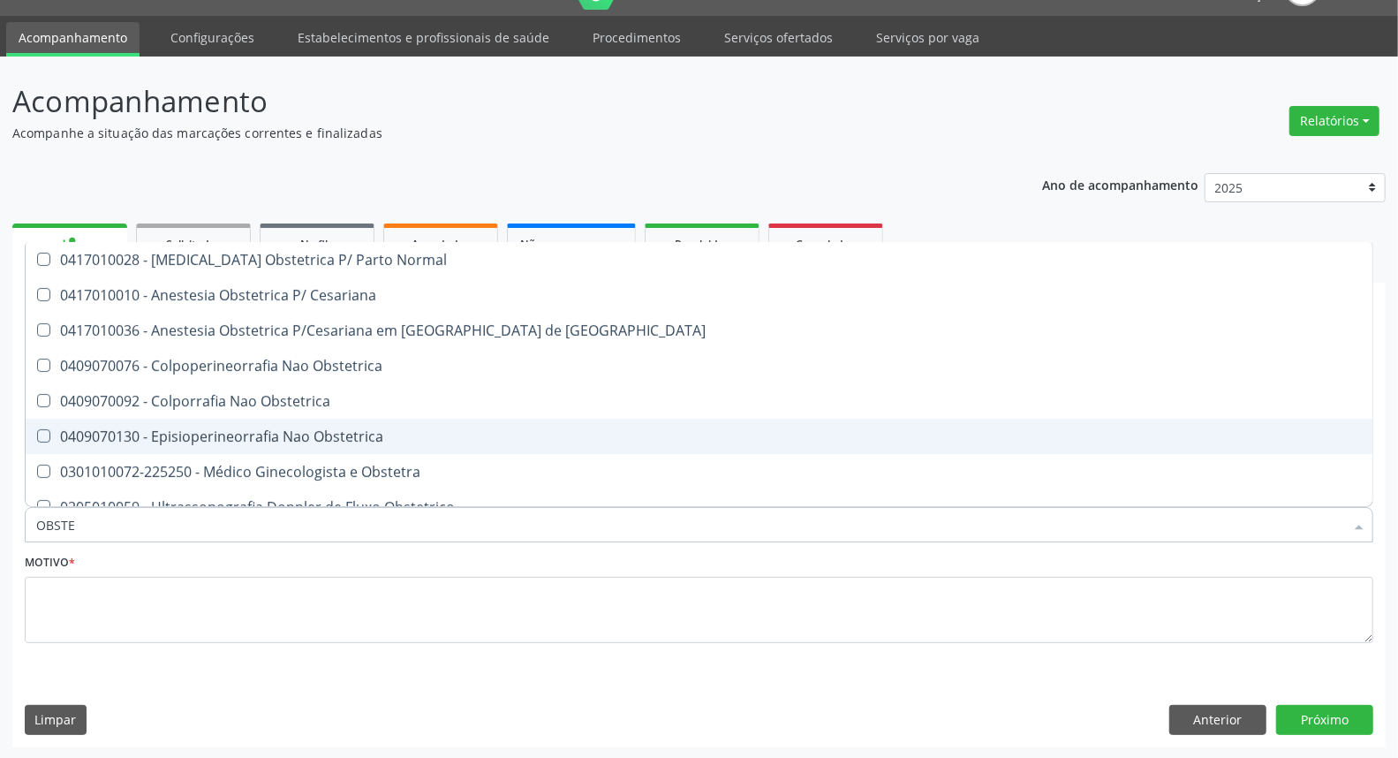
scroll to position [89, 0]
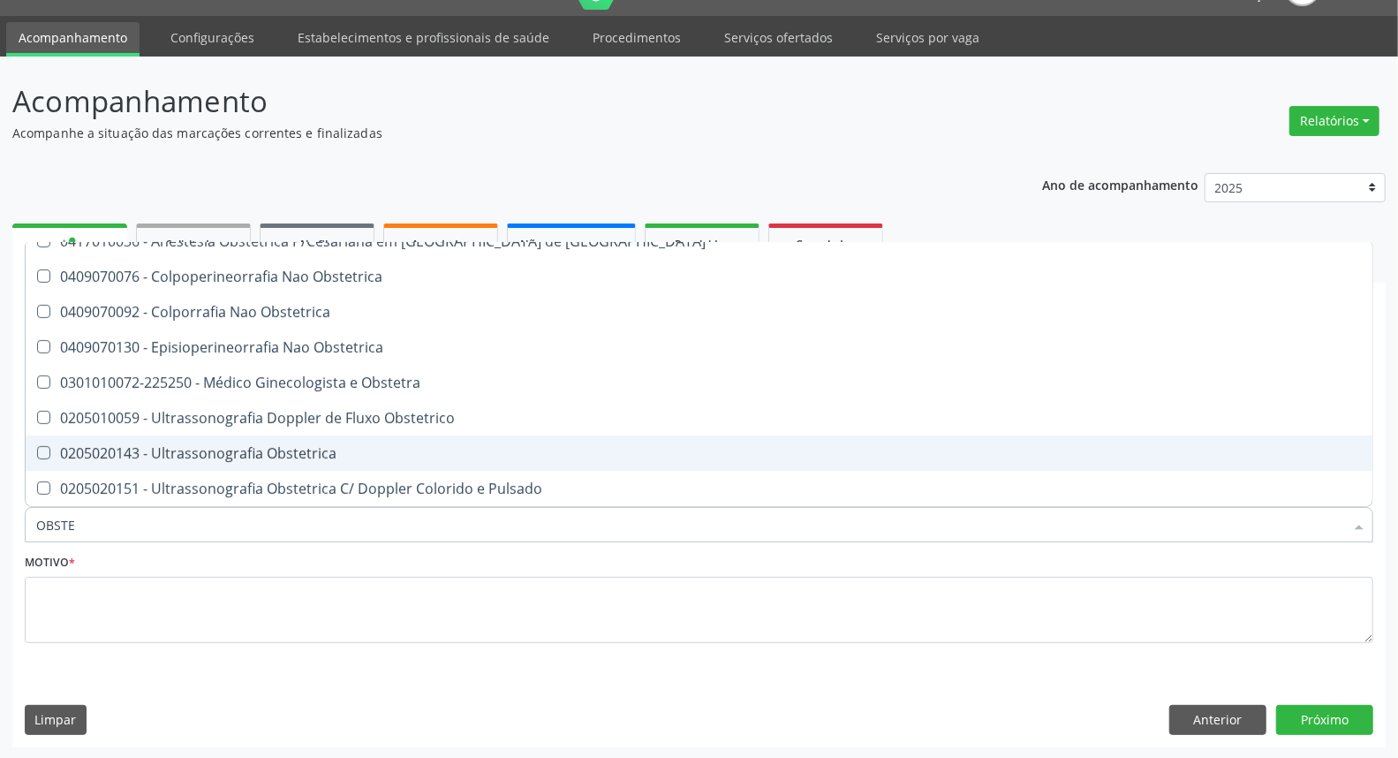
click at [192, 446] on div "0205020143 - Ultrassonografia Obstetrica" at bounding box center [698, 453] width 1325 height 14
checkbox Obstetrica "true"
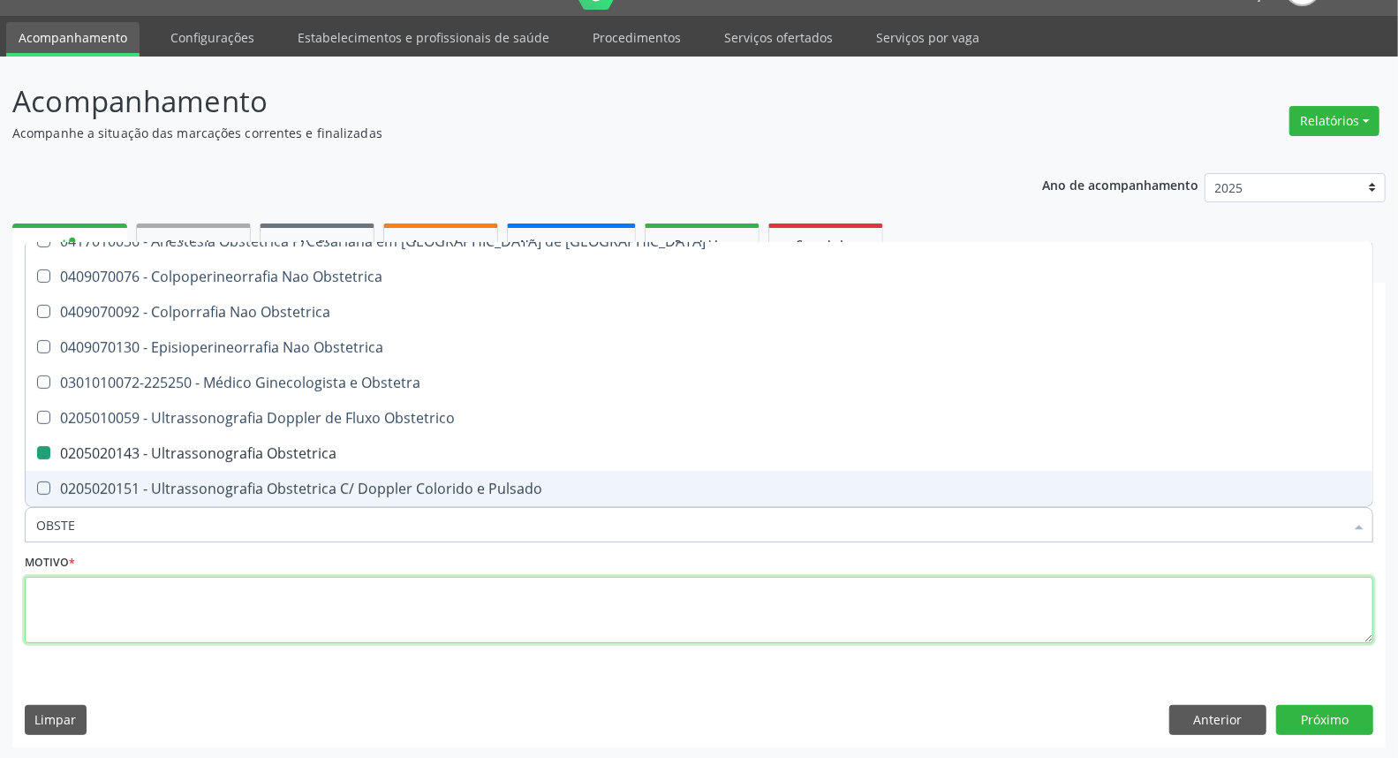
click at [207, 585] on textarea at bounding box center [699, 610] width 1348 height 67
checkbox Cesariana "true"
checkbox Obstetrica "false"
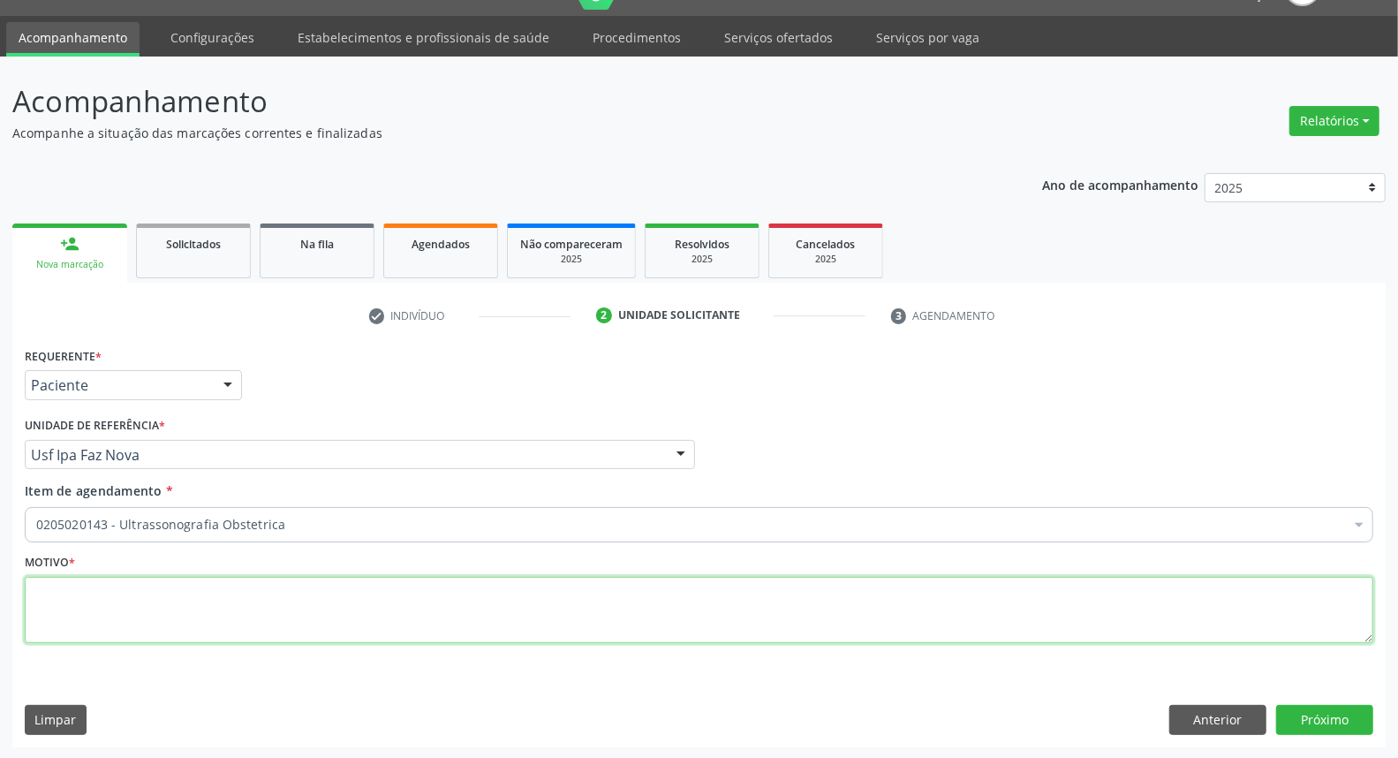
scroll to position [0, 0]
type textarea "*"
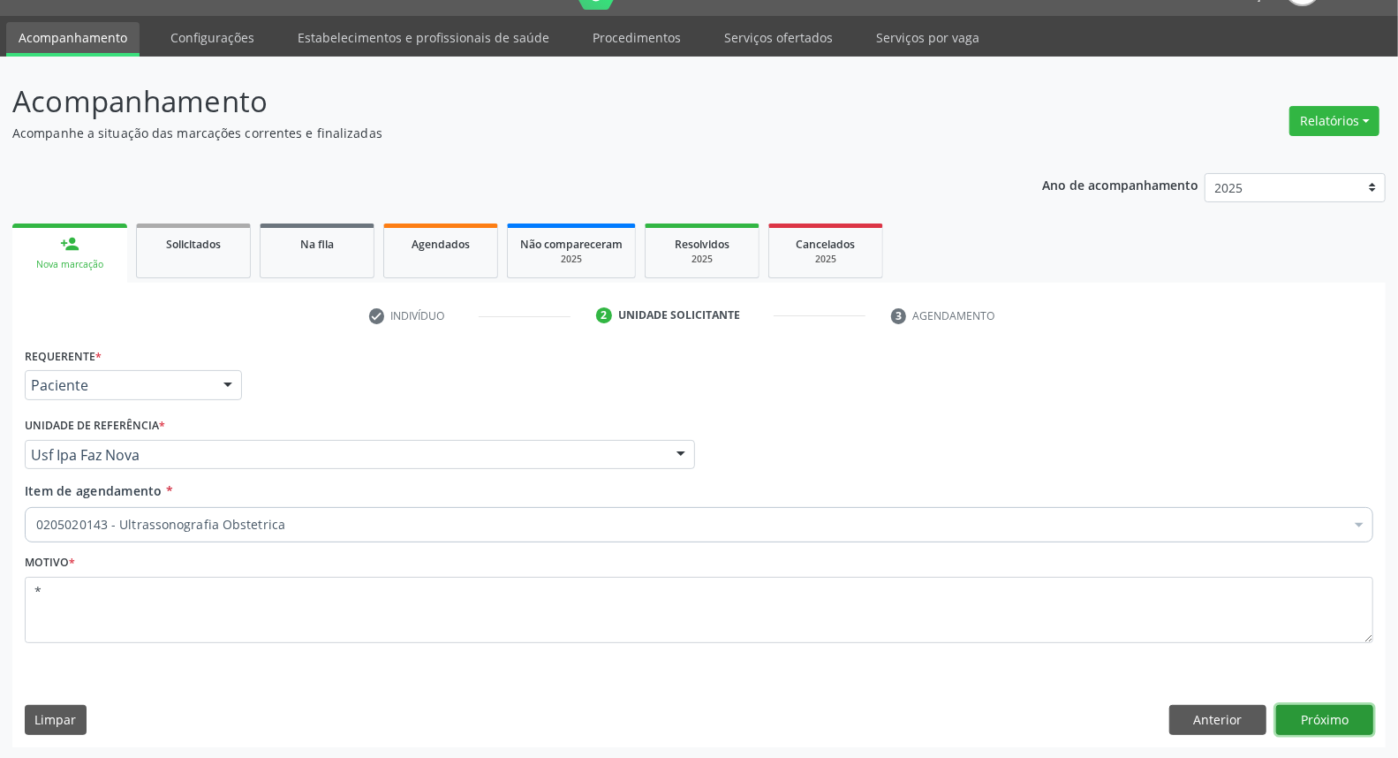
click at [1278, 717] on button "Próximo" at bounding box center [1324, 720] width 97 height 30
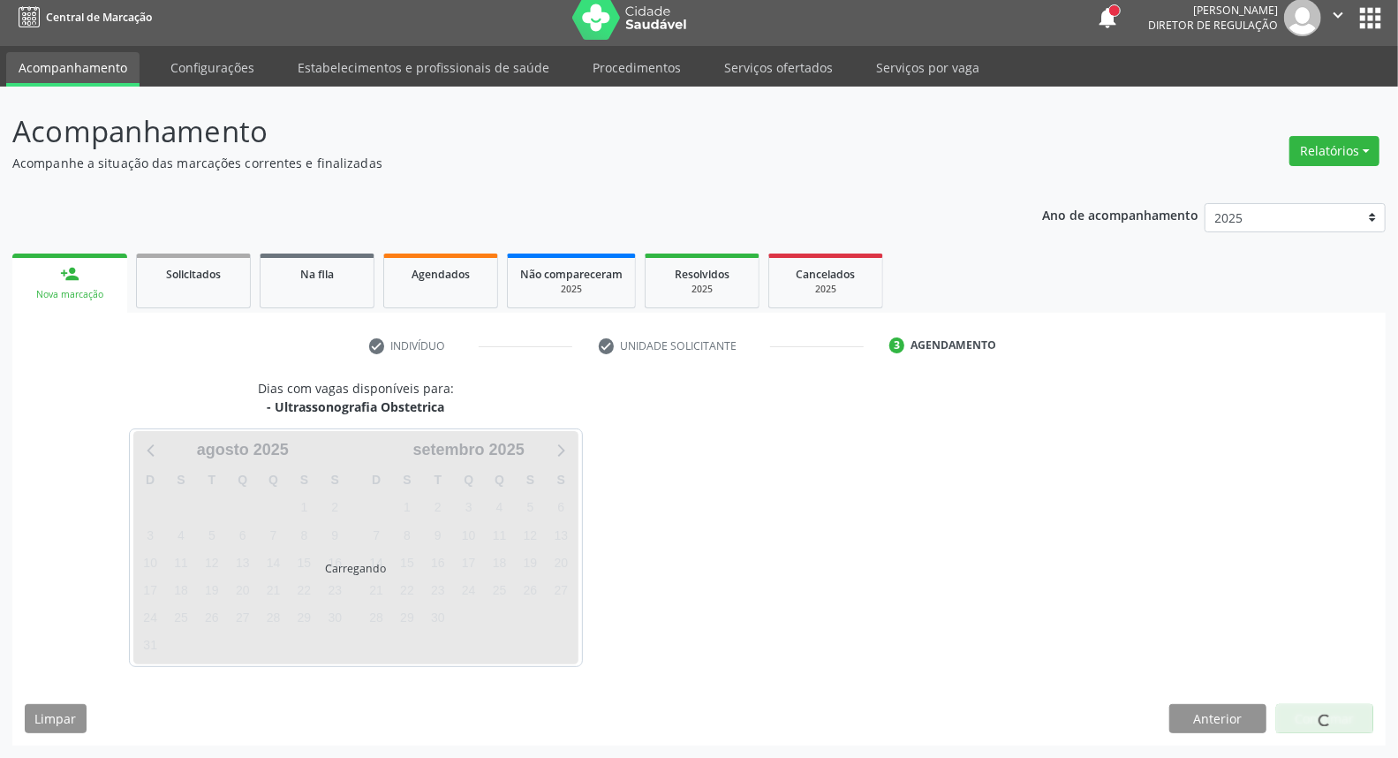
scroll to position [10, 0]
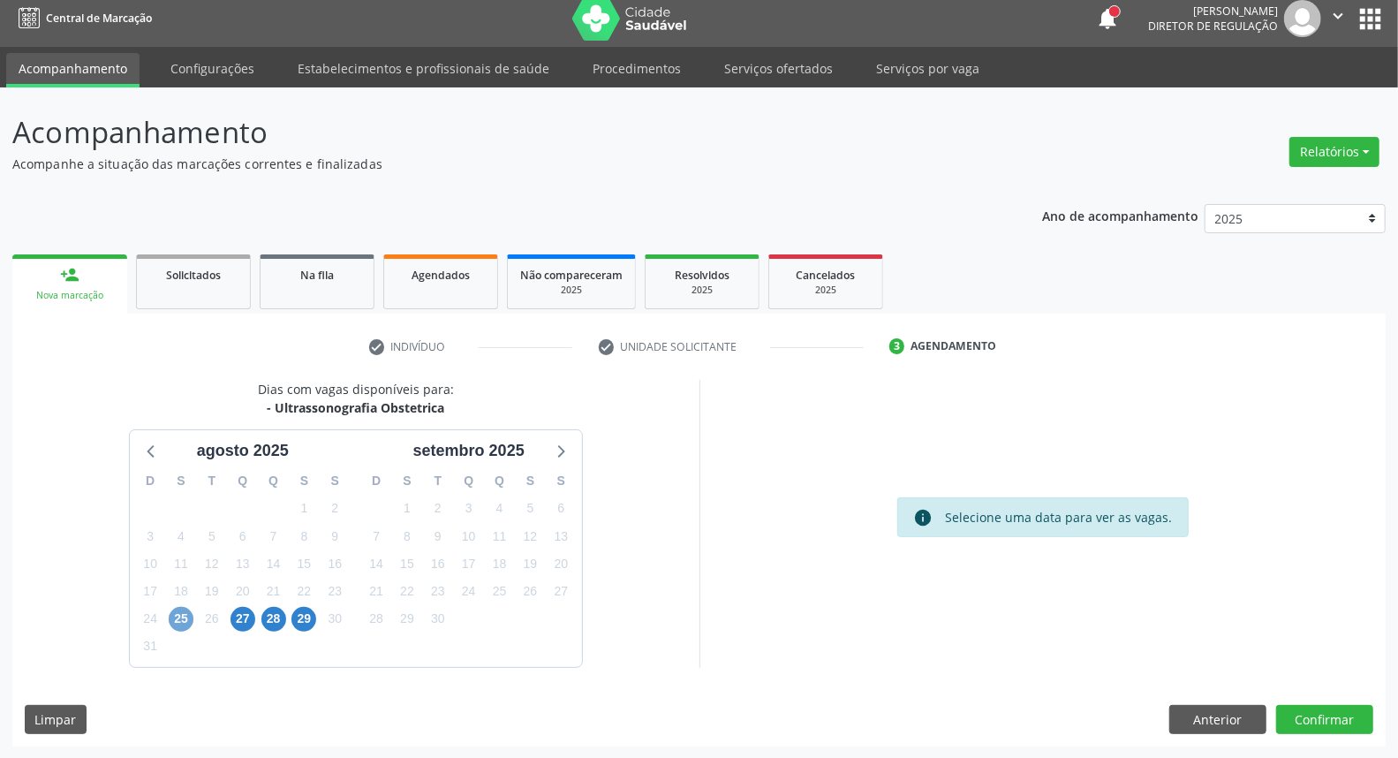
click at [189, 620] on span "25" at bounding box center [181, 619] width 25 height 25
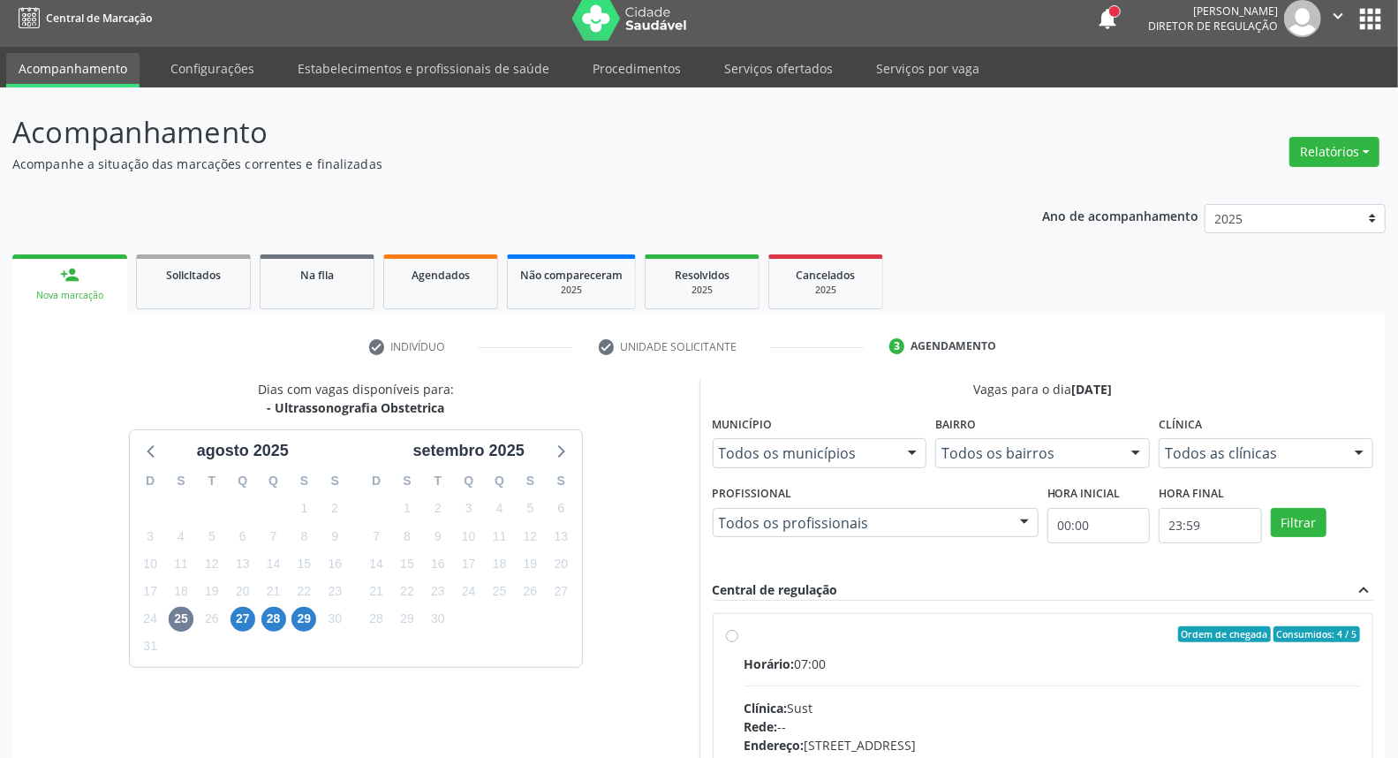
drag, startPoint x: 733, startPoint y: 637, endPoint x: 802, endPoint y: 580, distance: 89.1
click at [744, 630] on label "Ordem de chegada Consumidos: 4 / 5 Horário: 07:00 Clínica: Sust Rede: -- Endere…" at bounding box center [1052, 761] width 616 height 271
click at [736, 630] on input "Ordem de chegada Consumidos: 4 / 5 Horário: 07:00 Clínica: Sust Rede: -- Endere…" at bounding box center [732, 634] width 12 height 16
radio input "true"
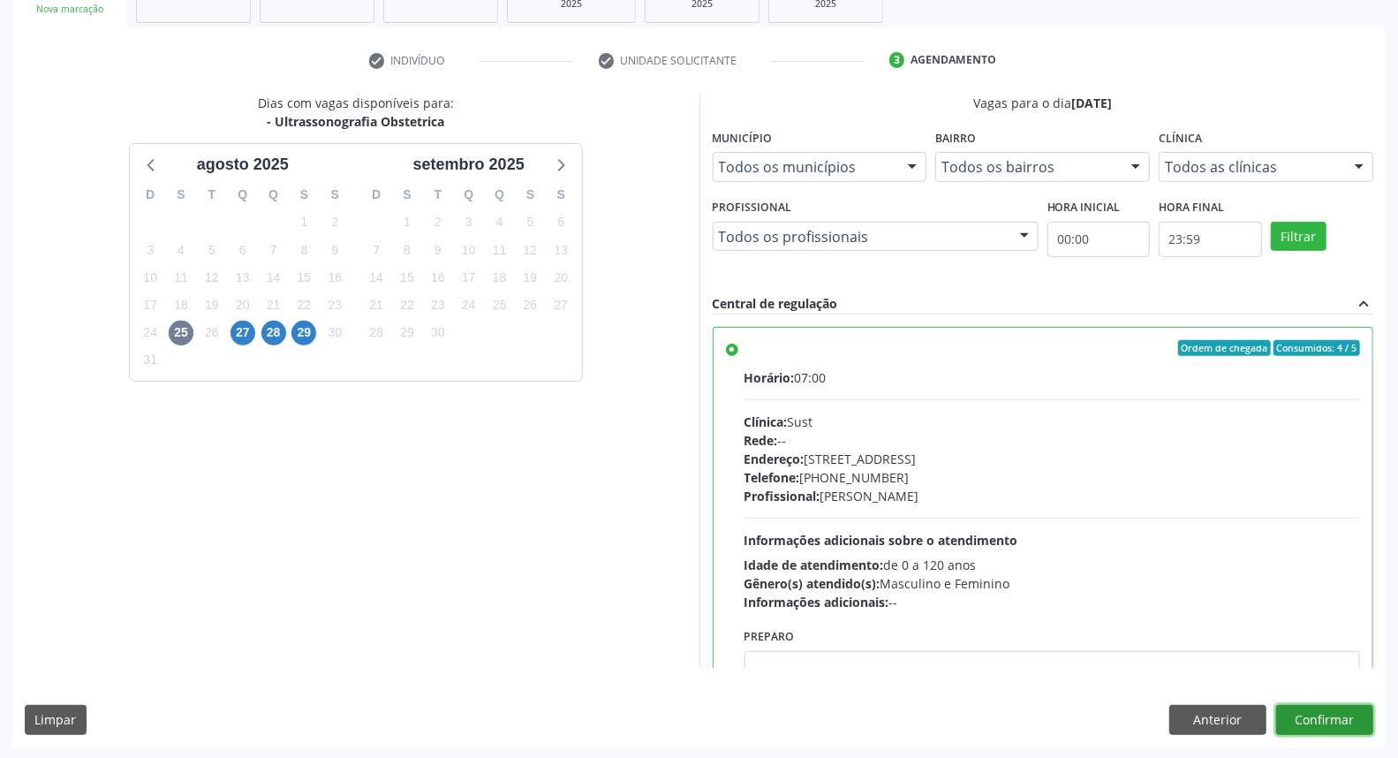
click at [1346, 717] on button "Confirmar" at bounding box center [1324, 720] width 97 height 30
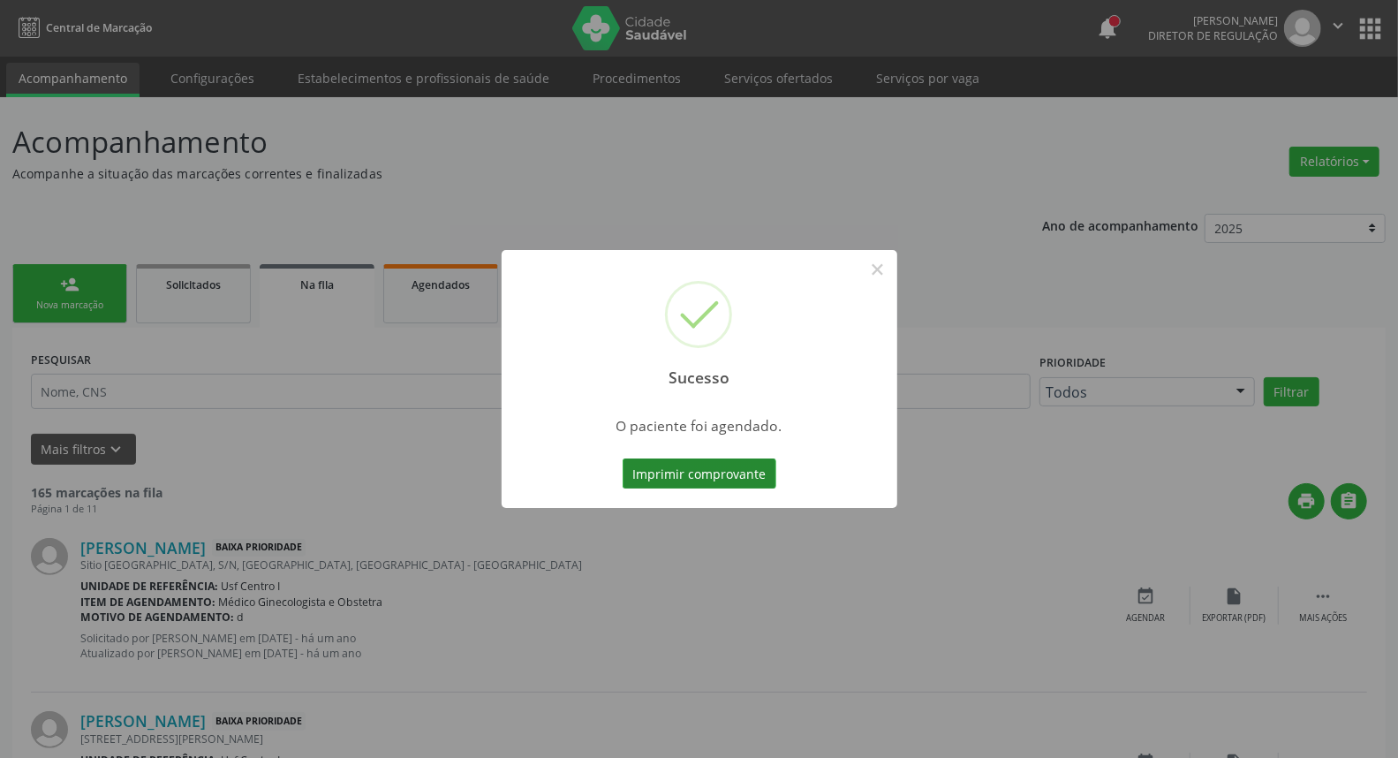
click at [735, 473] on button "Imprimir comprovante" at bounding box center [700, 473] width 154 height 30
